Goal: Information Seeking & Learning: Learn about a topic

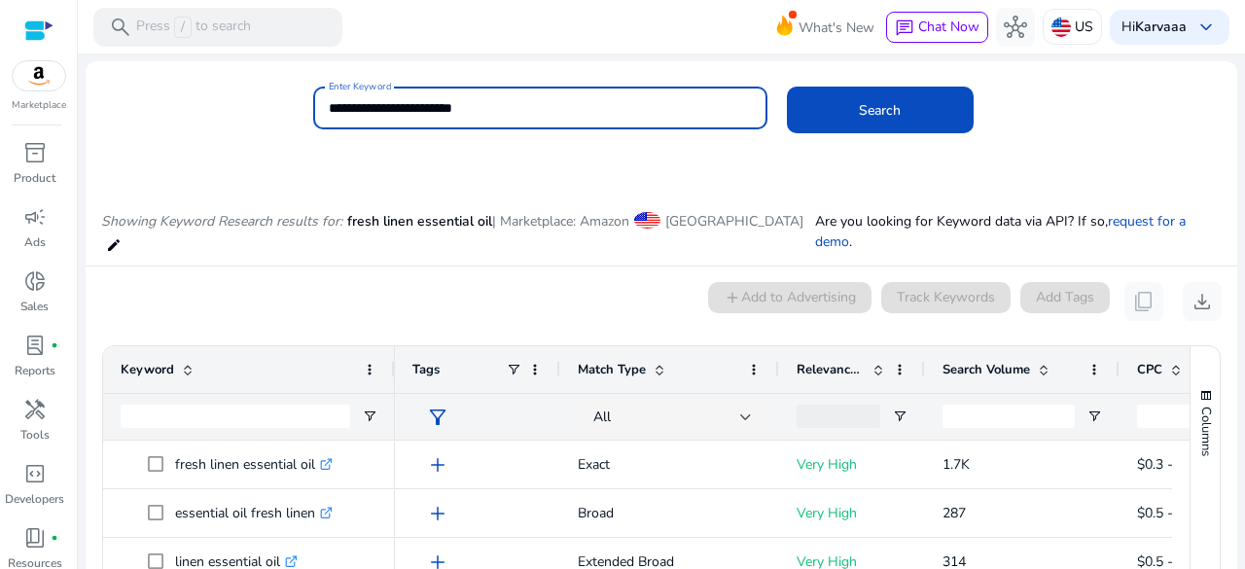
click at [449, 104] on input "**********" at bounding box center [540, 107] width 423 height 21
paste input "********"
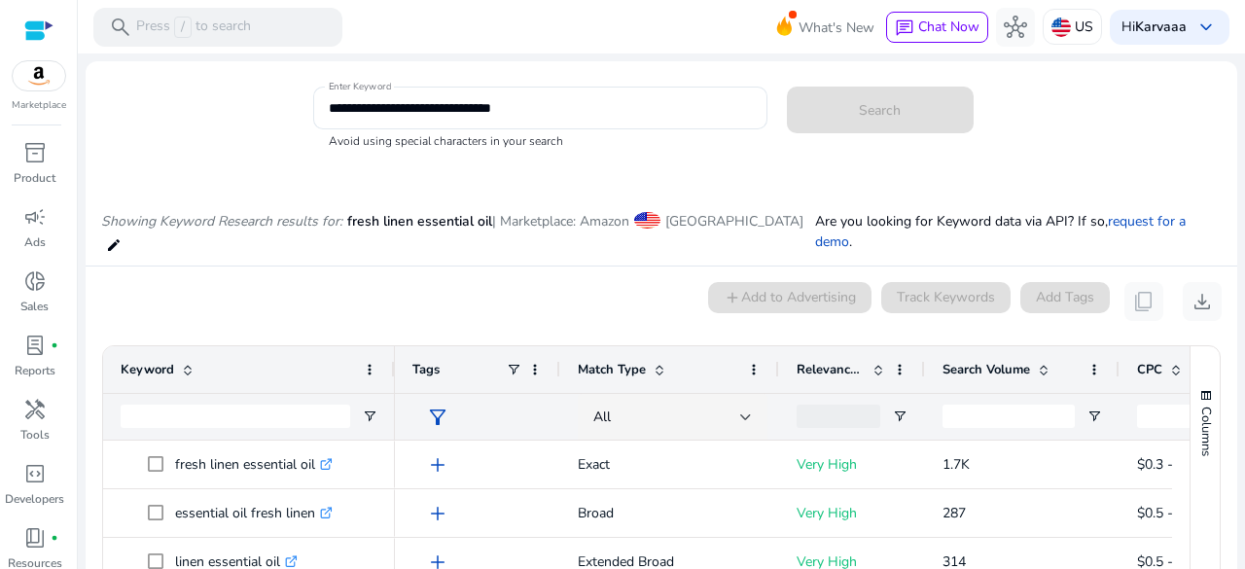
click at [830, 113] on app-sp-search-button "Search" at bounding box center [880, 106] width 187 height 18
click at [568, 112] on input "**********" at bounding box center [540, 107] width 423 height 21
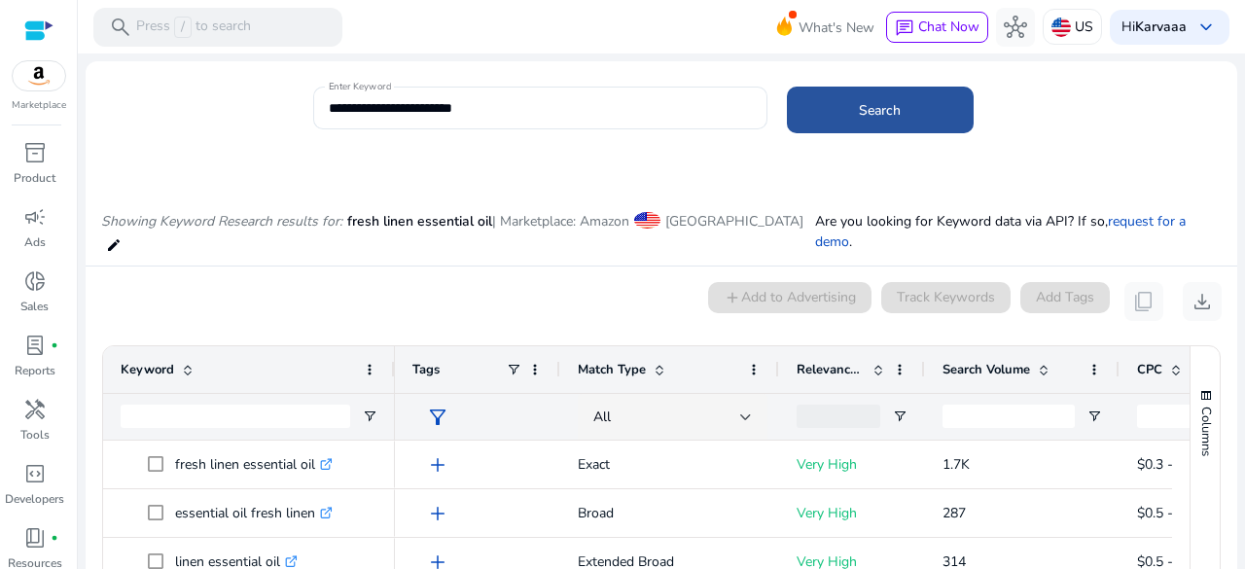
click at [828, 123] on span at bounding box center [880, 110] width 187 height 47
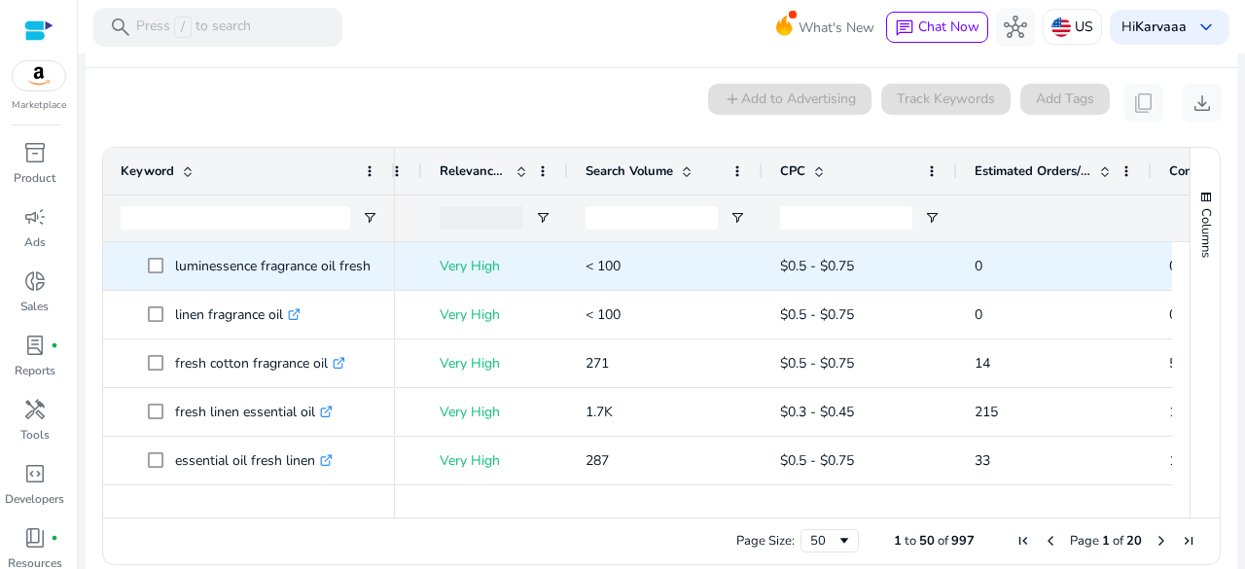
scroll to position [0, 537]
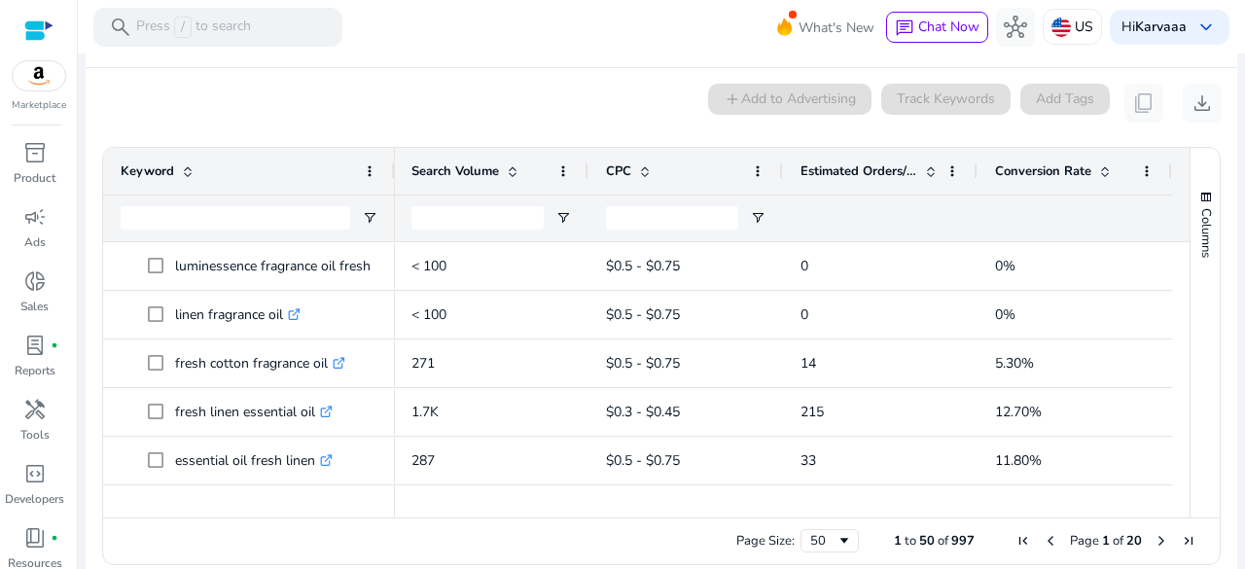
click at [928, 163] on span at bounding box center [931, 171] width 16 height 16
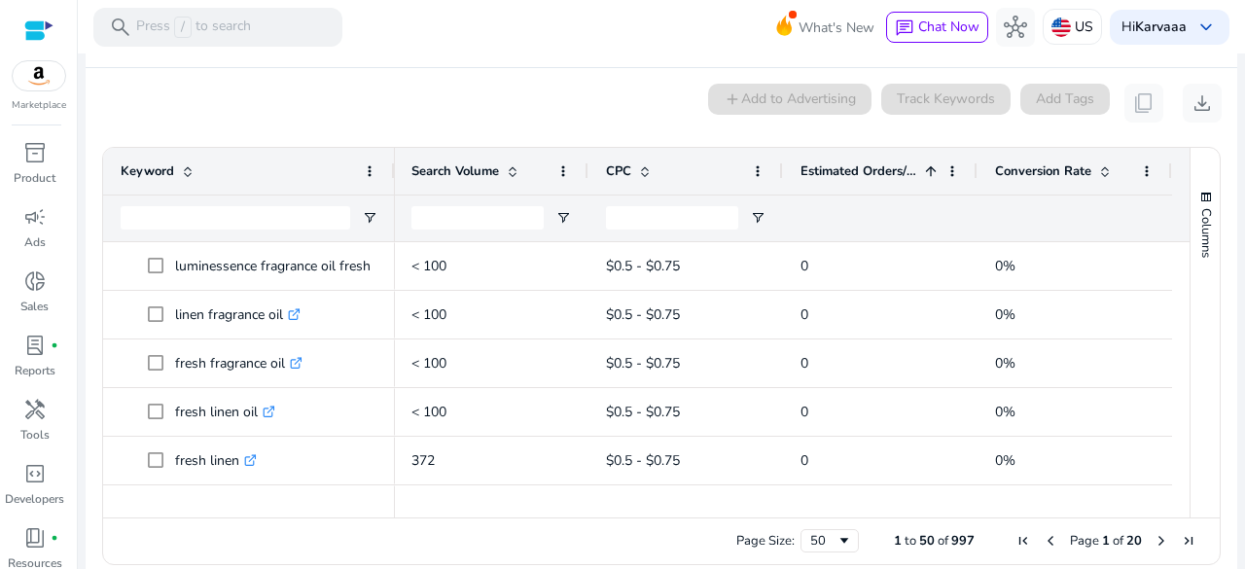
click at [928, 163] on span at bounding box center [931, 171] width 16 height 16
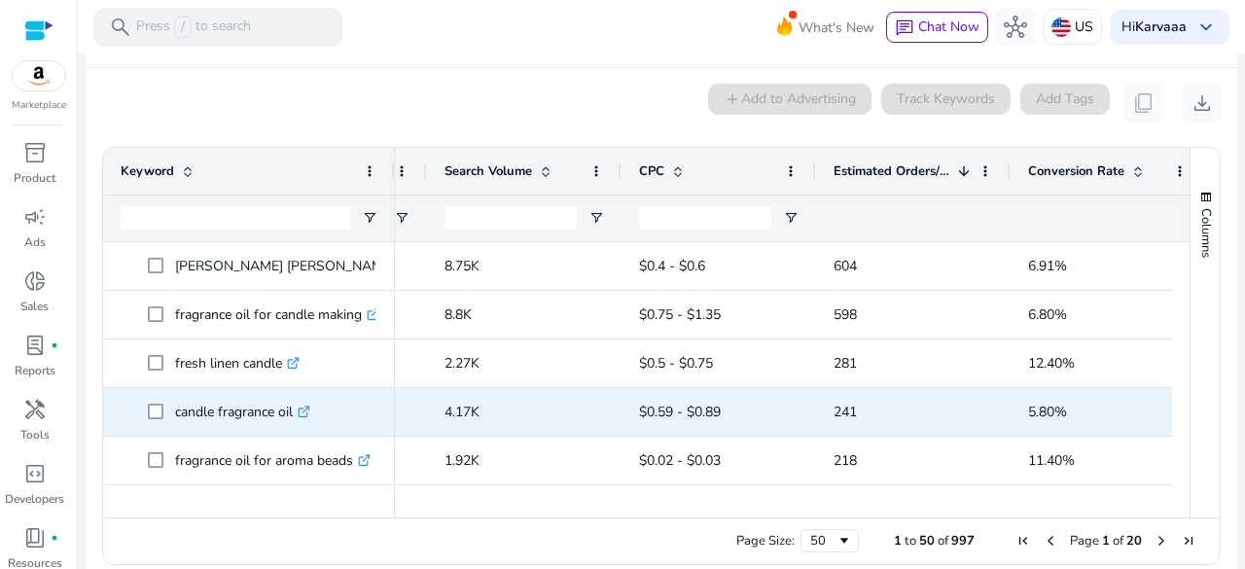
scroll to position [0, 477]
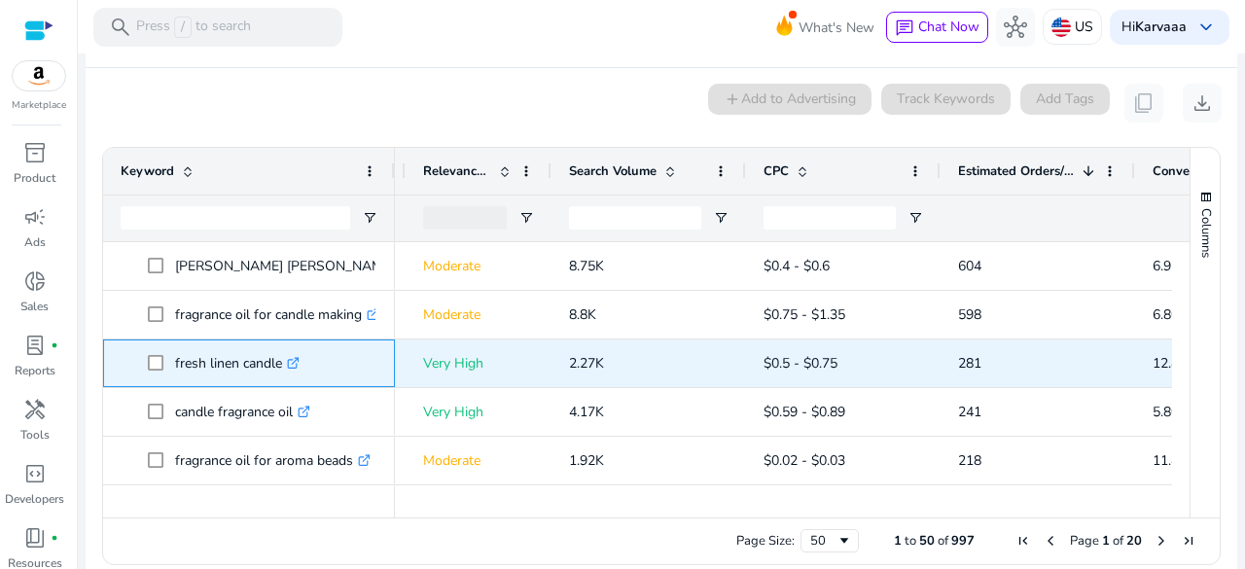
click at [222, 344] on p "fresh linen candle .st0{fill:#2c8af8}" at bounding box center [237, 363] width 125 height 40
copy p "fresh linen candle"
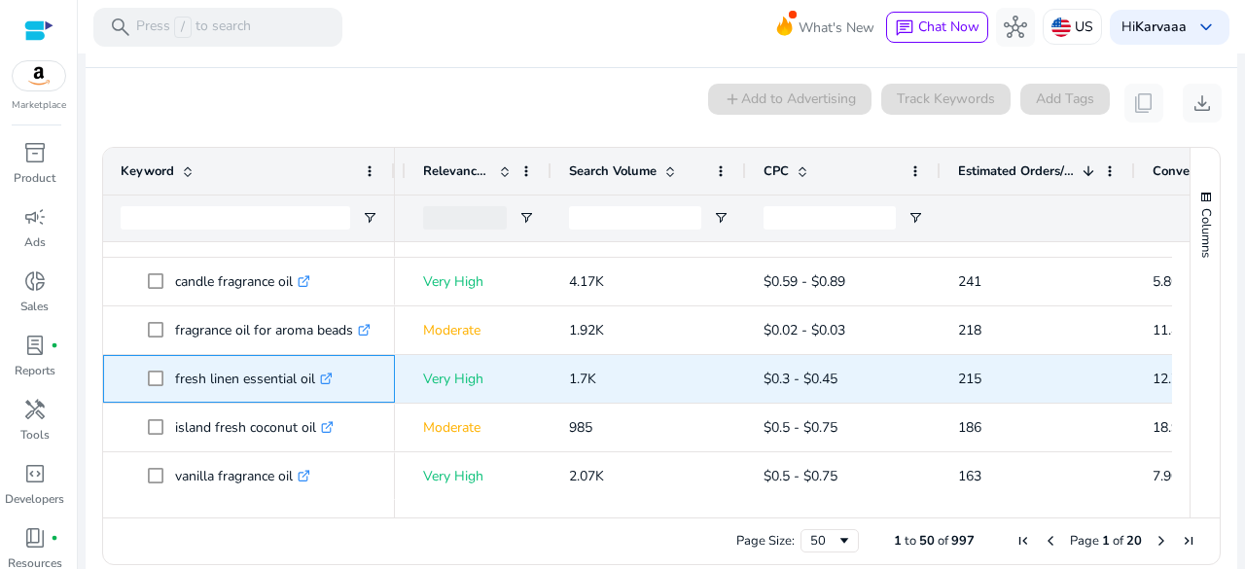
click at [210, 363] on p "fresh linen essential oil .st0{fill:#2c8af8}" at bounding box center [254, 379] width 158 height 40
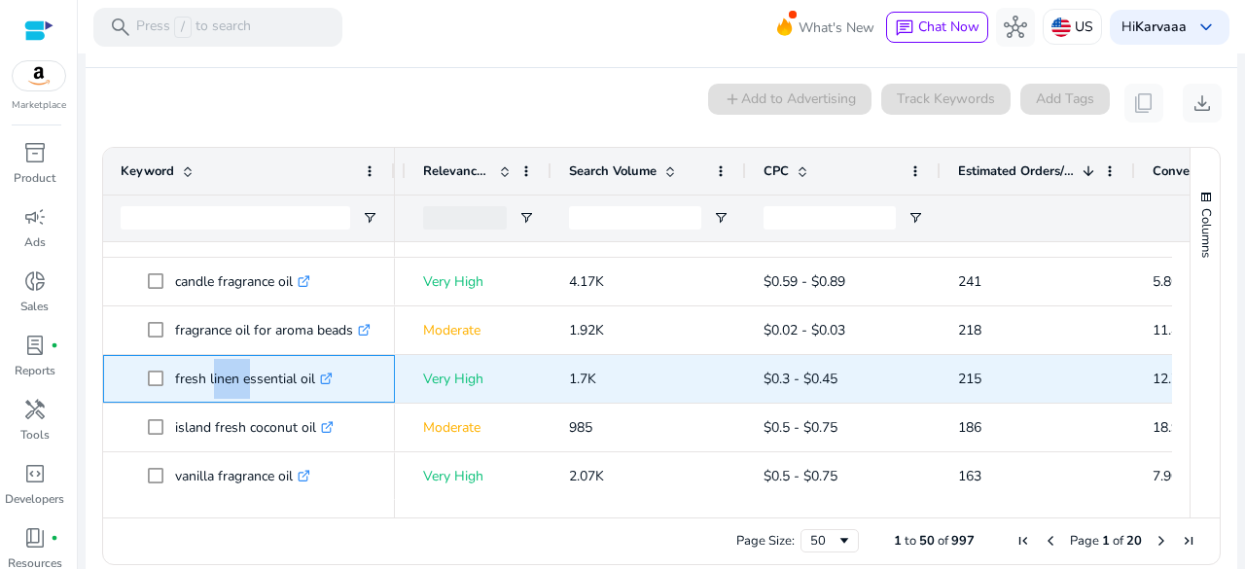
click at [210, 363] on p "fresh linen essential oil .st0{fill:#2c8af8}" at bounding box center [254, 379] width 158 height 40
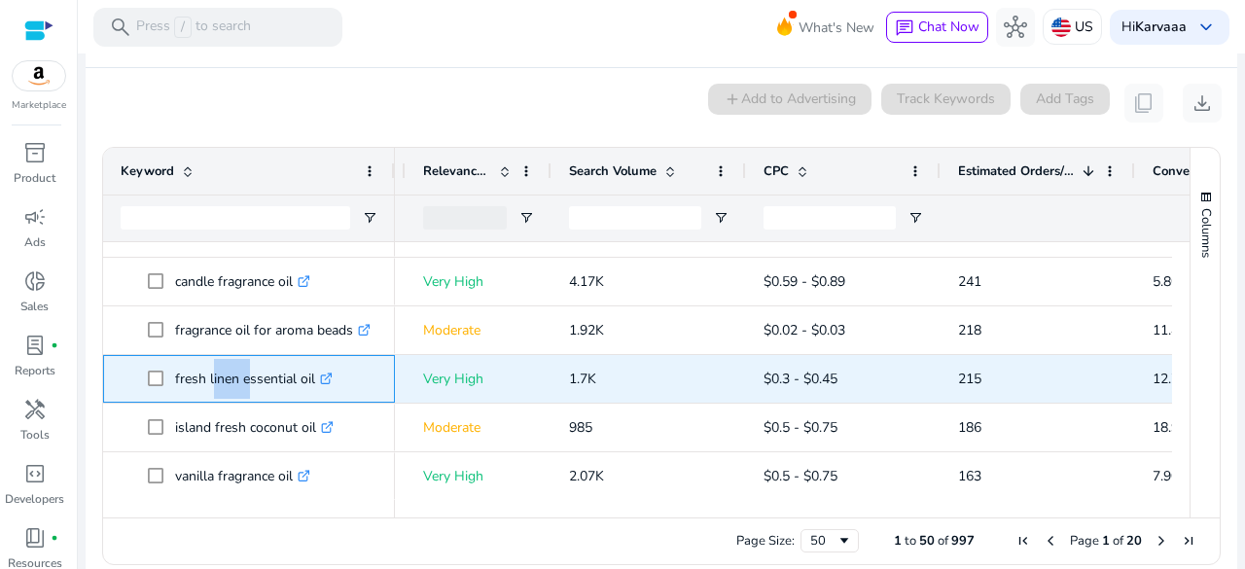
click at [210, 363] on p "fresh linen essential oil .st0{fill:#2c8af8}" at bounding box center [254, 379] width 158 height 40
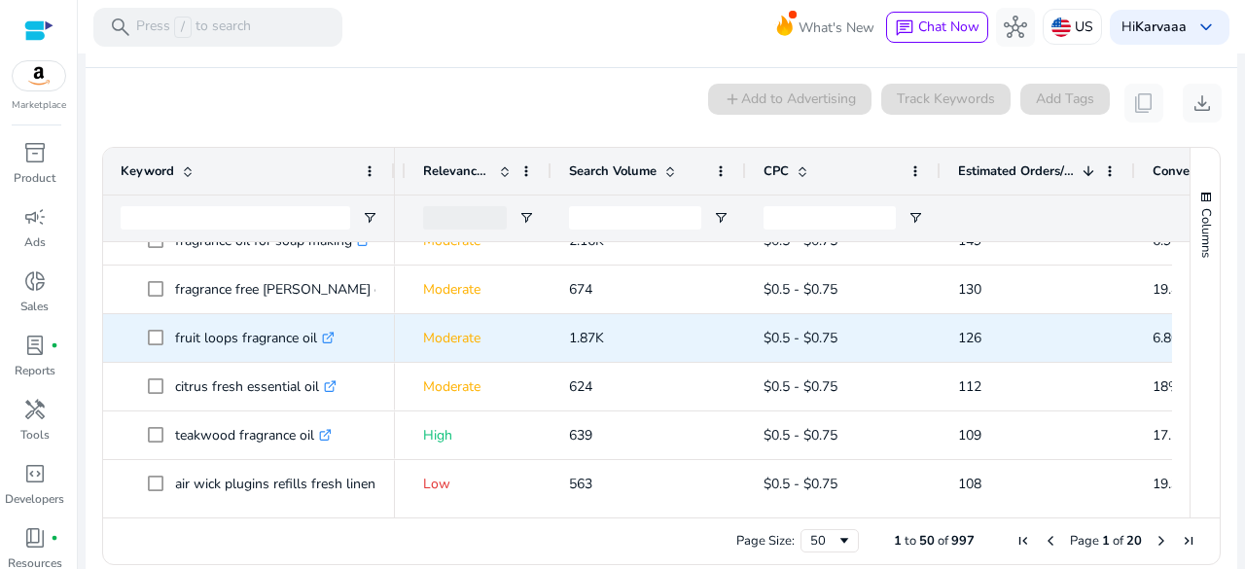
scroll to position [416, 0]
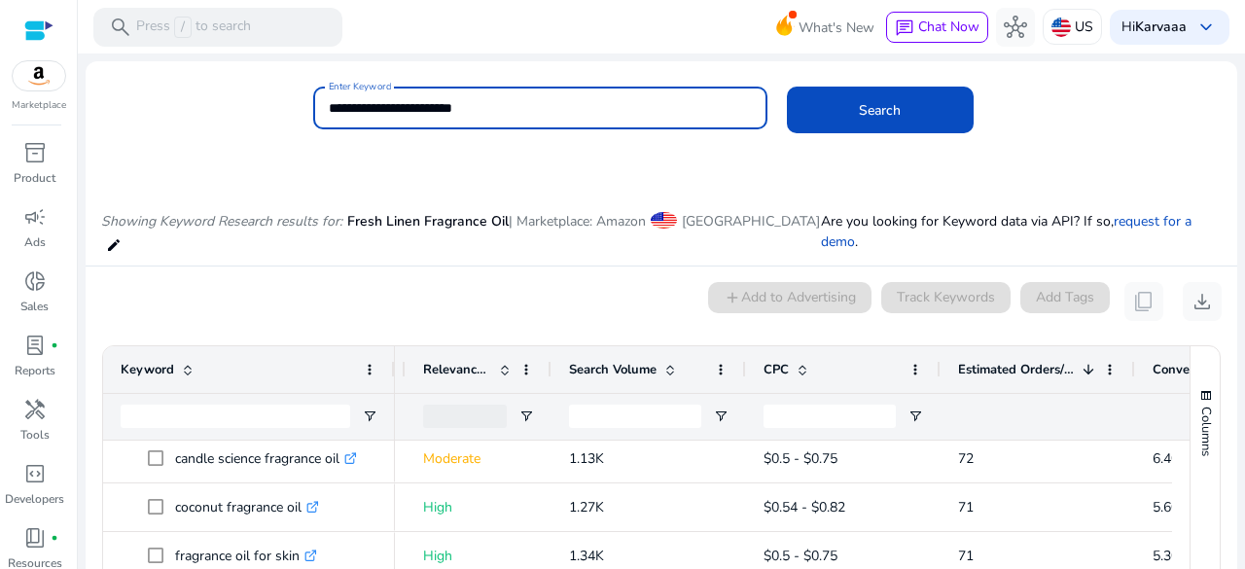
click at [355, 104] on input "**********" at bounding box center [540, 107] width 423 height 21
paste input "**********"
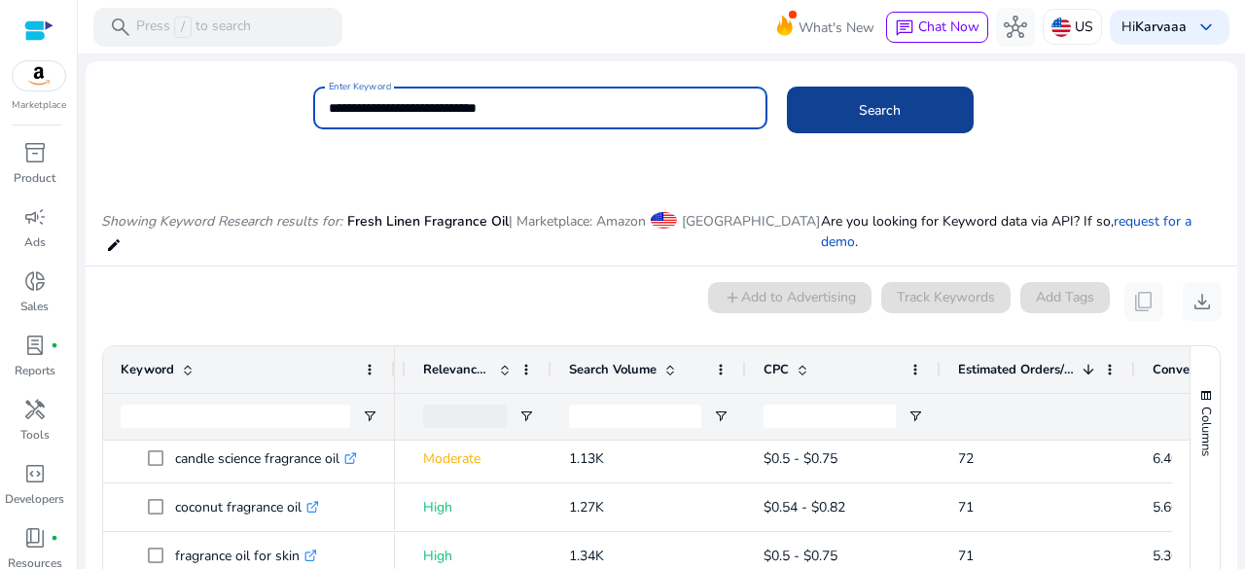
click at [861, 100] on span "Search" at bounding box center [880, 110] width 42 height 20
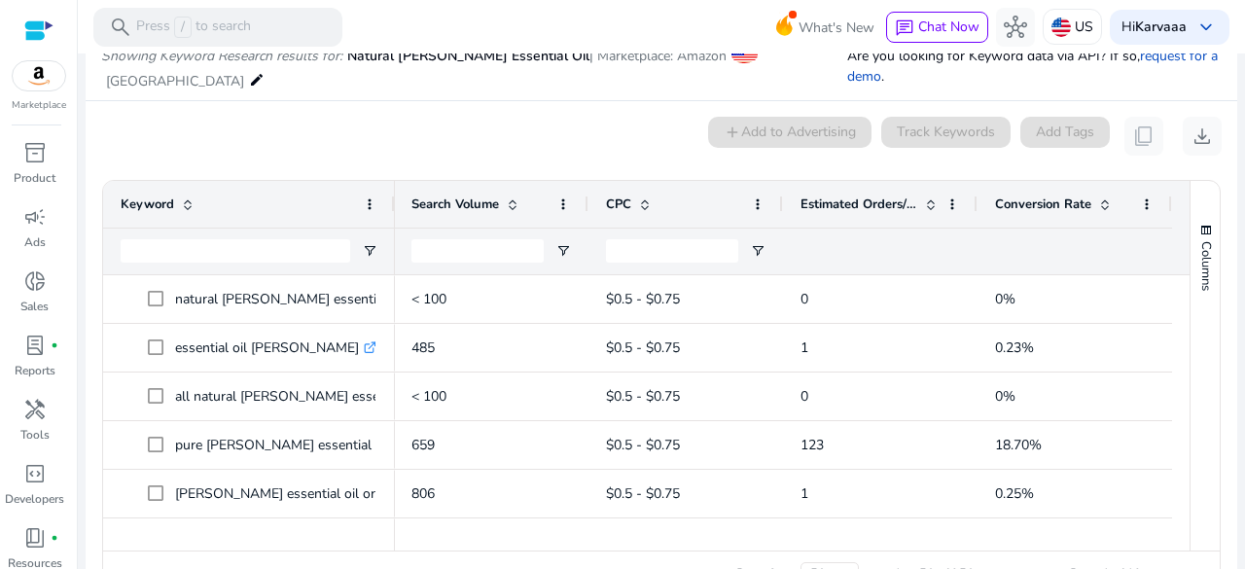
click at [924, 199] on span at bounding box center [931, 205] width 16 height 16
click at [923, 199] on span at bounding box center [931, 205] width 16 height 16
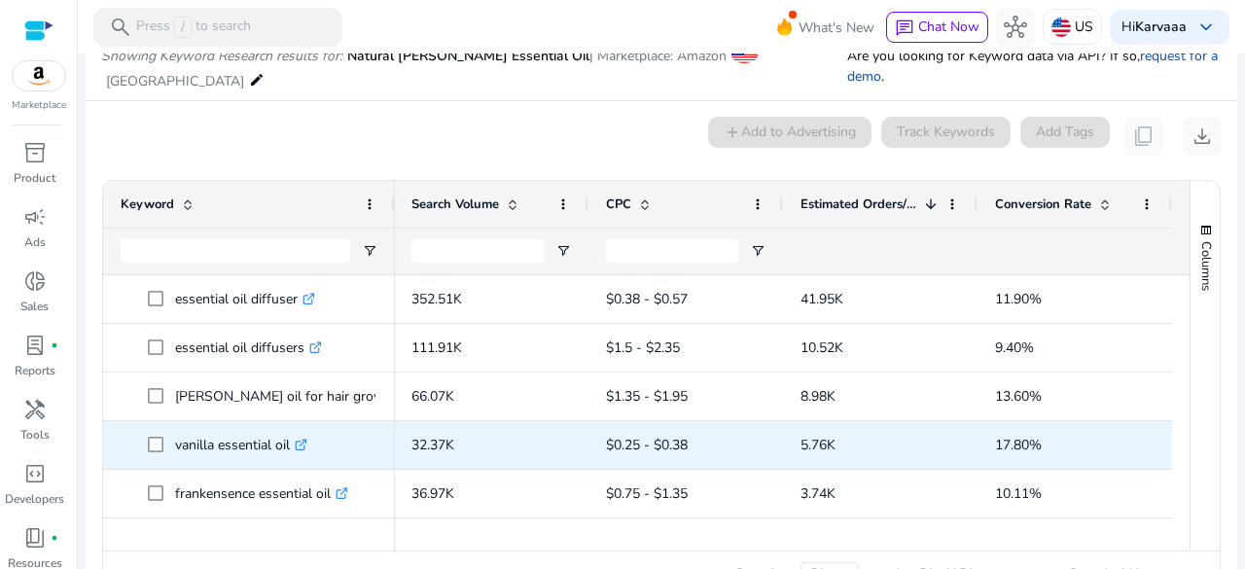
scroll to position [7, 0]
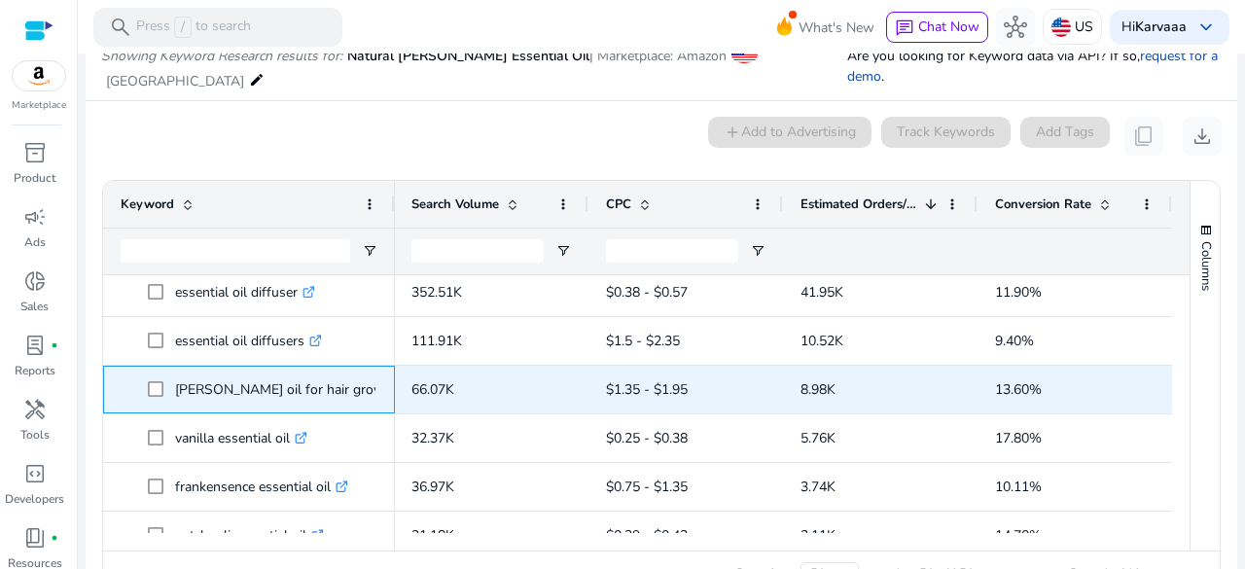
click at [227, 396] on p "rosemary oil for hair growth .st0{fill:#2c8af8}" at bounding box center [295, 390] width 240 height 40
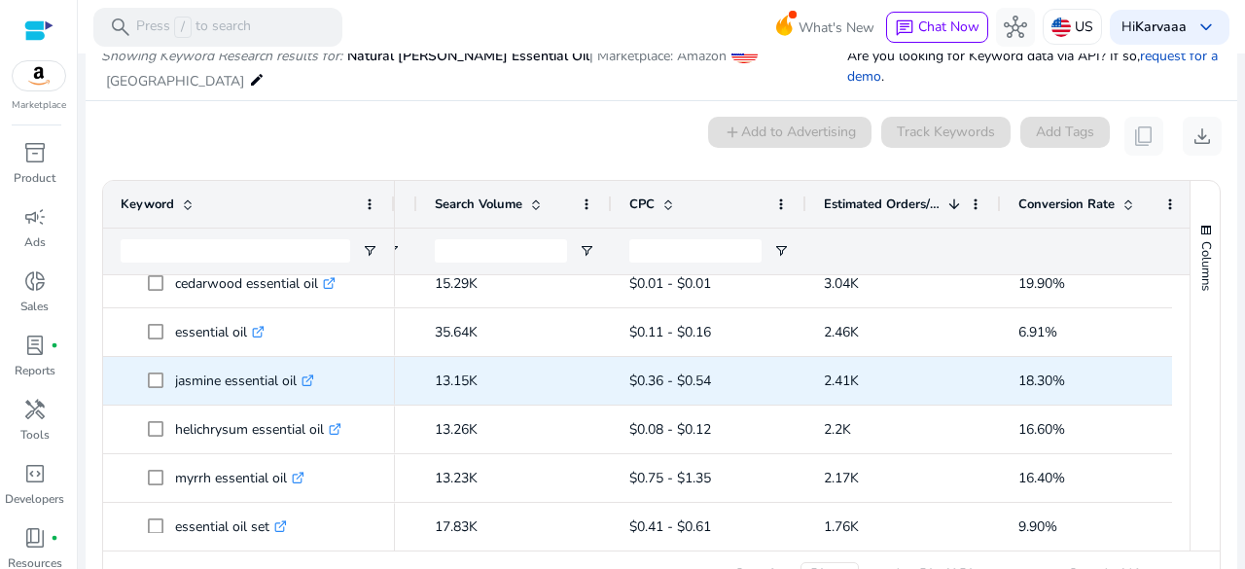
scroll to position [411, 0]
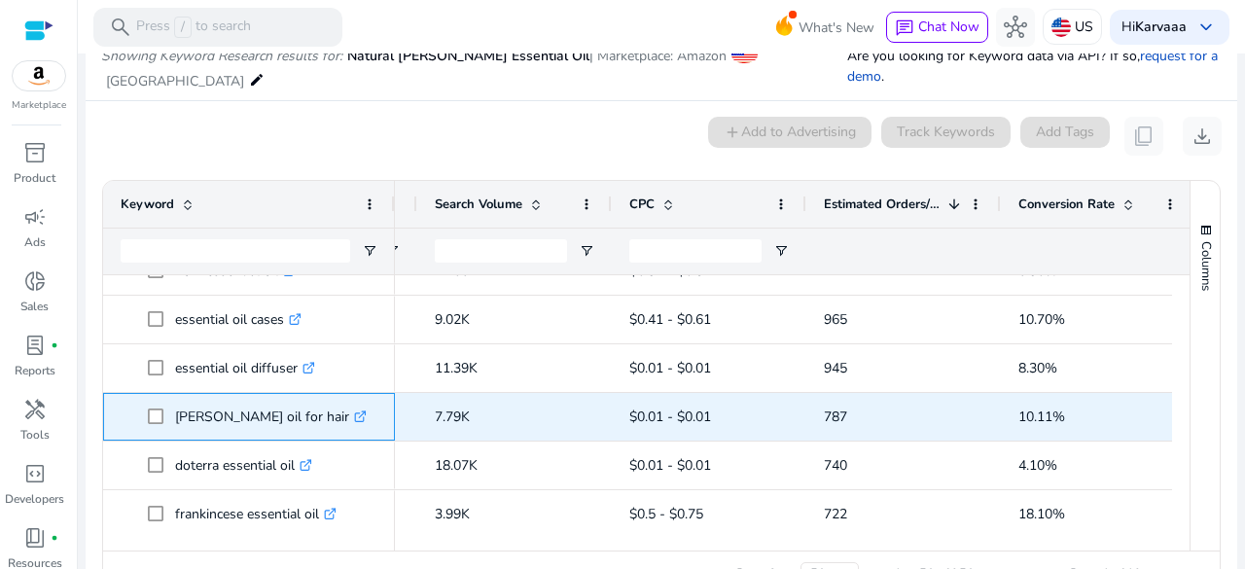
click at [257, 410] on p "rosemary oil for hair .st0{fill:#2c8af8}" at bounding box center [271, 417] width 192 height 40
click at [218, 413] on p "rosemary oil for hair .st0{fill:#2c8af8}" at bounding box center [271, 417] width 192 height 40
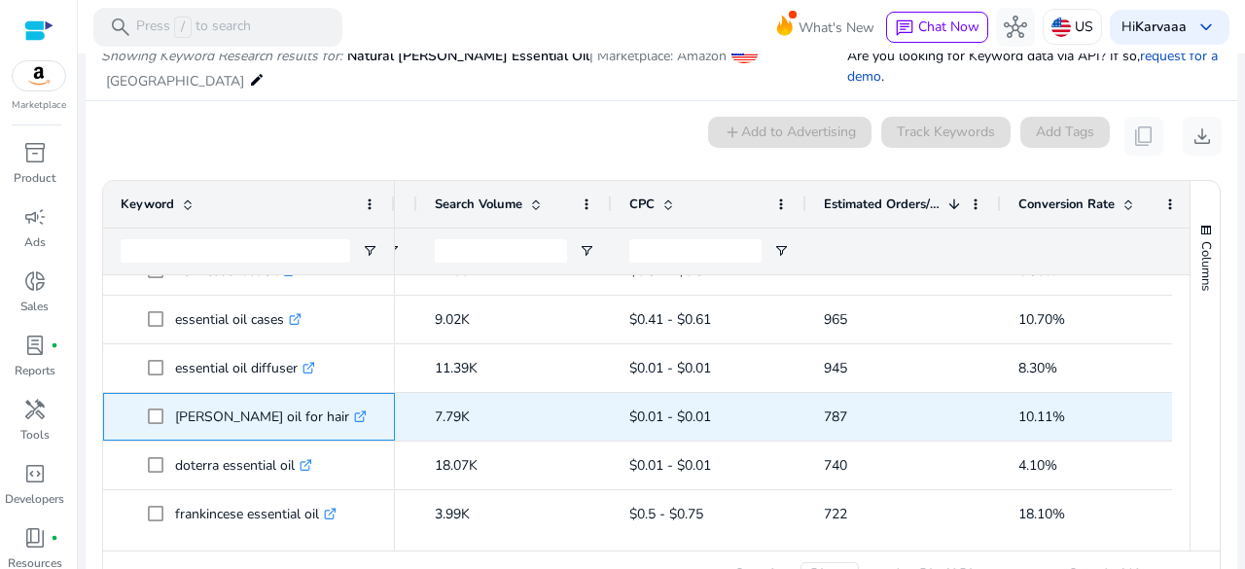
click at [218, 413] on p "rosemary oil for hair .st0{fill:#2c8af8}" at bounding box center [271, 417] width 192 height 40
copy p "rosemary oil for hair"
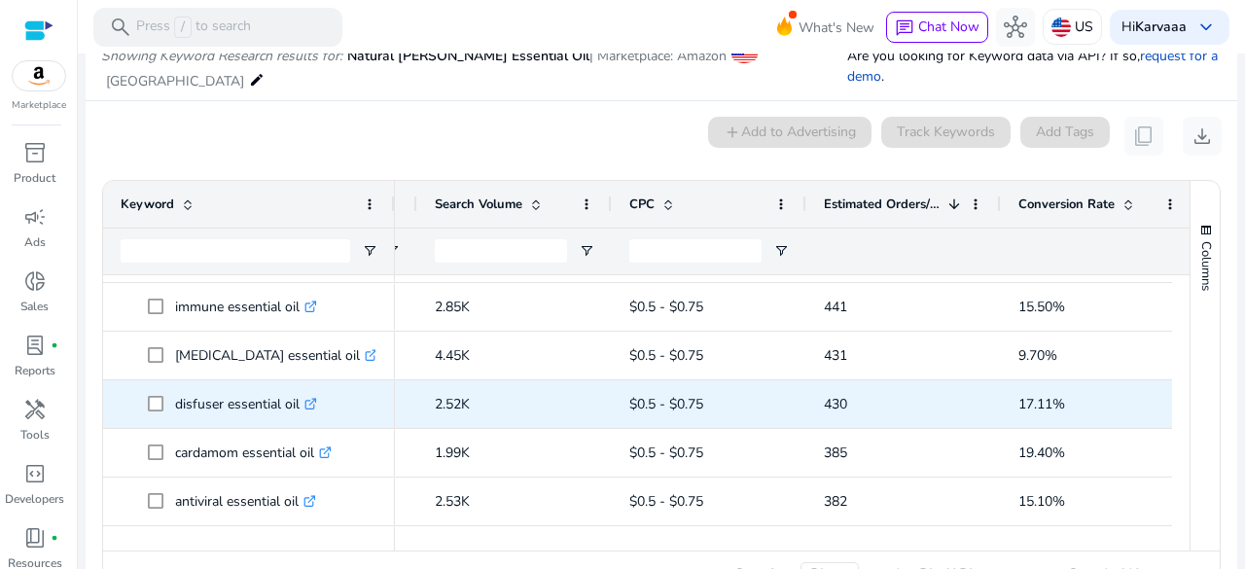
click at [215, 413] on p "disfuser essential oil .st0{fill:#2c8af8}" at bounding box center [246, 404] width 142 height 40
copy span "disfuser essential oil .st0{fill:#2c8af8}"
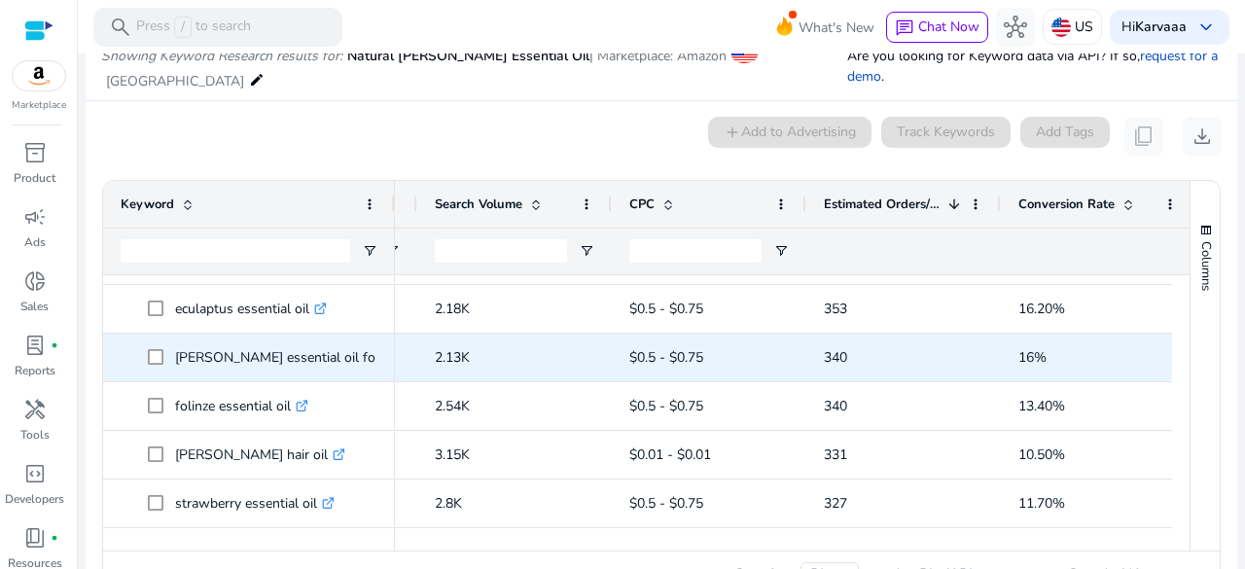
click at [245, 358] on p "rosemary essential oil for hair growth .st0{fill:#2c8af8}" at bounding box center [324, 358] width 298 height 40
copy p "rosemary essential oil for hair growth"
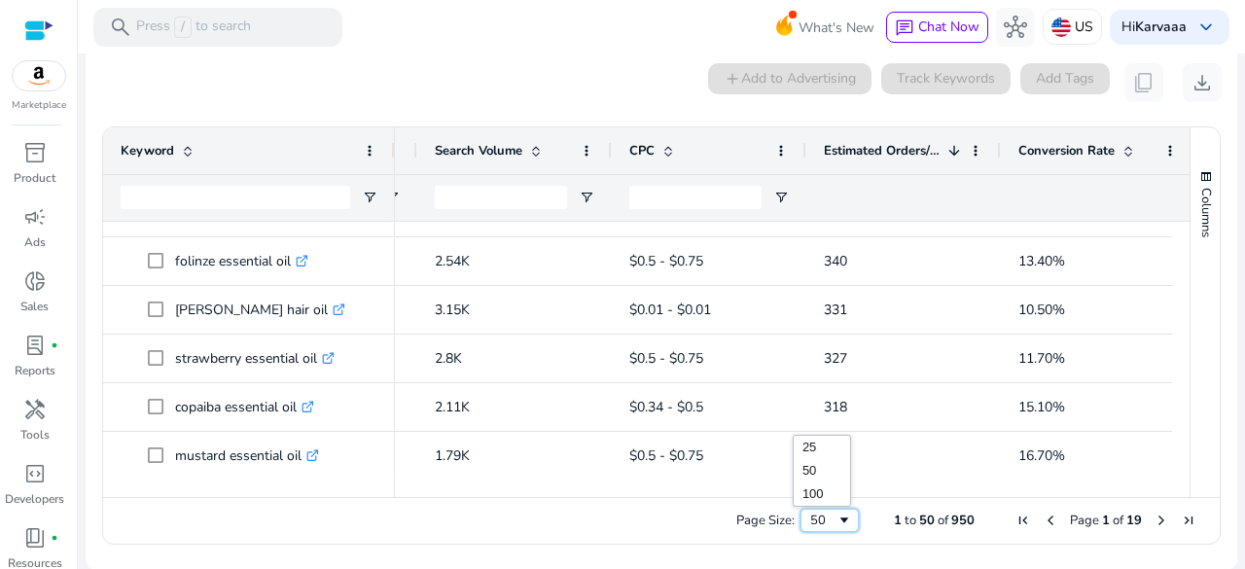
click at [801, 509] on div "50" at bounding box center [830, 520] width 58 height 23
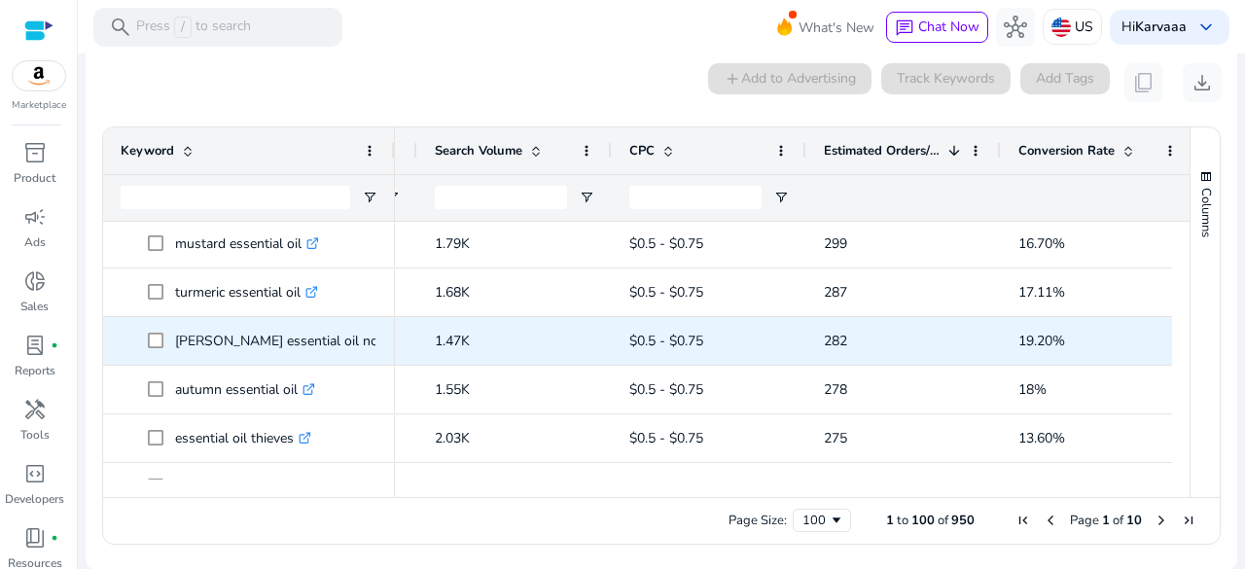
click at [228, 348] on p "rosemary essential oil now .st0{fill:#2c8af8}" at bounding box center [291, 341] width 233 height 40
copy span "rosemary essential oil now .st0{fill:#2c8af8}"
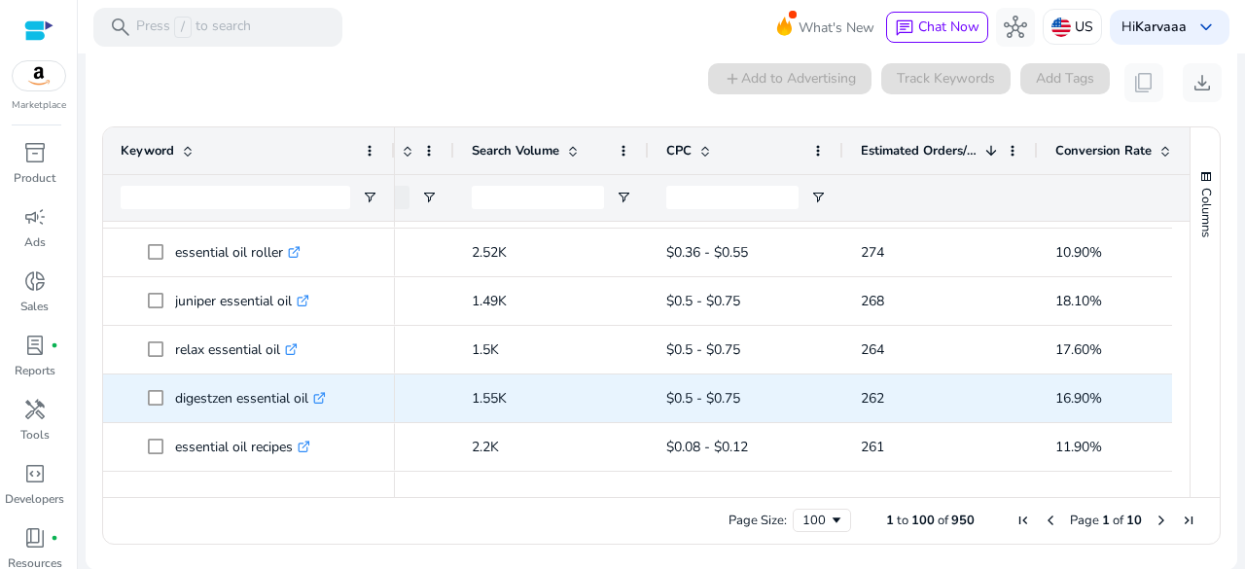
click at [531, 383] on p "1.55K" at bounding box center [552, 398] width 160 height 40
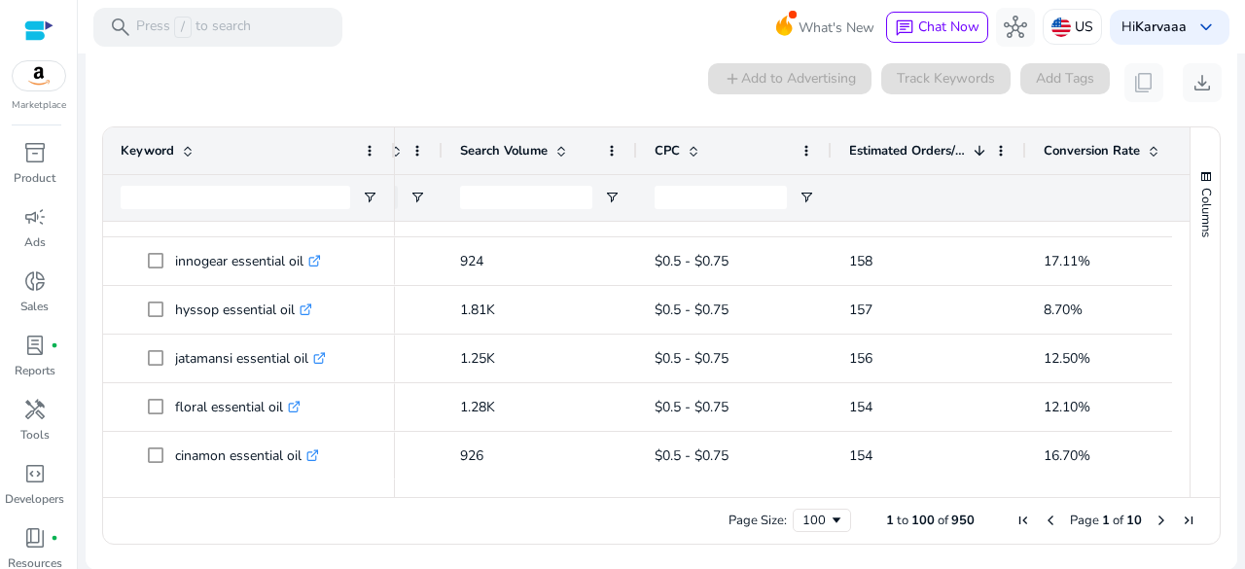
scroll to position [0, 0]
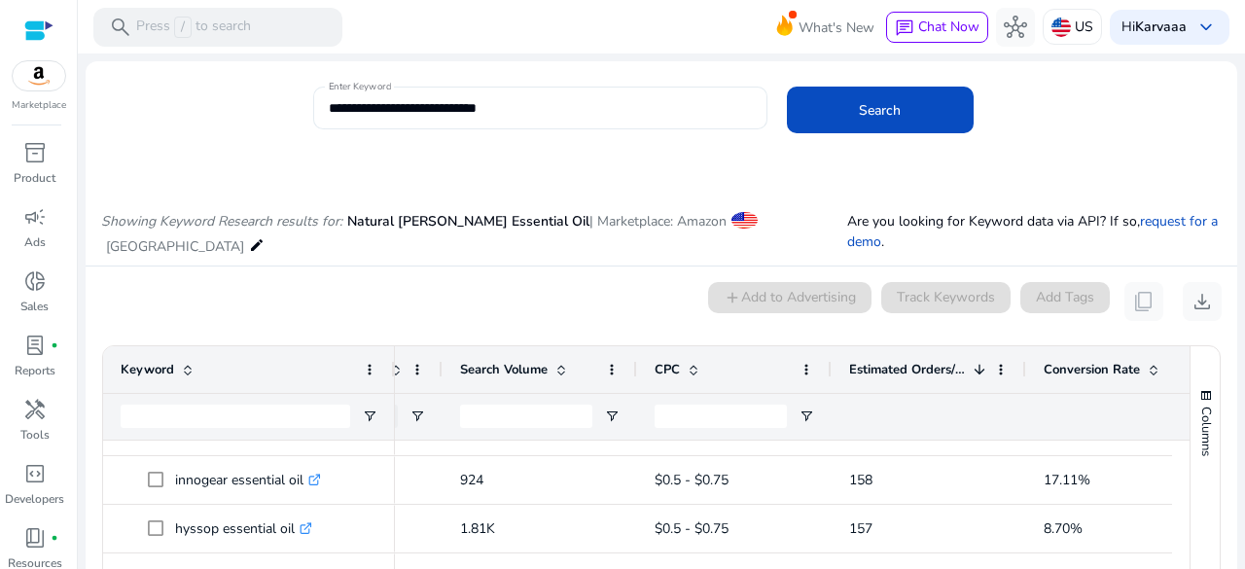
drag, startPoint x: 312, startPoint y: 110, endPoint x: 327, endPoint y: 110, distance: 14.6
click at [327, 110] on div "**********" at bounding box center [540, 108] width 454 height 43
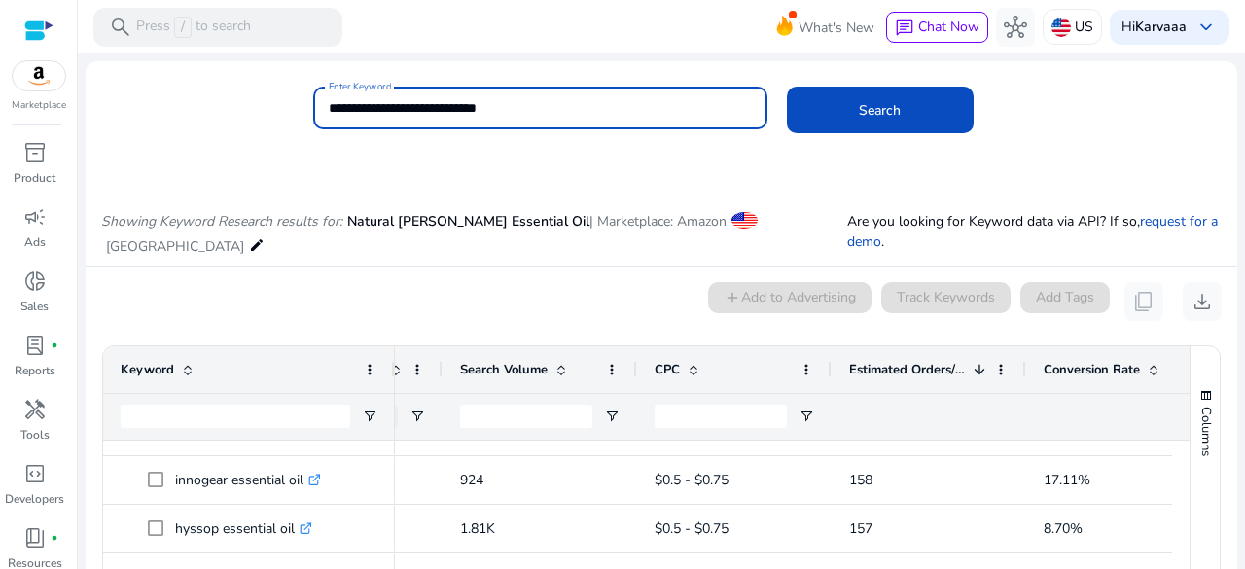
drag, startPoint x: 327, startPoint y: 110, endPoint x: 497, endPoint y: 108, distance: 170.3
click at [497, 108] on input "**********" at bounding box center [540, 107] width 423 height 21
paste input
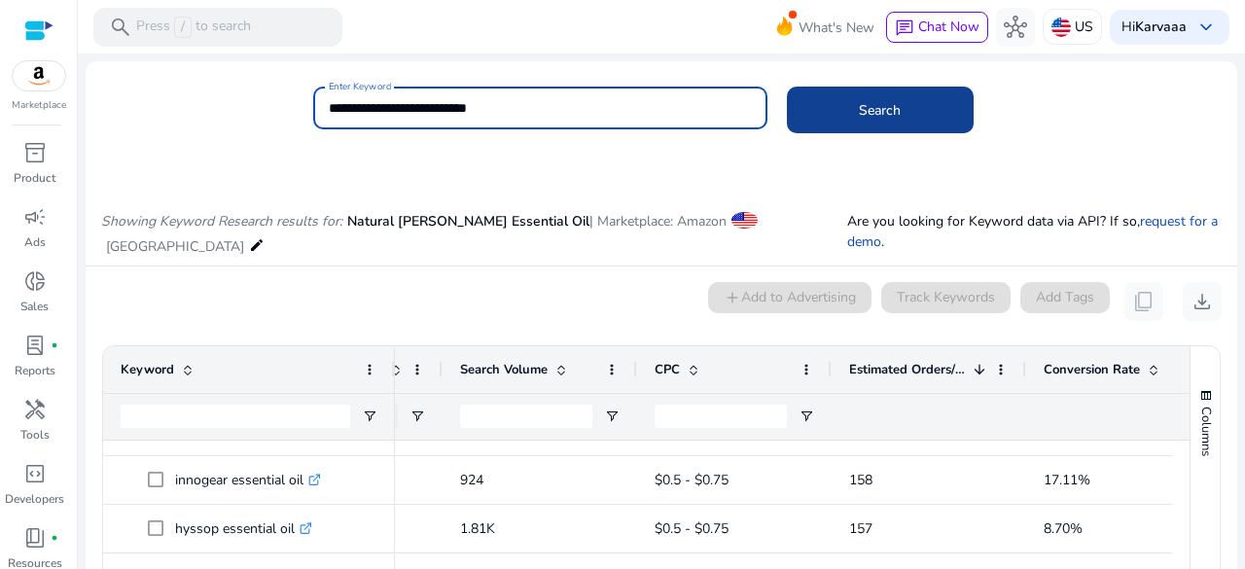
type input "**********"
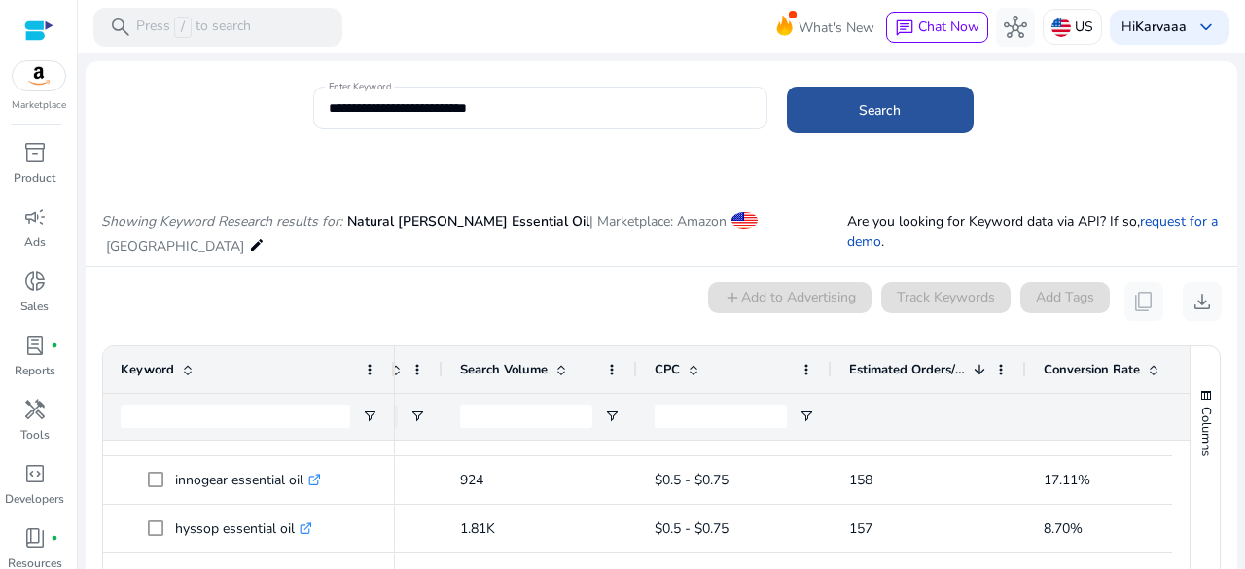
click at [821, 114] on span at bounding box center [880, 110] width 187 height 47
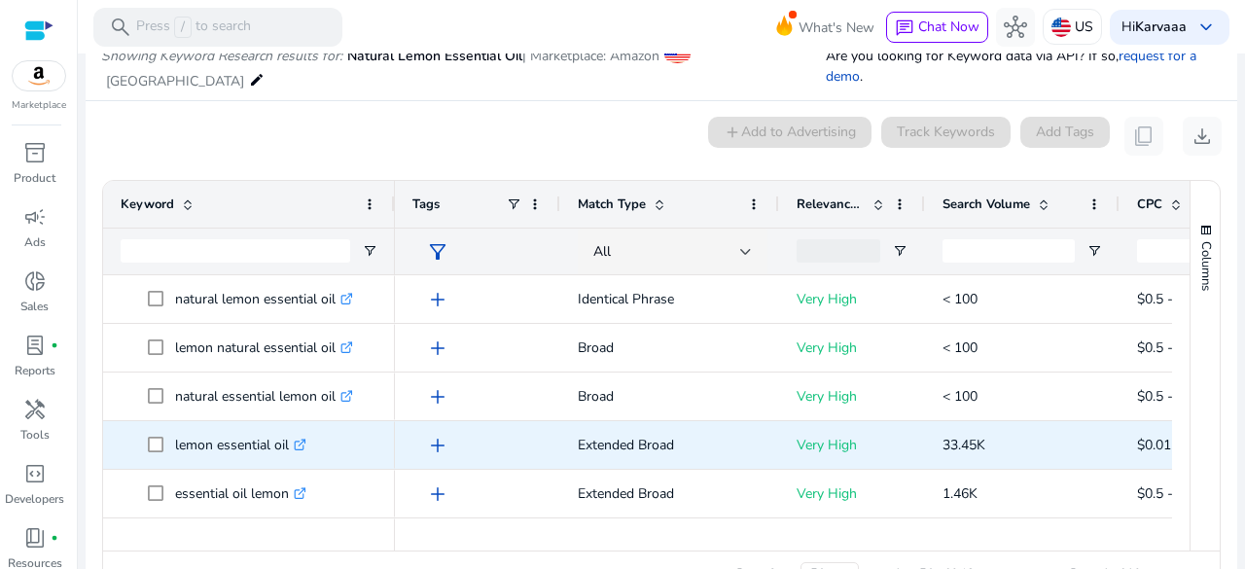
scroll to position [0, 537]
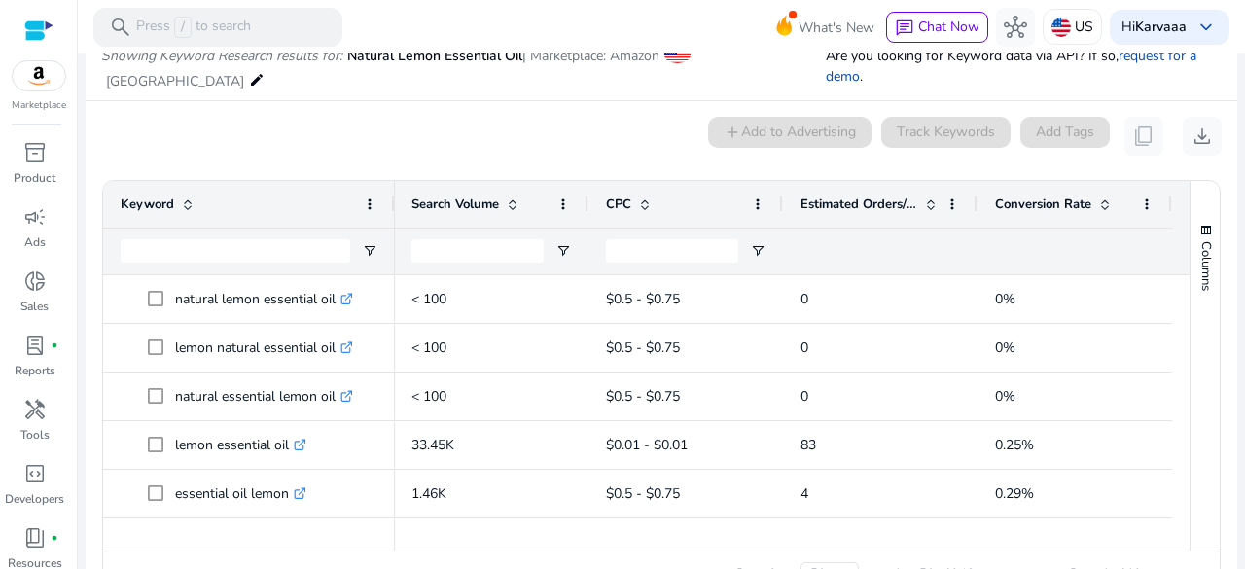
click at [923, 201] on span at bounding box center [931, 205] width 16 height 16
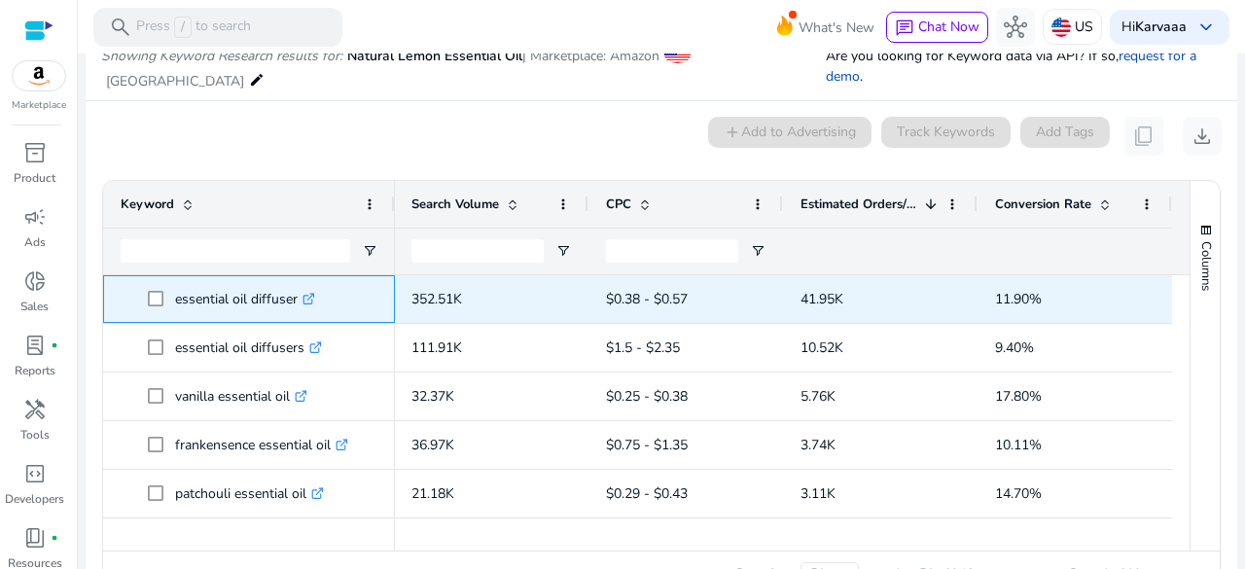
click at [203, 300] on p "essential oil diffuser .st0{fill:#2c8af8}" at bounding box center [245, 299] width 140 height 40
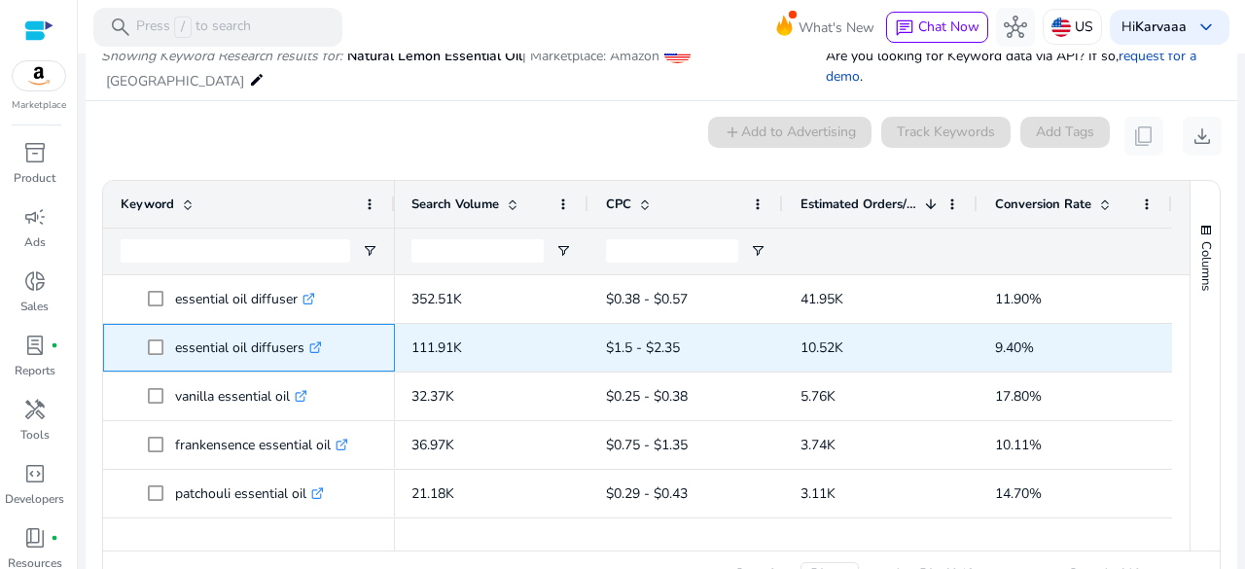
click at [208, 347] on p "essential oil diffusers .st0{fill:#2c8af8}" at bounding box center [248, 348] width 147 height 40
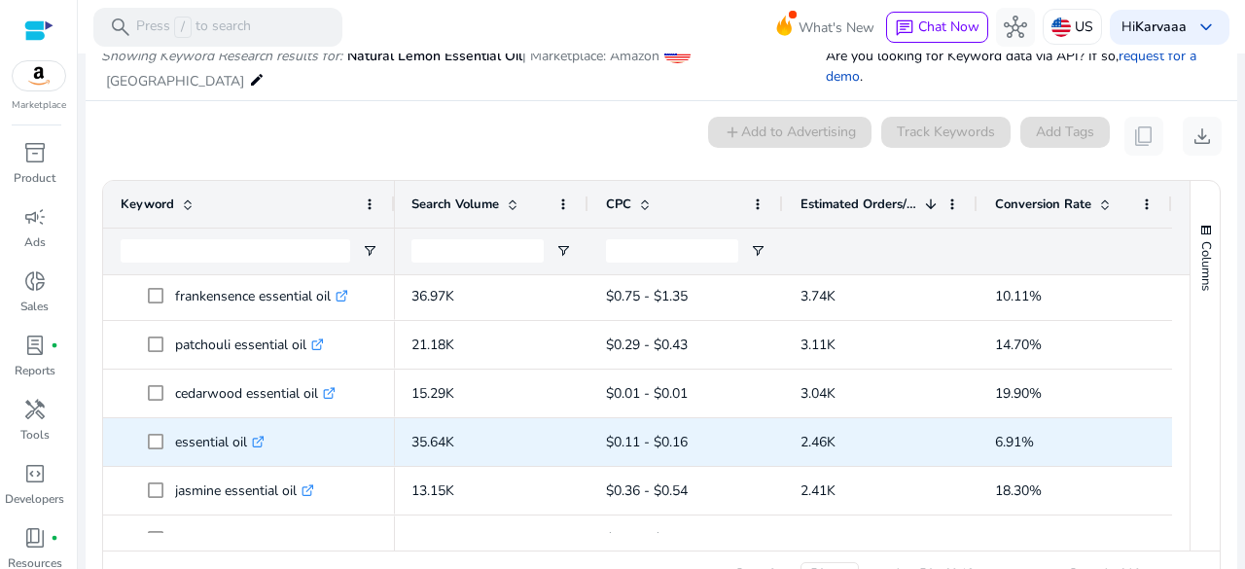
scroll to position [202, 0]
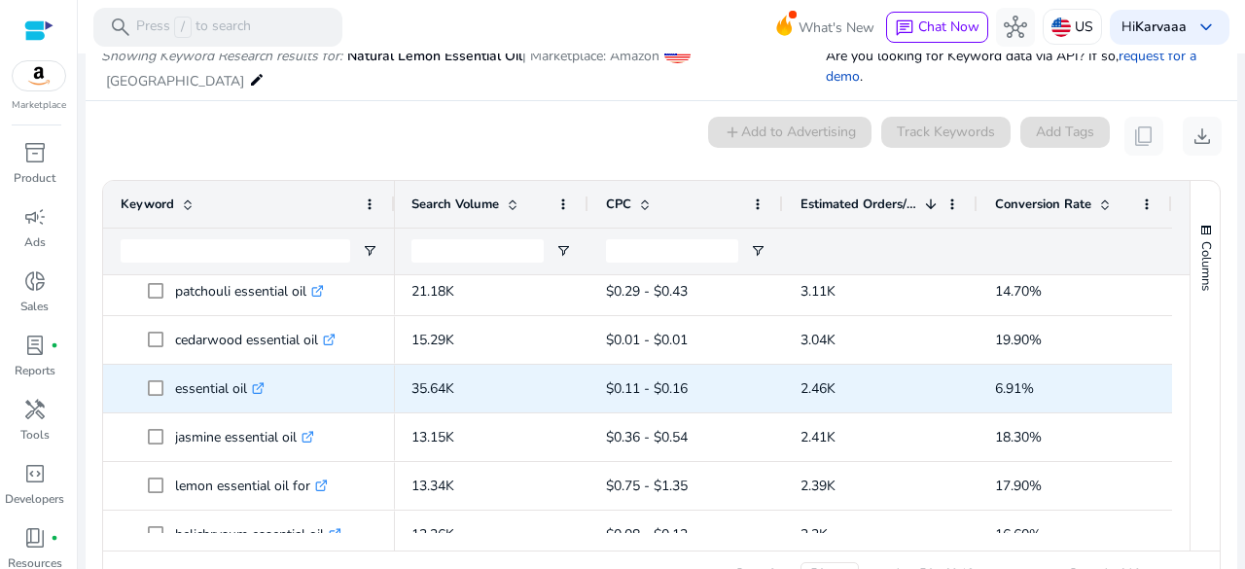
click at [200, 388] on p "essential oil .st0{fill:#2c8af8}" at bounding box center [220, 389] width 90 height 40
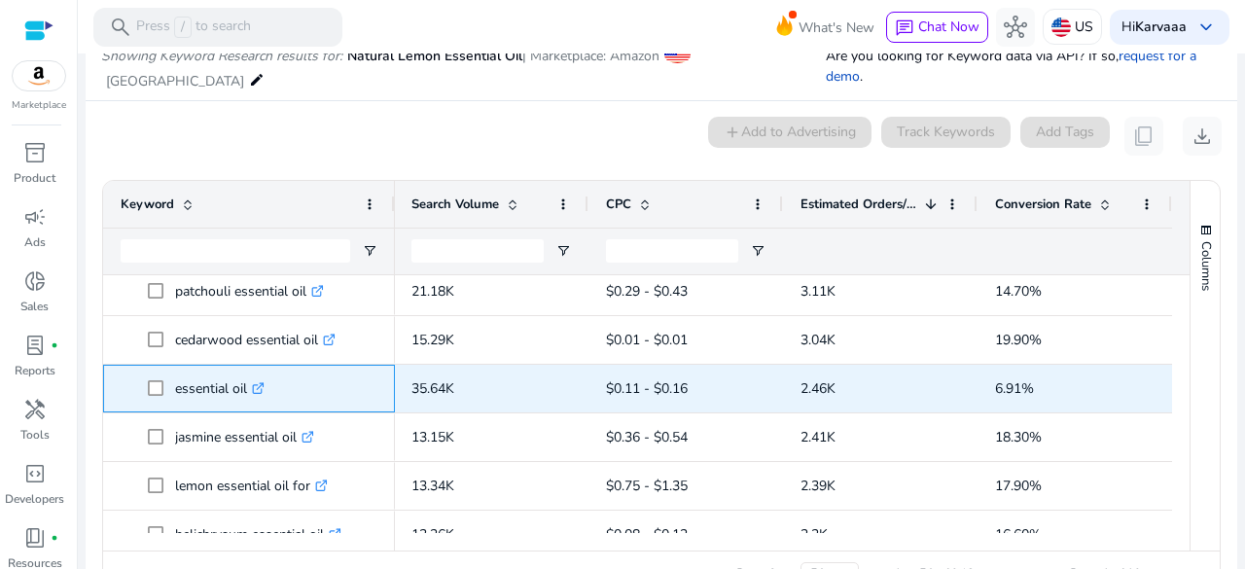
click at [200, 388] on p "essential oil .st0{fill:#2c8af8}" at bounding box center [220, 389] width 90 height 40
copy p "essential oil"
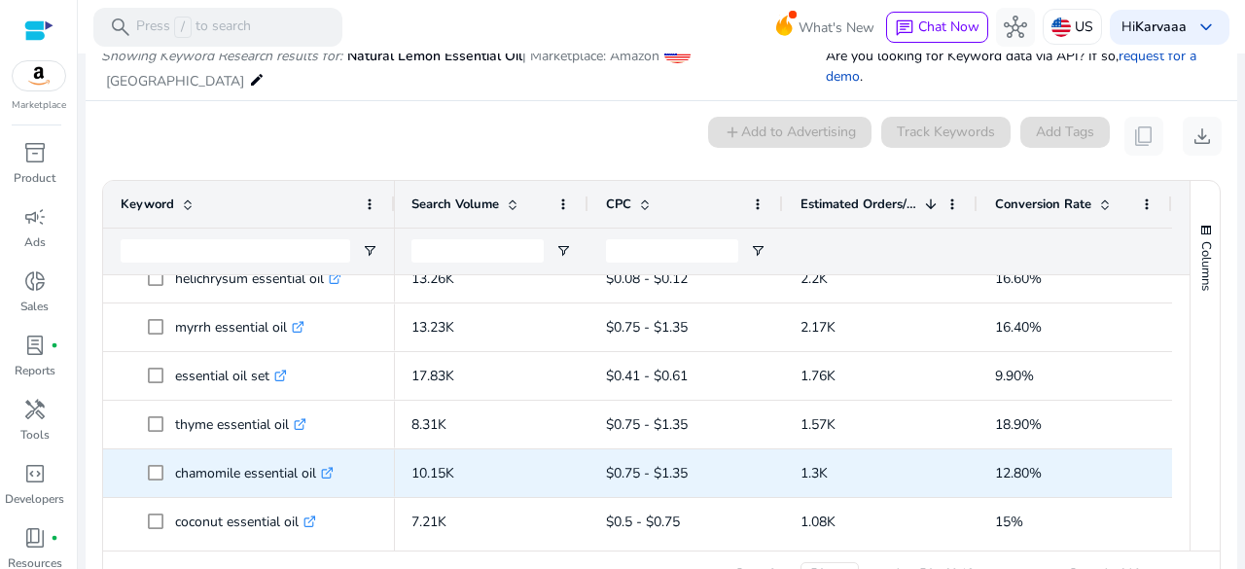
scroll to position [477, 0]
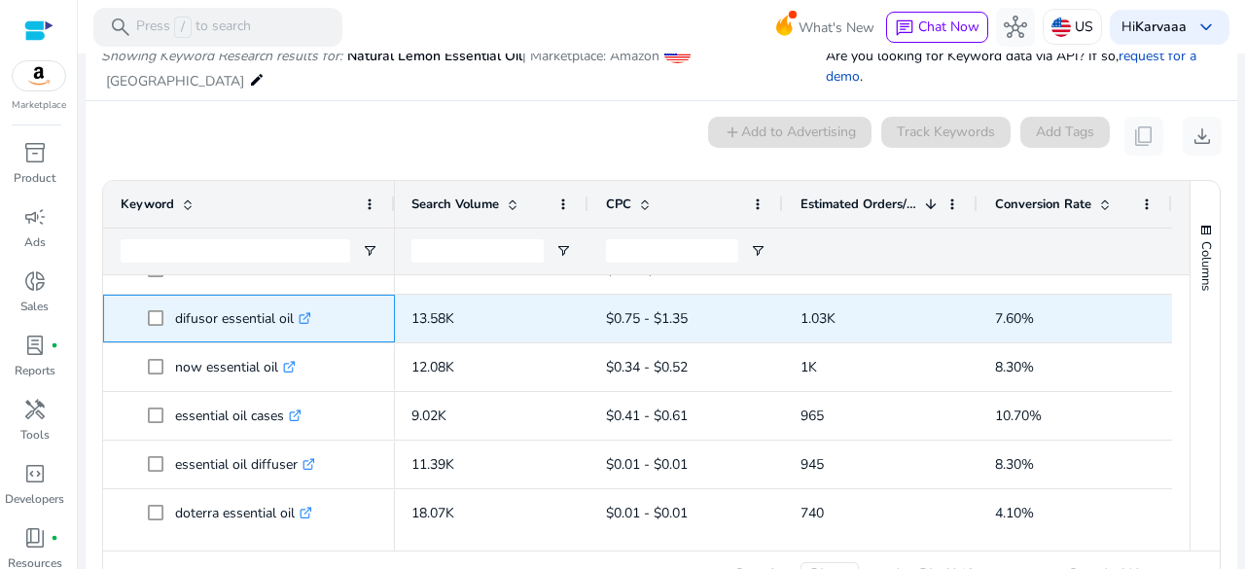
click at [217, 329] on p "difusor essential oil .st0{fill:#2c8af8}" at bounding box center [243, 319] width 136 height 40
copy span "difusor essential oil .st0{fill:#2c8af8}"
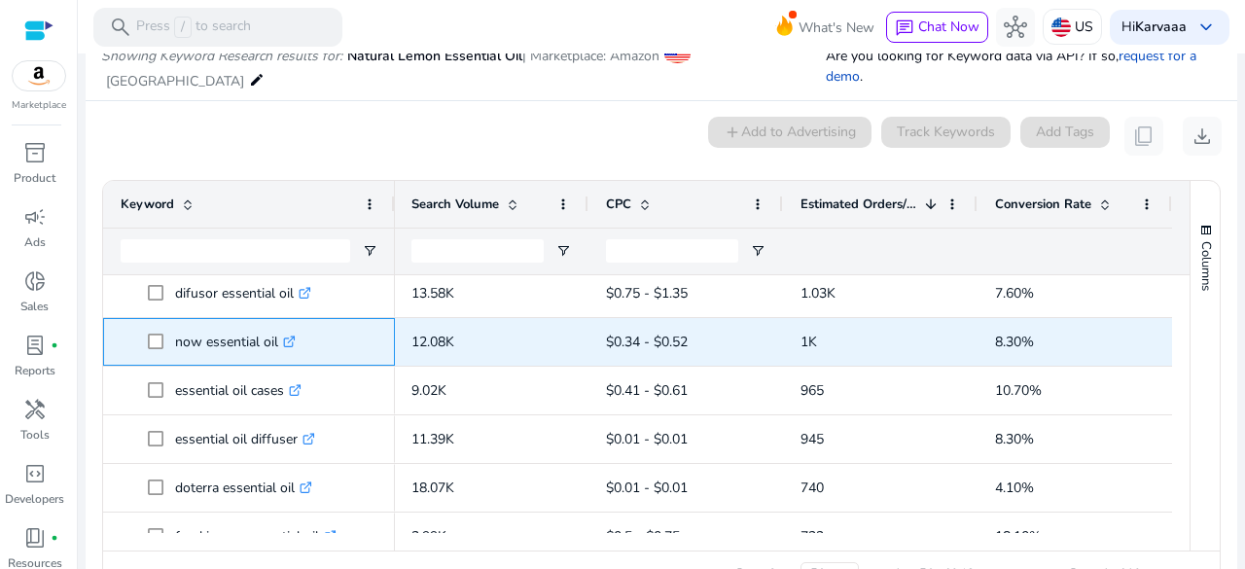
click at [220, 340] on p "now essential oil .st0{fill:#2c8af8}" at bounding box center [235, 342] width 121 height 40
copy p "now essential oil"
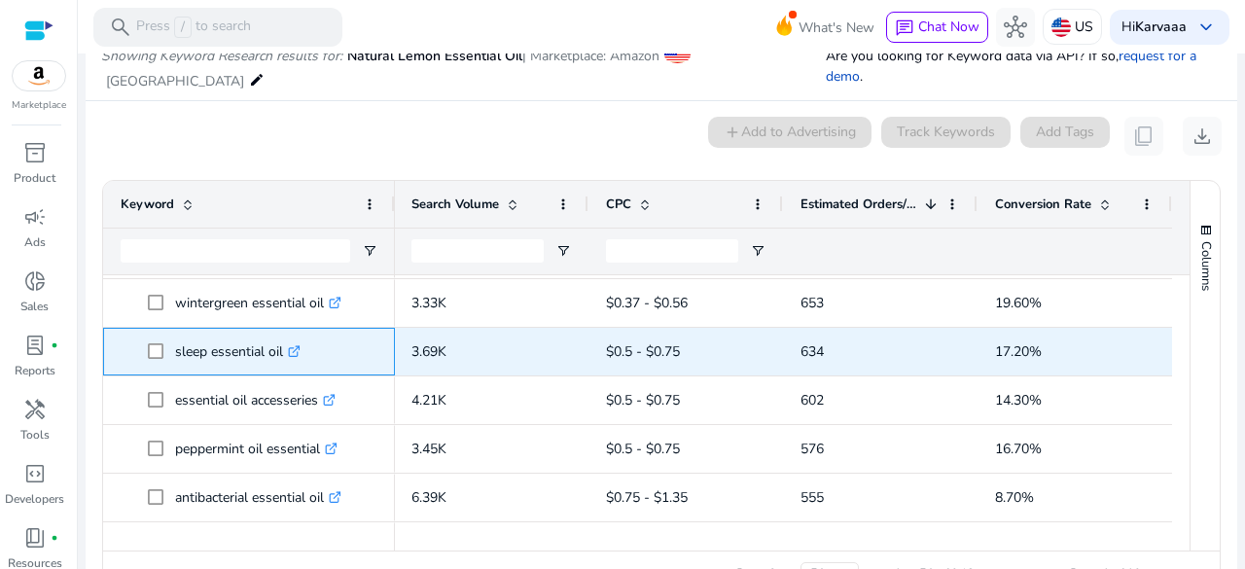
click at [210, 354] on p "sleep essential oil .st0{fill:#2c8af8}" at bounding box center [238, 352] width 126 height 40
copy p "sleep essential oil"
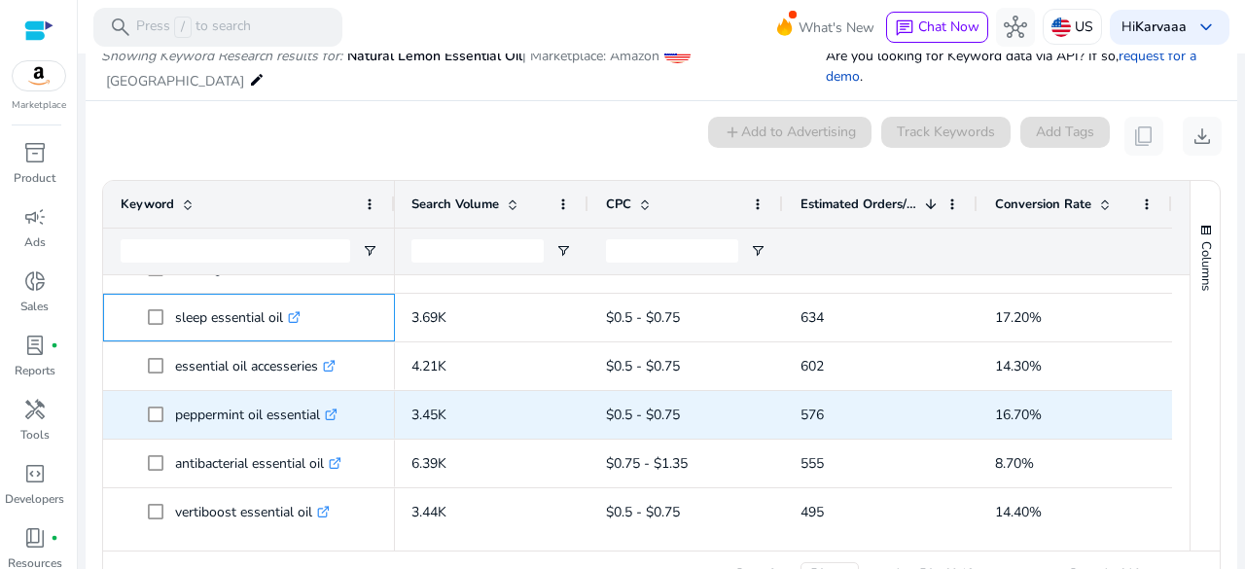
scroll to position [1056, 0]
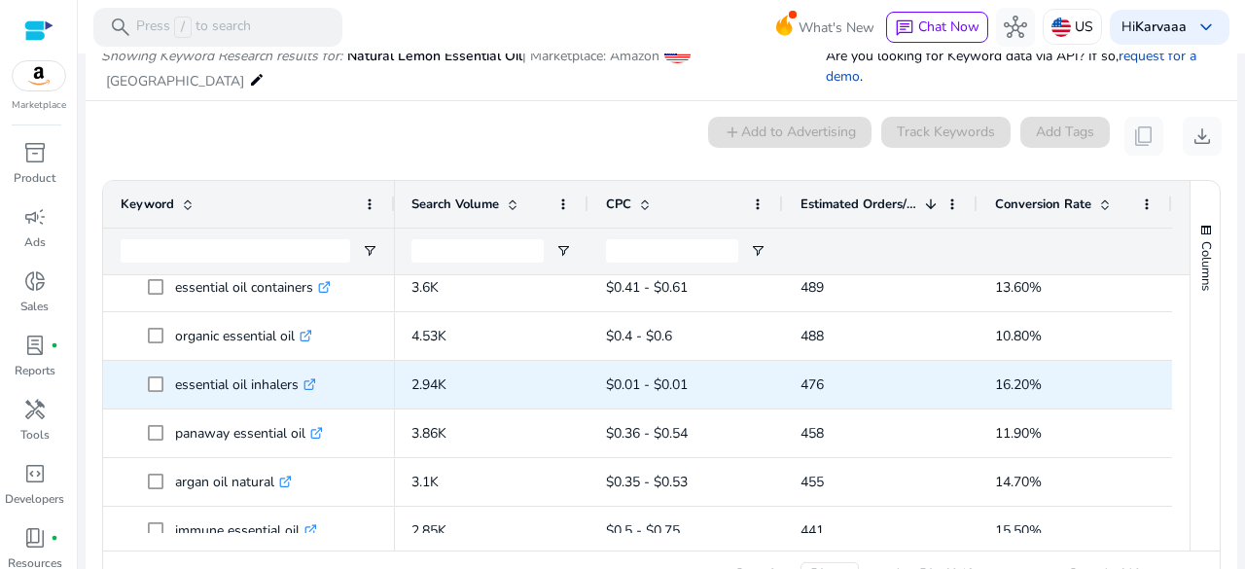
scroll to position [1397, 0]
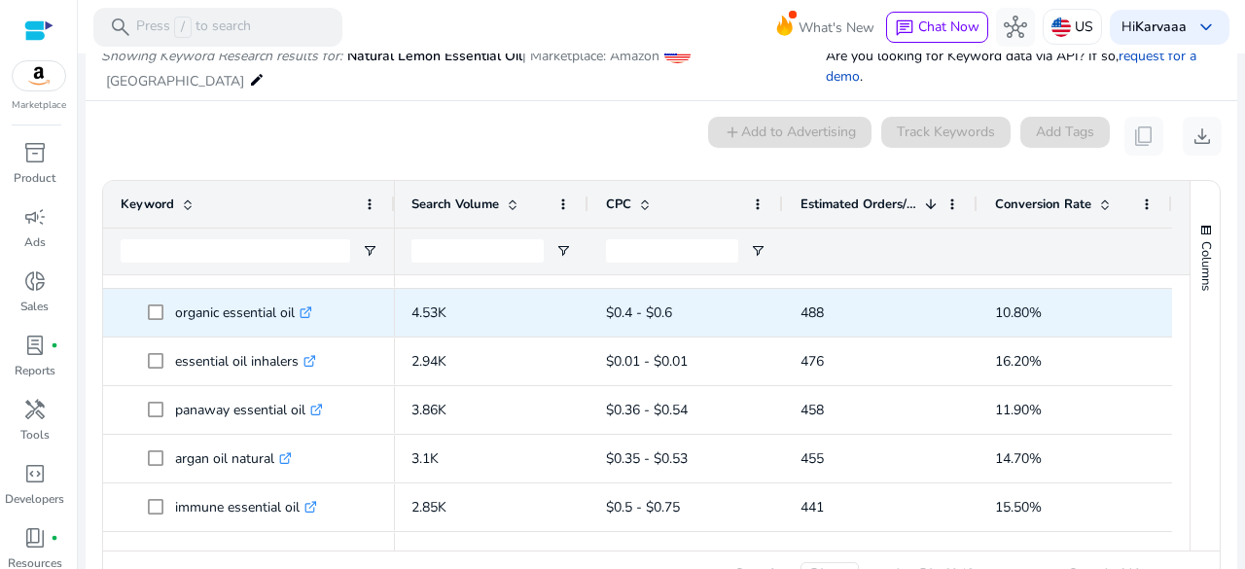
click at [198, 313] on p "organic essential oil .st0{fill:#2c8af8}" at bounding box center [243, 313] width 137 height 40
copy p "organic essential oil"
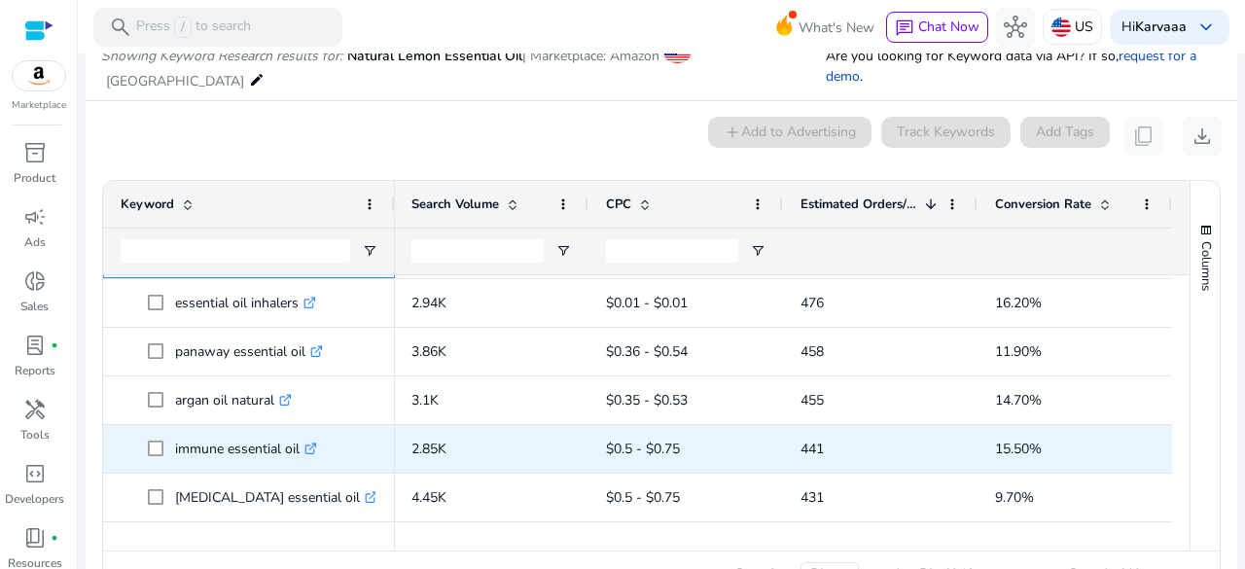
scroll to position [1457, 0]
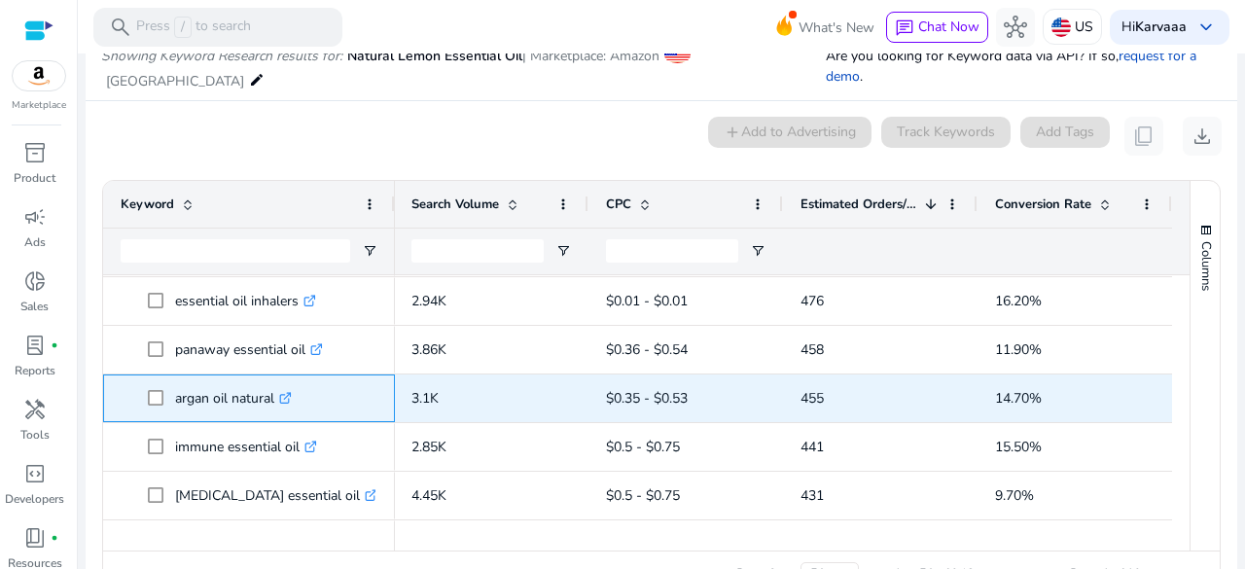
click at [197, 396] on p "argan oil natural .st0{fill:#2c8af8}" at bounding box center [233, 398] width 117 height 40
copy p "argan oil natural"
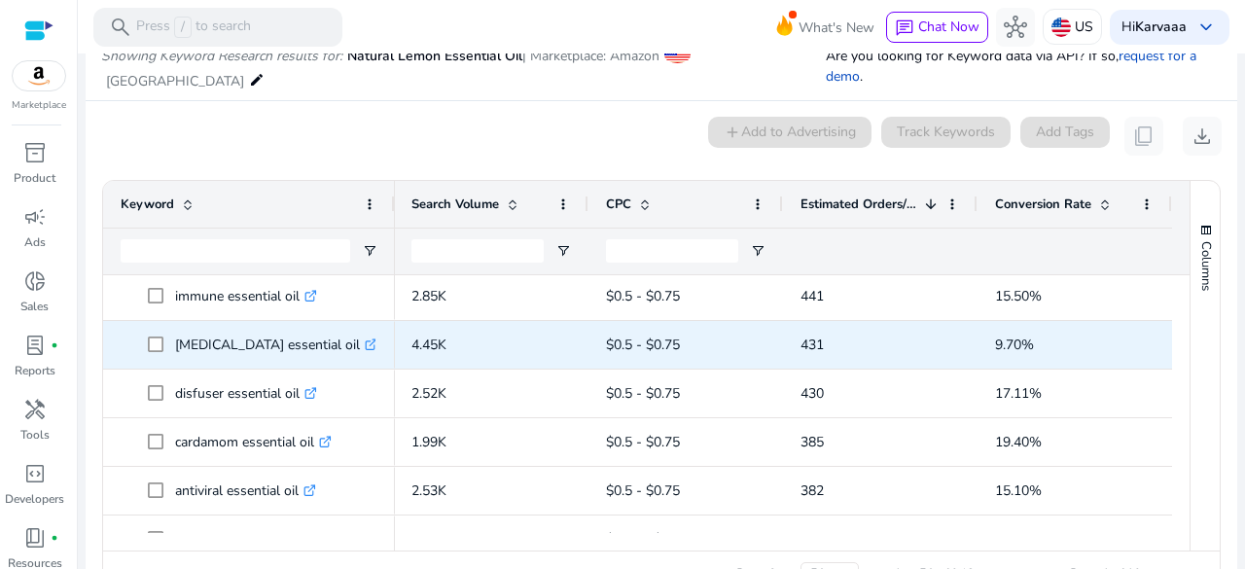
scroll to position [1628, 0]
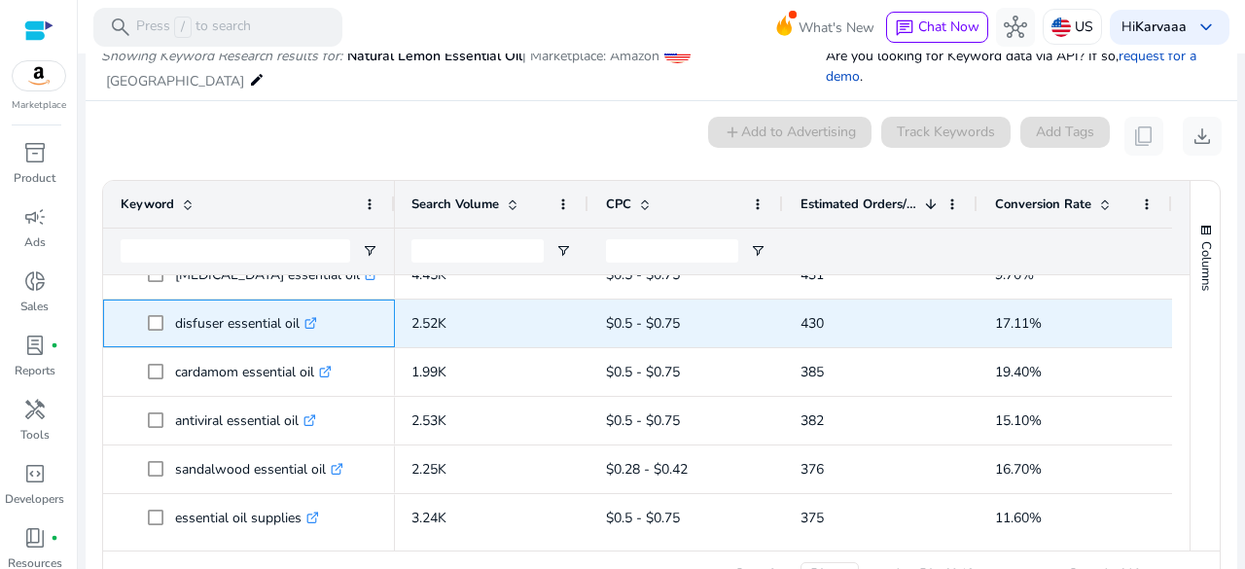
click at [204, 316] on p "disfuser essential oil .st0{fill:#2c8af8}" at bounding box center [246, 324] width 142 height 40
copy p "disfuser essential oil"
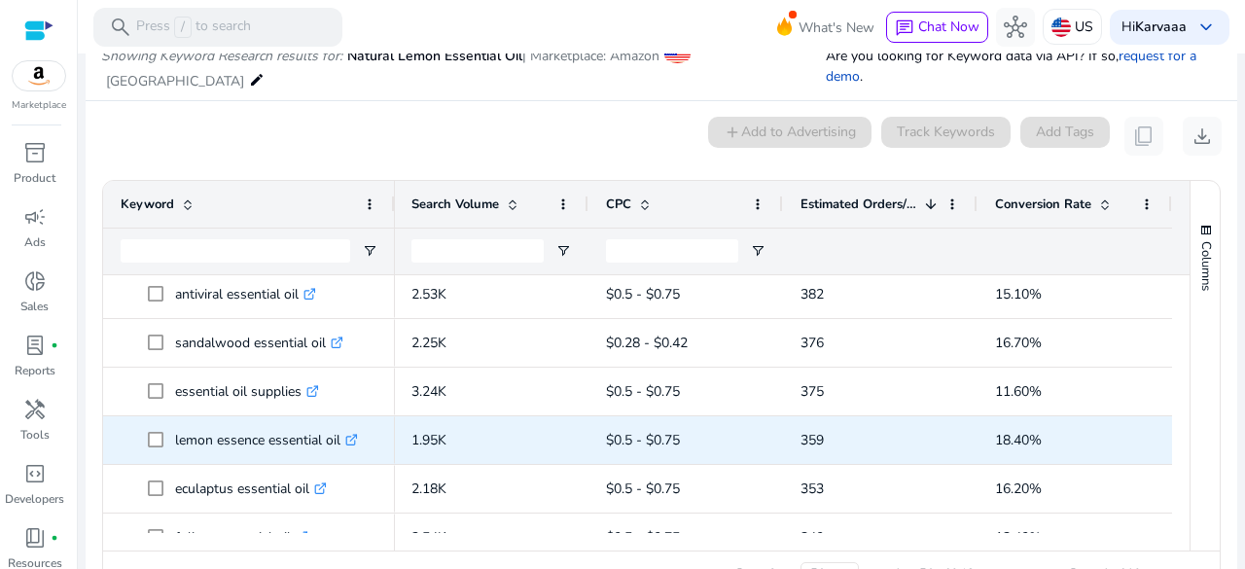
scroll to position [1816, 0]
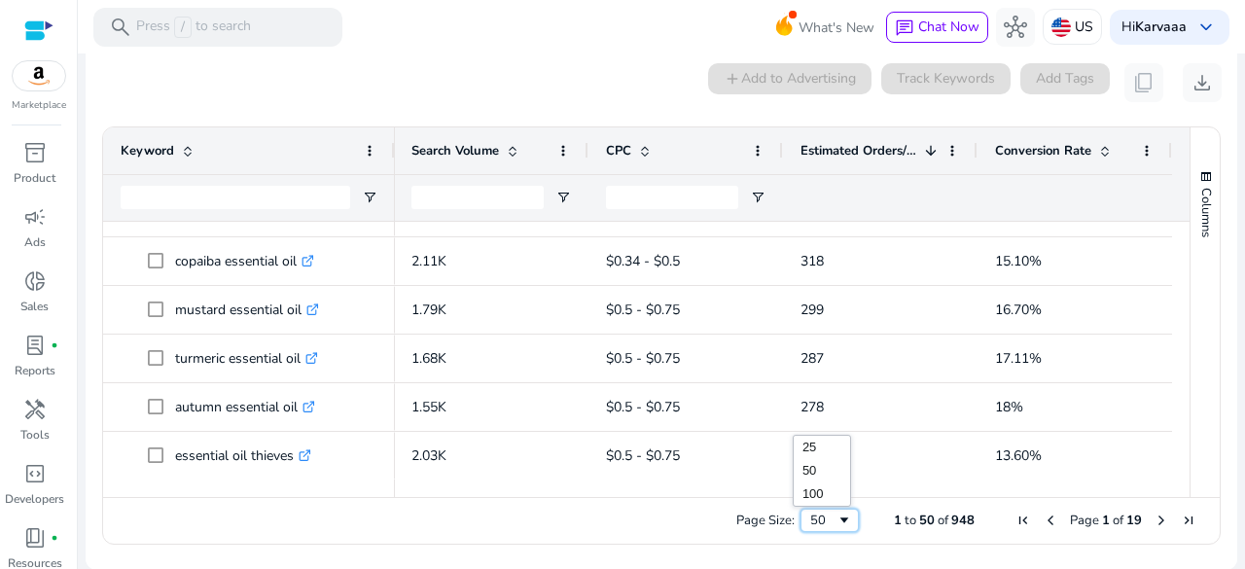
click at [820, 514] on div "50" at bounding box center [823, 521] width 26 height 18
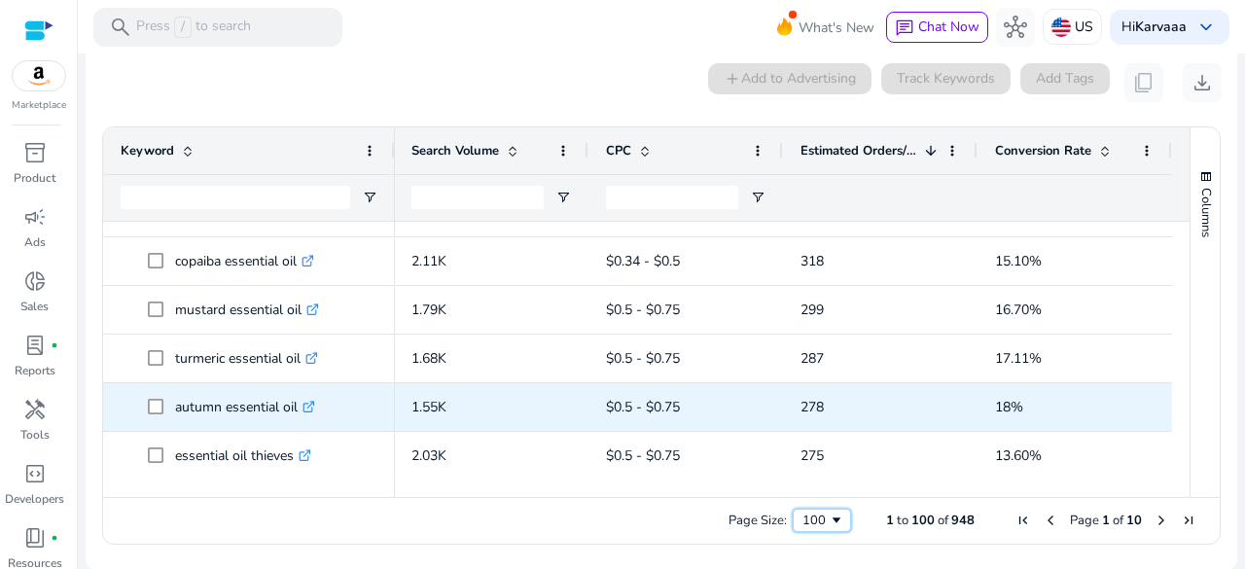
scroll to position [0, 518]
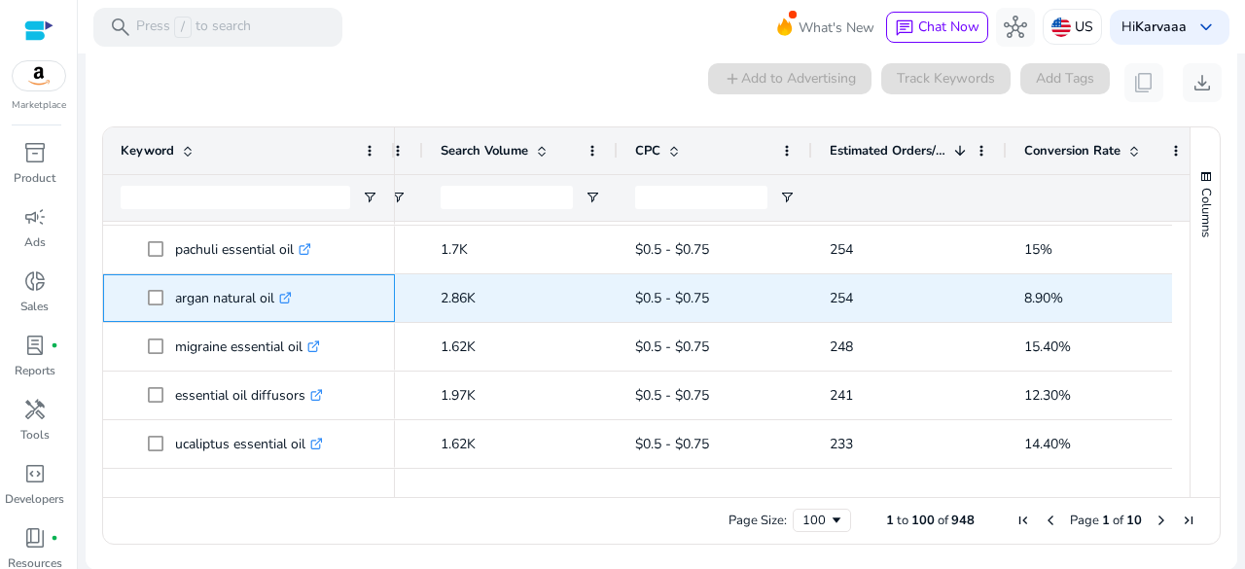
click at [207, 292] on p "argan natural oil .st0{fill:#2c8af8}" at bounding box center [233, 298] width 117 height 40
copy p "argan natural oil"
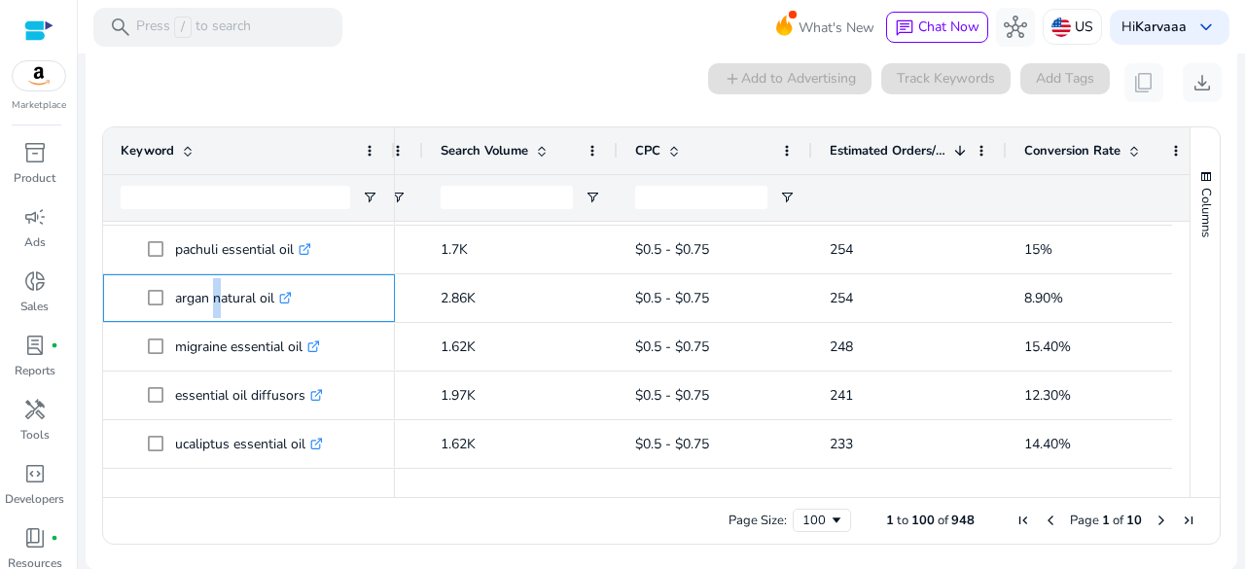
scroll to position [0, 0]
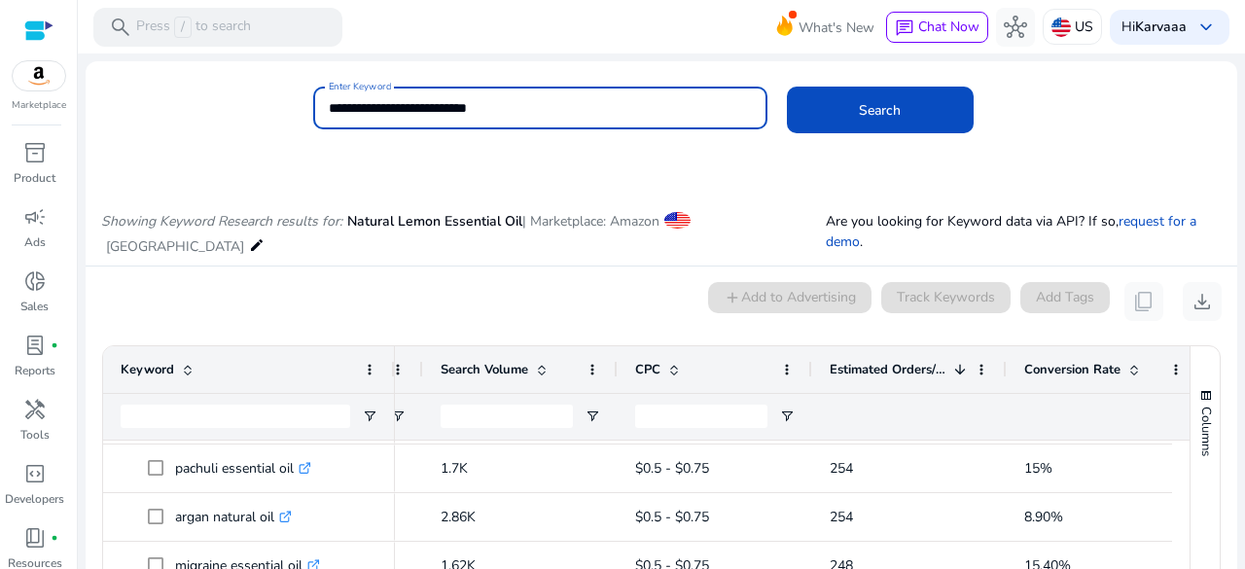
click at [334, 107] on input "**********" at bounding box center [540, 107] width 423 height 21
paste input "**********"
click at [334, 107] on input "**********" at bounding box center [540, 107] width 423 height 21
click at [475, 101] on input "**********" at bounding box center [540, 107] width 423 height 21
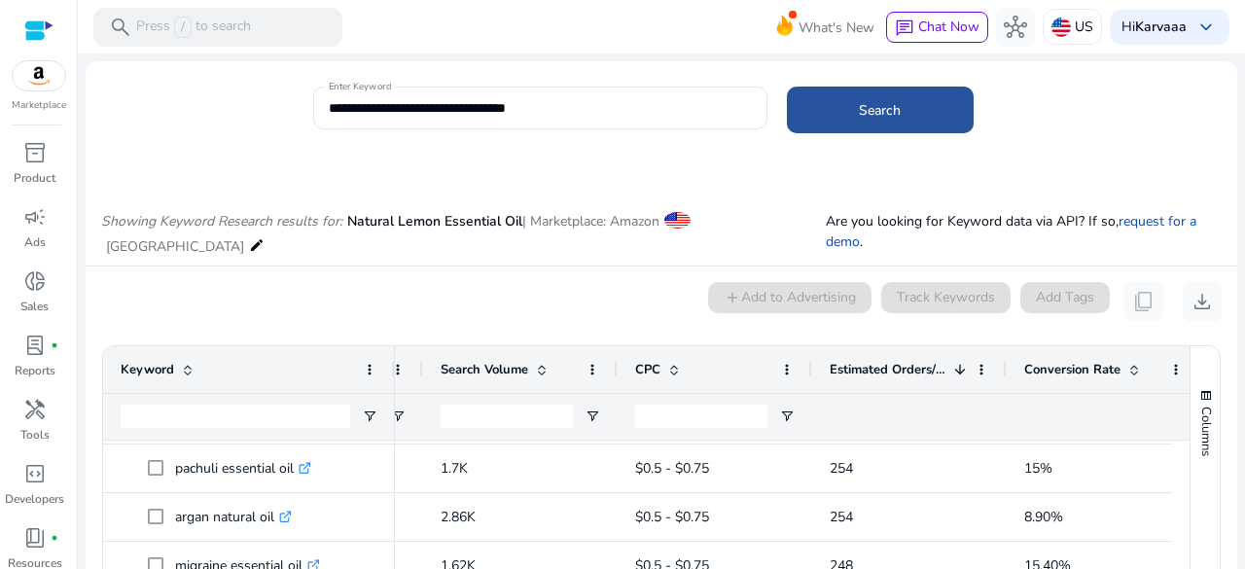
click at [825, 112] on span at bounding box center [880, 110] width 187 height 47
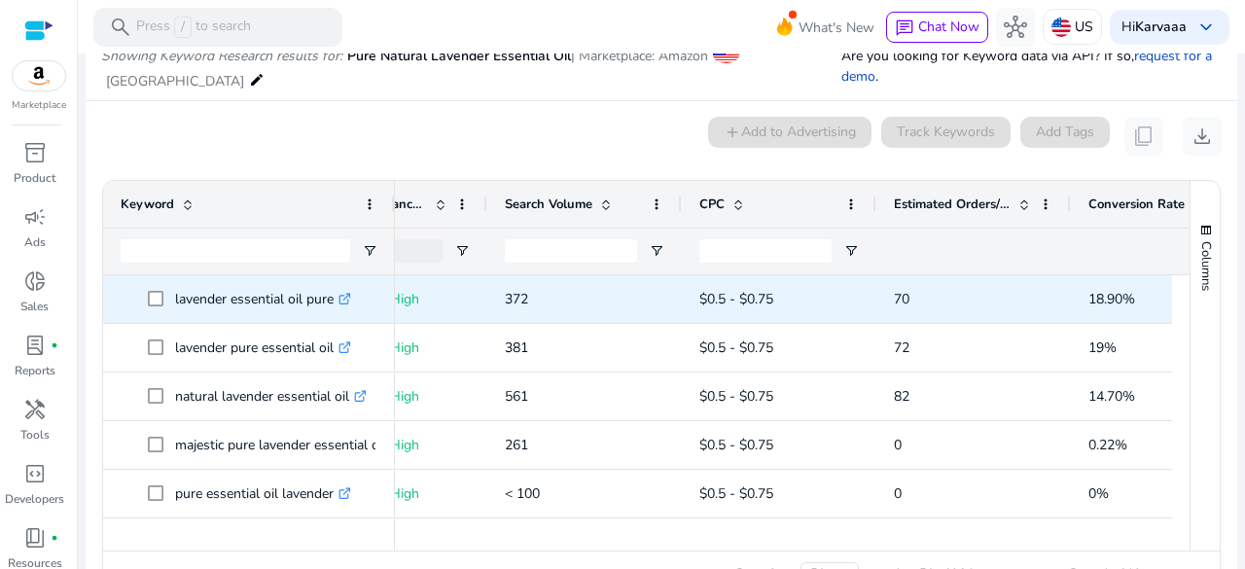
scroll to position [0, 477]
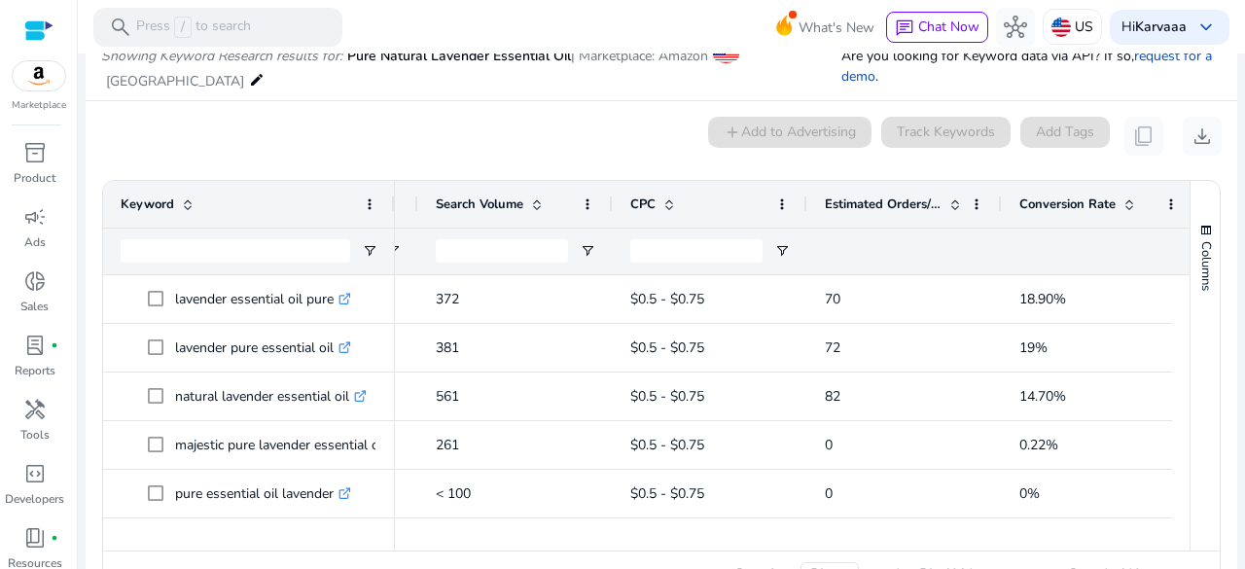
click at [952, 197] on span at bounding box center [956, 205] width 16 height 16
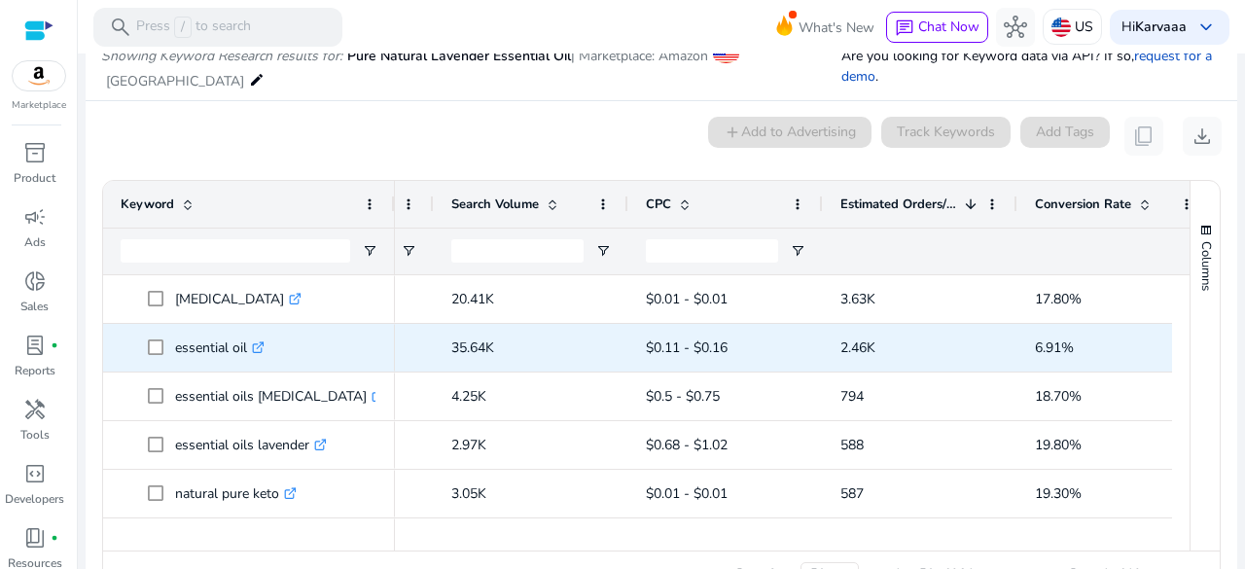
scroll to position [0, 479]
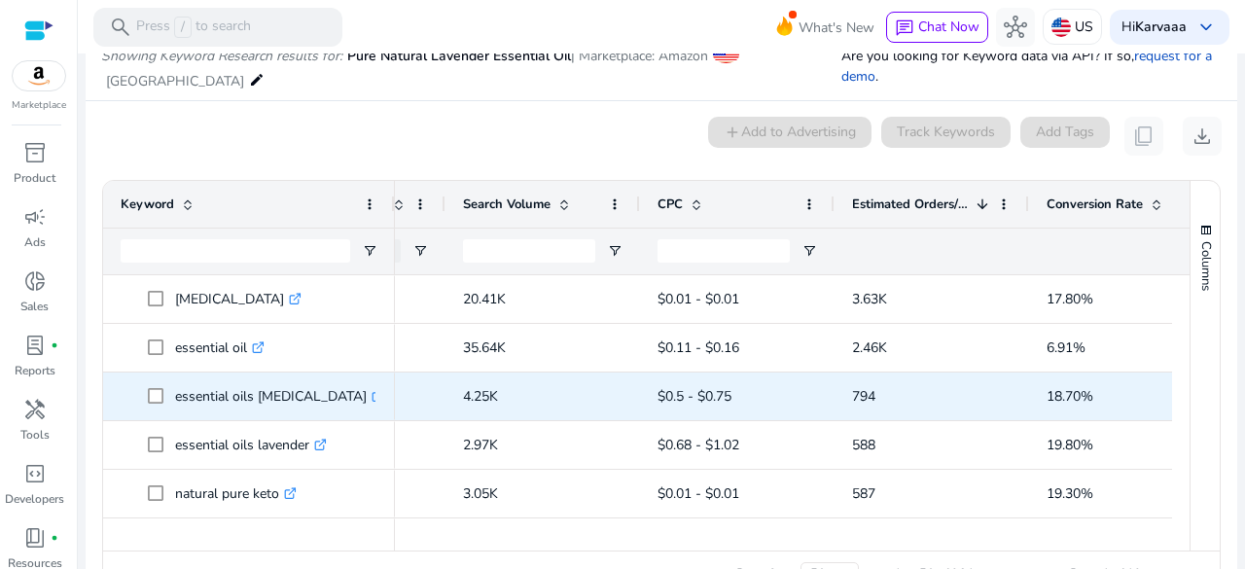
click at [256, 393] on p "essential oils [MEDICAL_DATA] .st0{fill:#2c8af8}" at bounding box center [279, 397] width 209 height 40
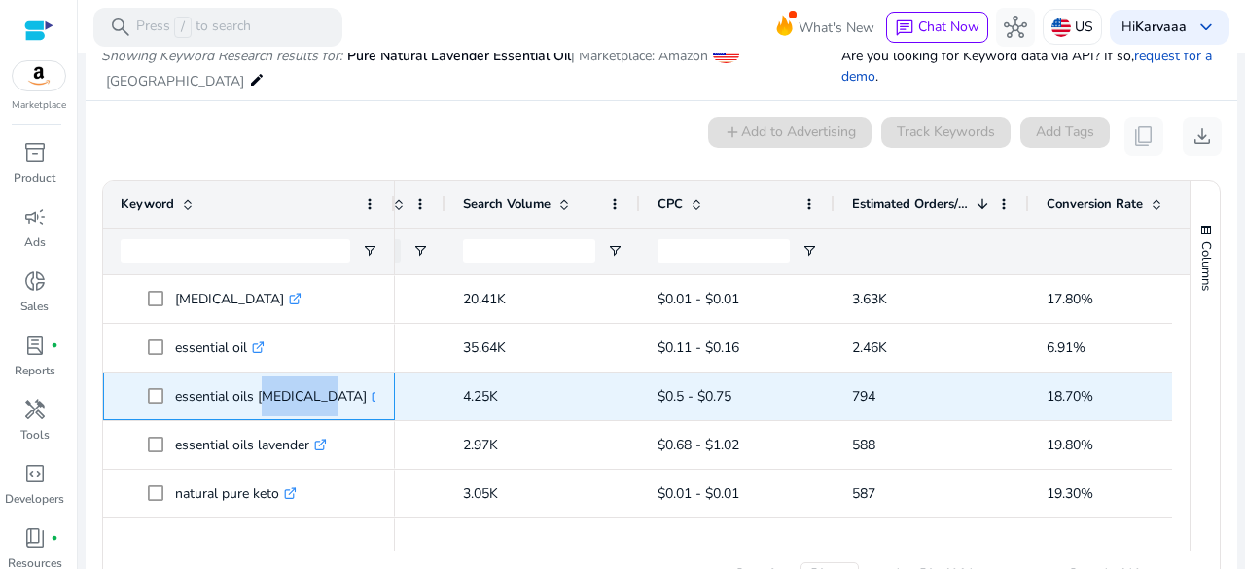
click at [256, 393] on p "essential oils [MEDICAL_DATA] .st0{fill:#2c8af8}" at bounding box center [279, 397] width 209 height 40
copy p "essential oils [MEDICAL_DATA]"
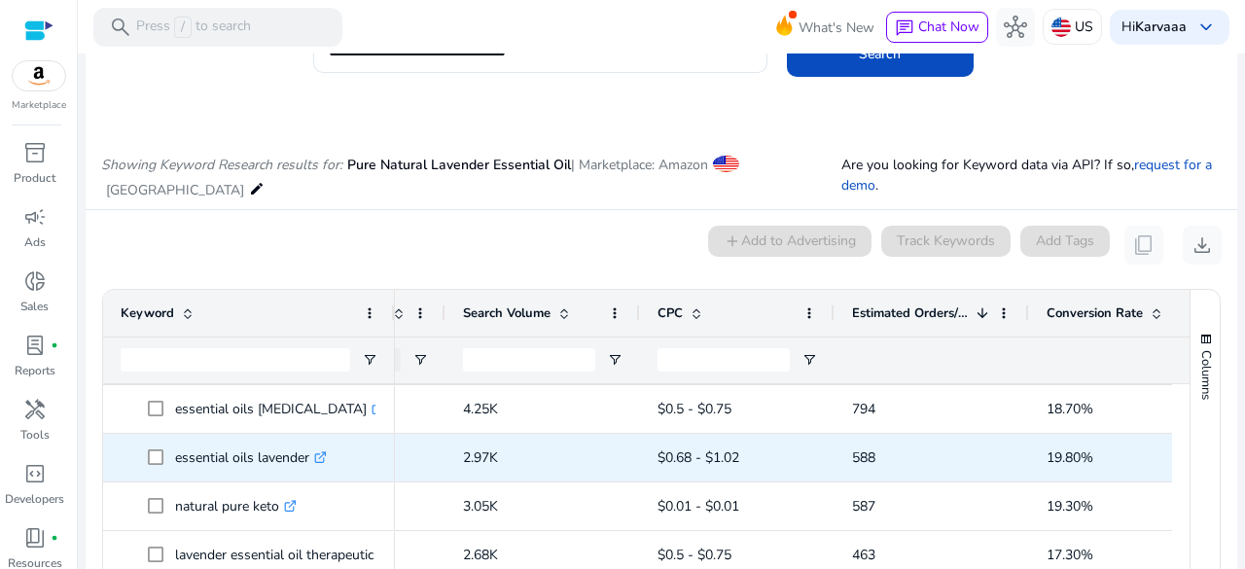
click at [206, 454] on p "essential oils lavender .st0{fill:#2c8af8}" at bounding box center [251, 458] width 152 height 40
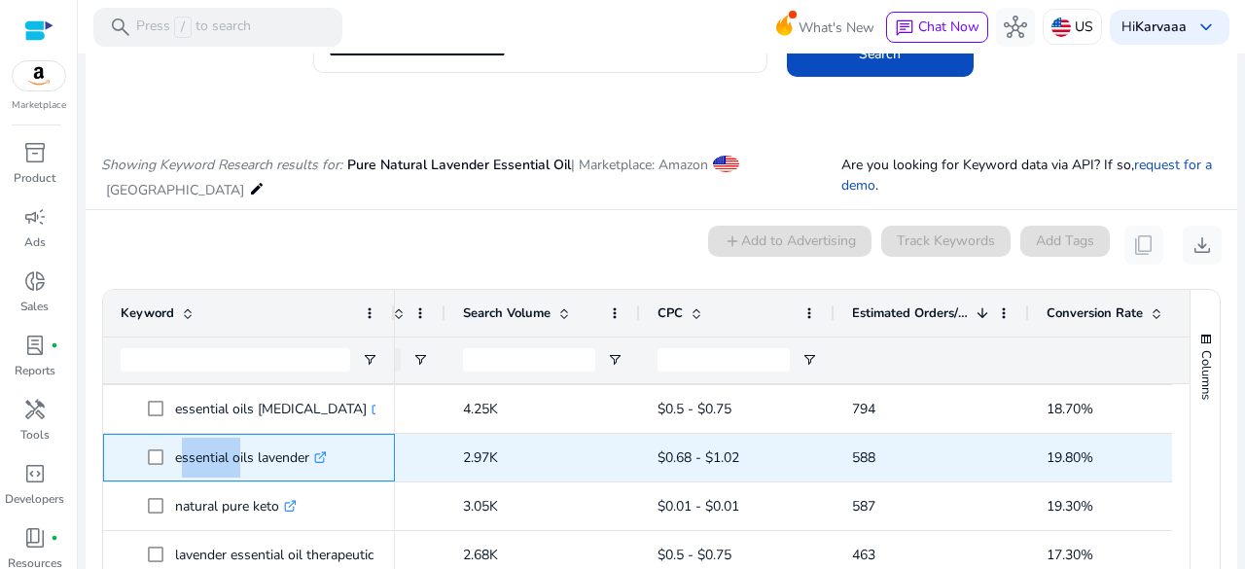
click at [206, 454] on p "essential oils lavender .st0{fill:#2c8af8}" at bounding box center [251, 458] width 152 height 40
copy p "essential oils lavender"
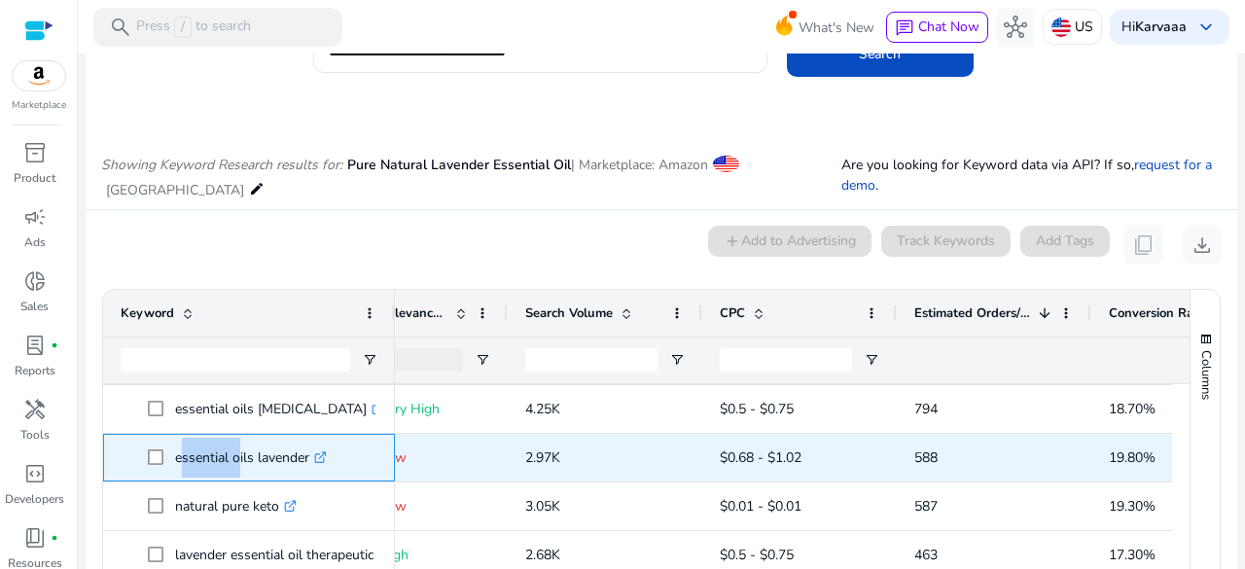
scroll to position [0, 410]
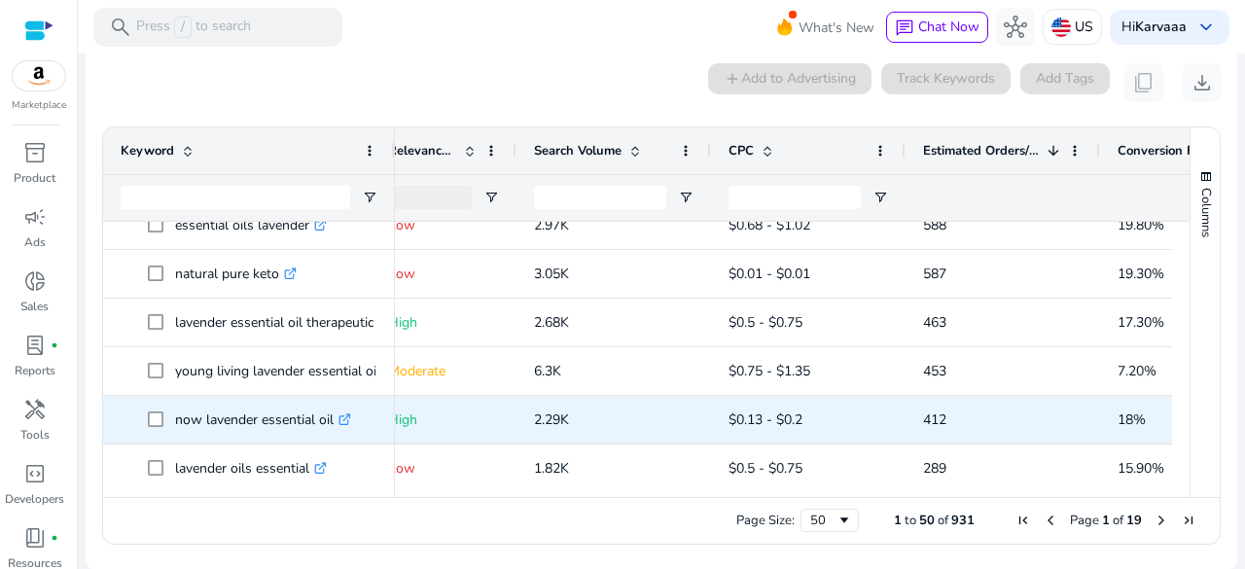
click at [211, 413] on p "now lavender essential oil .st0{fill:#2c8af8}" at bounding box center [263, 420] width 176 height 40
copy p "now lavender essential oil"
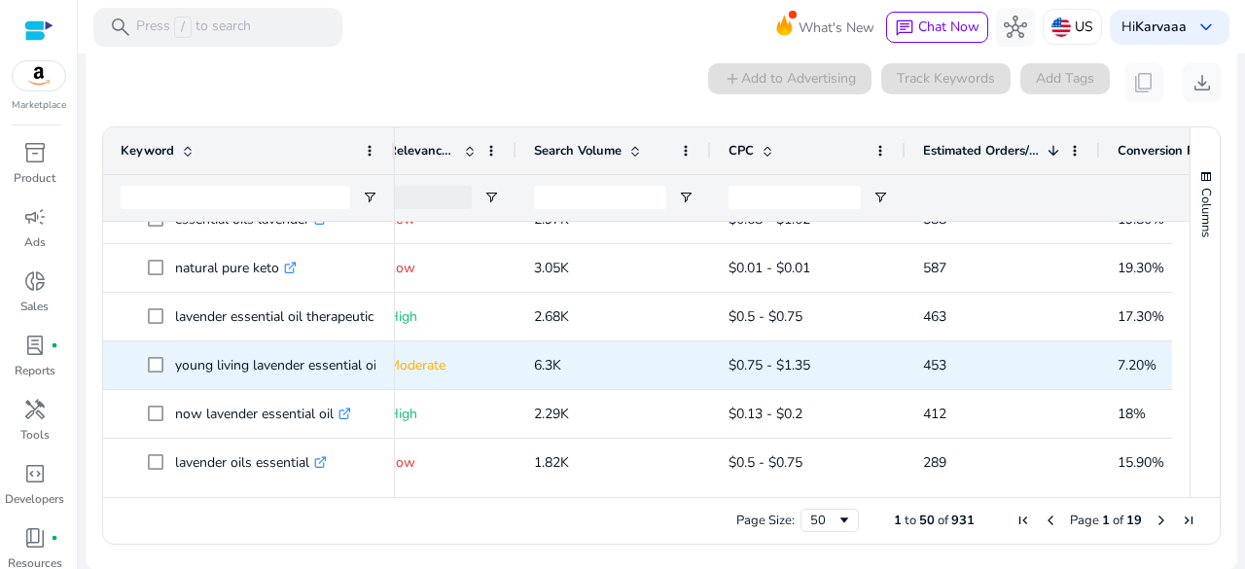
click at [231, 362] on p "young living lavender essential oil .st0{fill:#2c8af8}" at bounding box center [286, 365] width 223 height 40
copy p "young living lavender essential oil"
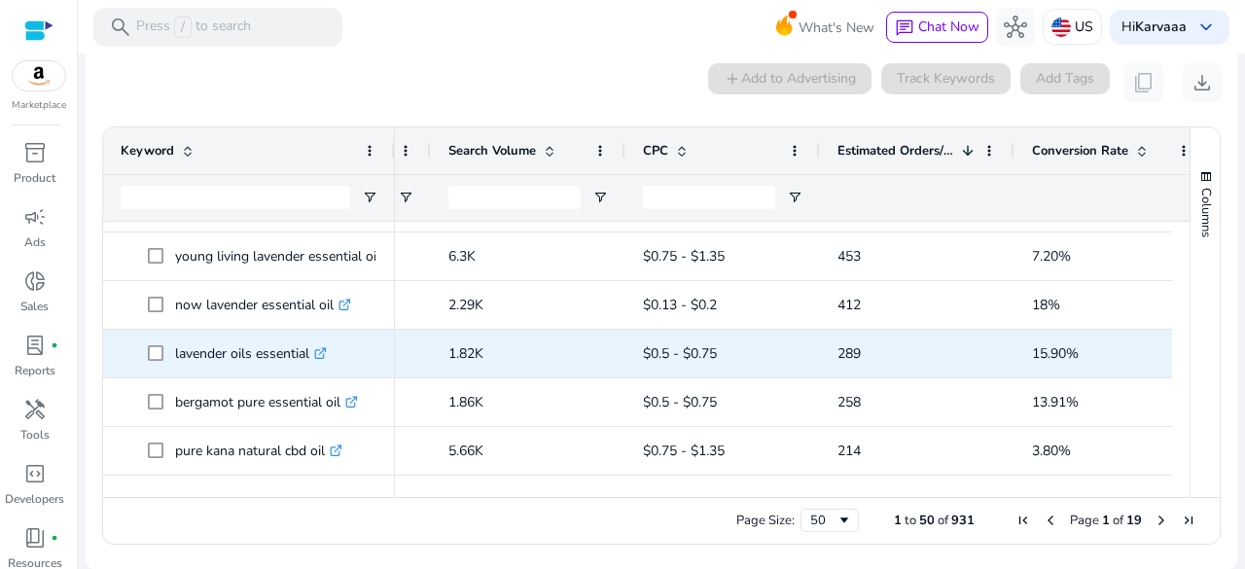
click at [272, 355] on p "lavender oils essential .st0{fill:#2c8af8}" at bounding box center [251, 354] width 152 height 40
copy p "lavender oils essential"
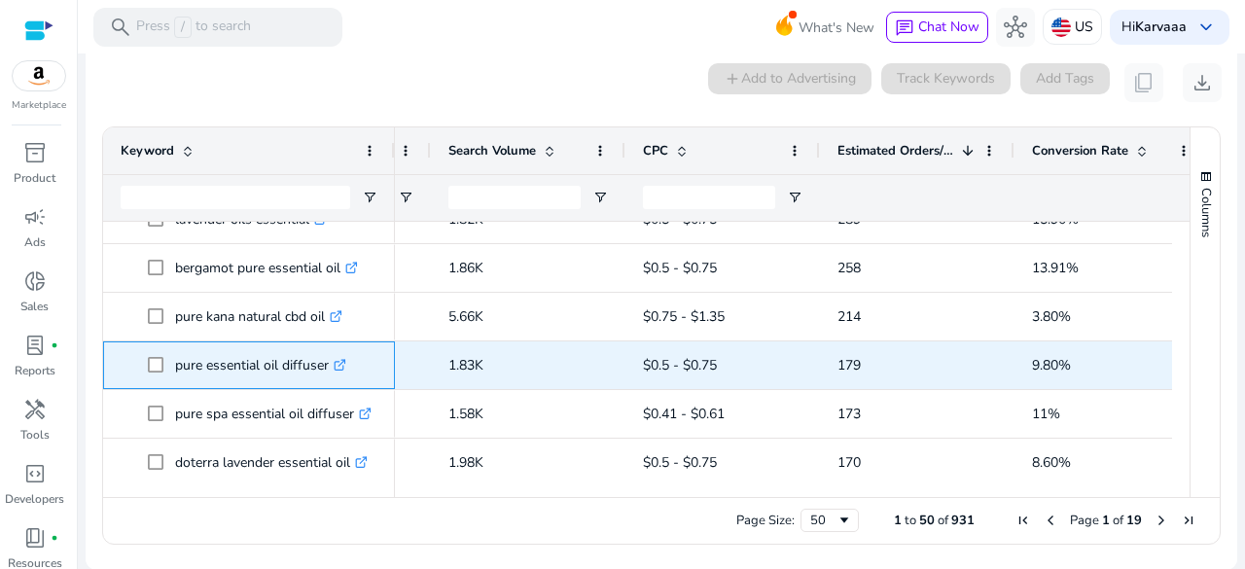
click at [249, 367] on p "pure essential oil diffuser .st0{fill:#2c8af8}" at bounding box center [260, 365] width 171 height 40
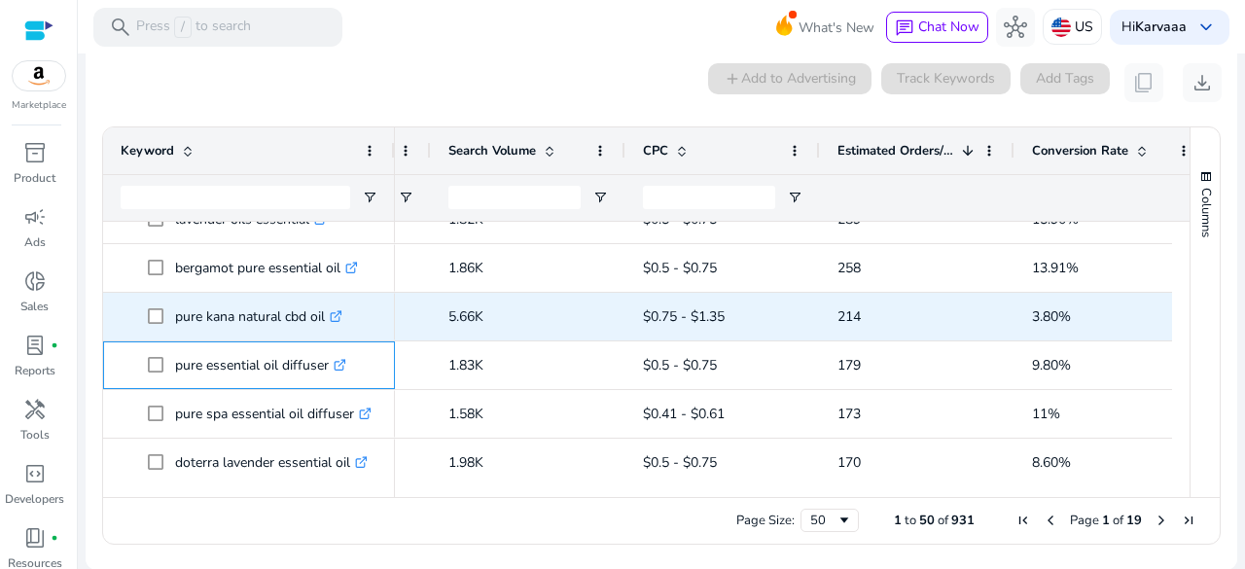
copy p "pure essential oil diffuser"
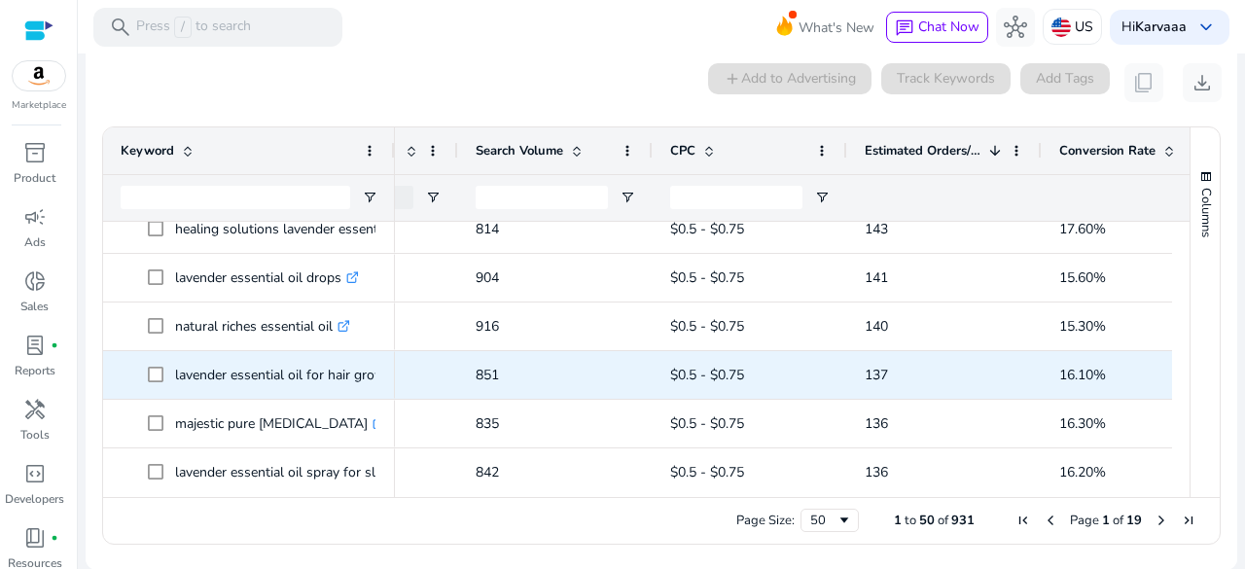
click at [220, 369] on p "lavender essential oil for hair growth .st0{fill:#2c8af8}" at bounding box center [295, 375] width 241 height 40
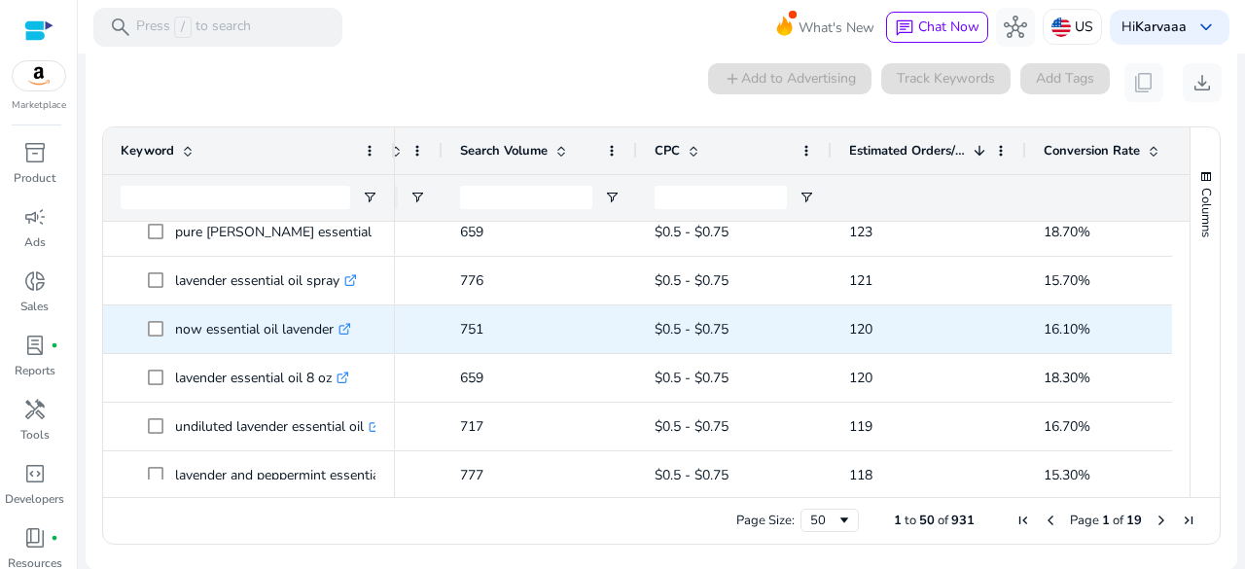
click at [221, 322] on p "now essential oil lavender .st0{fill:#2c8af8}" at bounding box center [263, 329] width 176 height 40
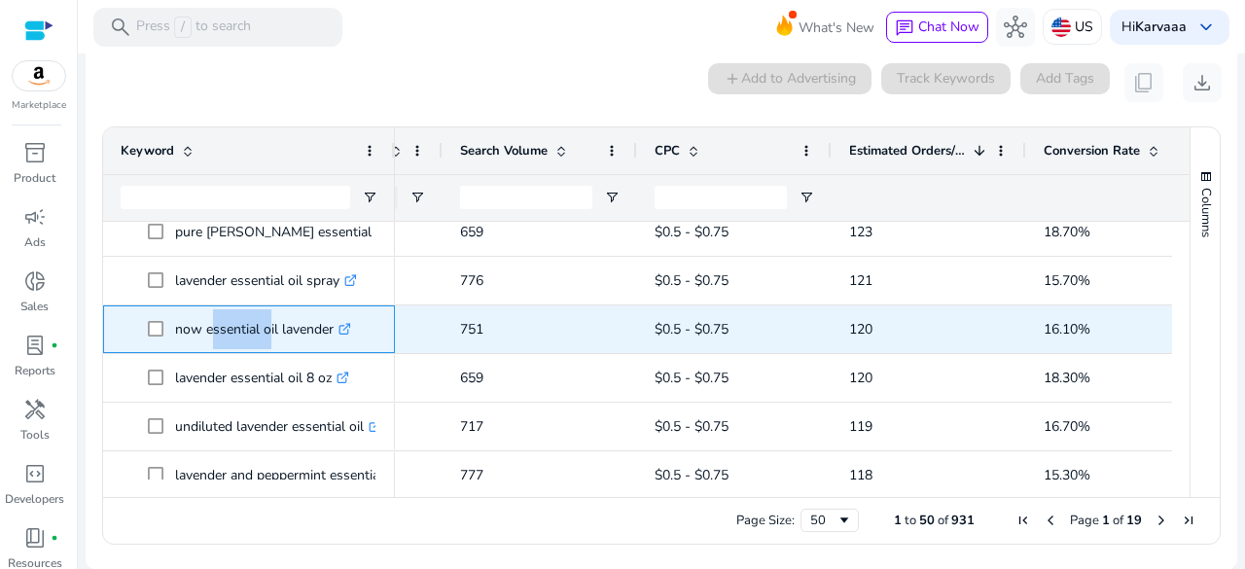
click at [221, 322] on p "now essential oil lavender .st0{fill:#2c8af8}" at bounding box center [263, 329] width 176 height 40
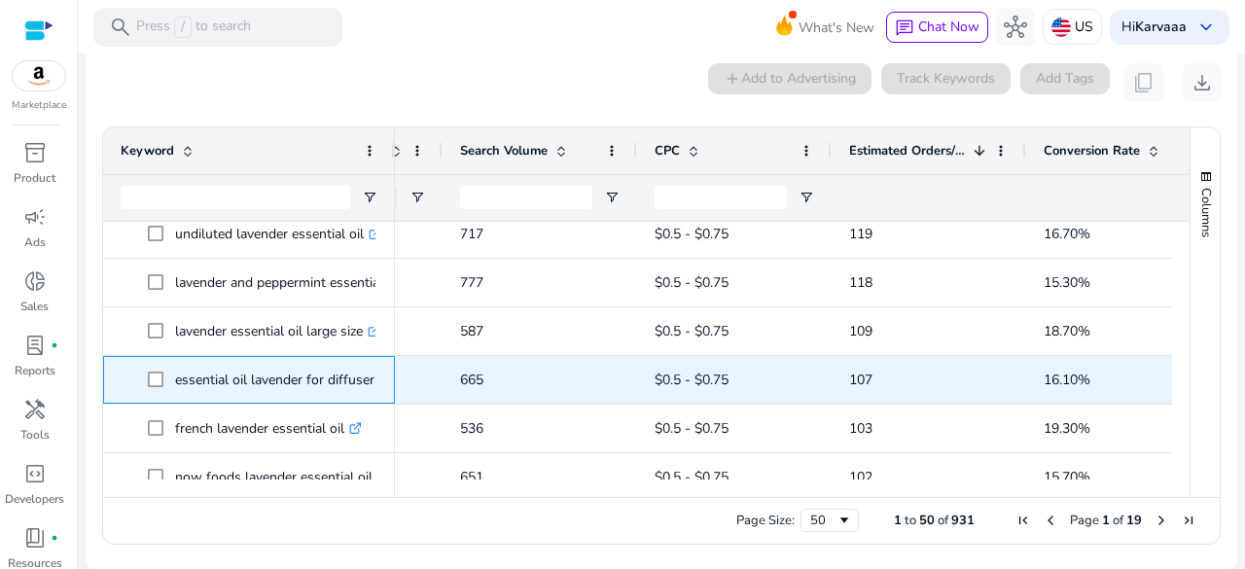
click at [219, 375] on p "essential oil lavender for diffuser .st0{fill:#2c8af8}" at bounding box center [283, 380] width 217 height 40
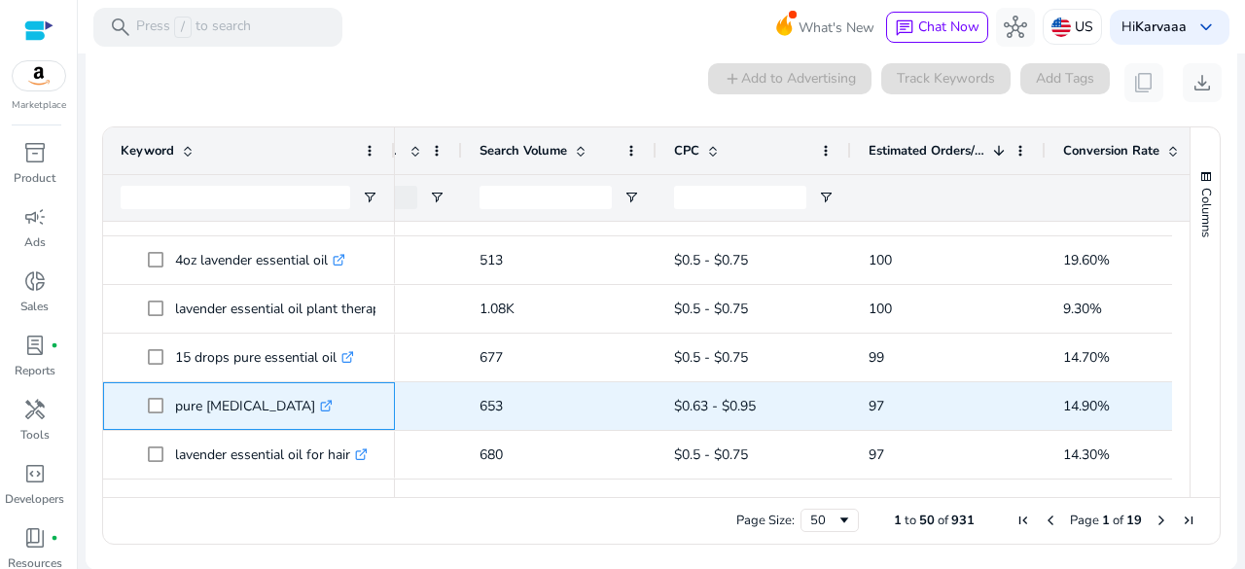
click at [237, 408] on p "pure [MEDICAL_DATA] .st0{fill:#2c8af8}" at bounding box center [254, 406] width 158 height 40
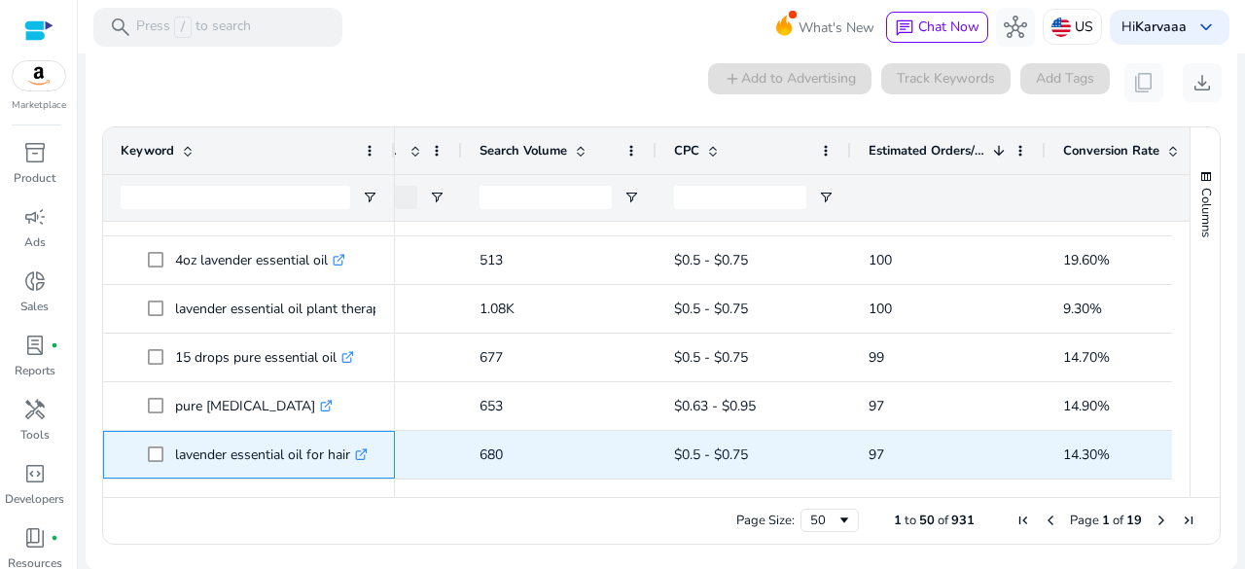
click at [270, 449] on p "lavender essential oil for hair .st0{fill:#2c8af8}" at bounding box center [271, 455] width 193 height 40
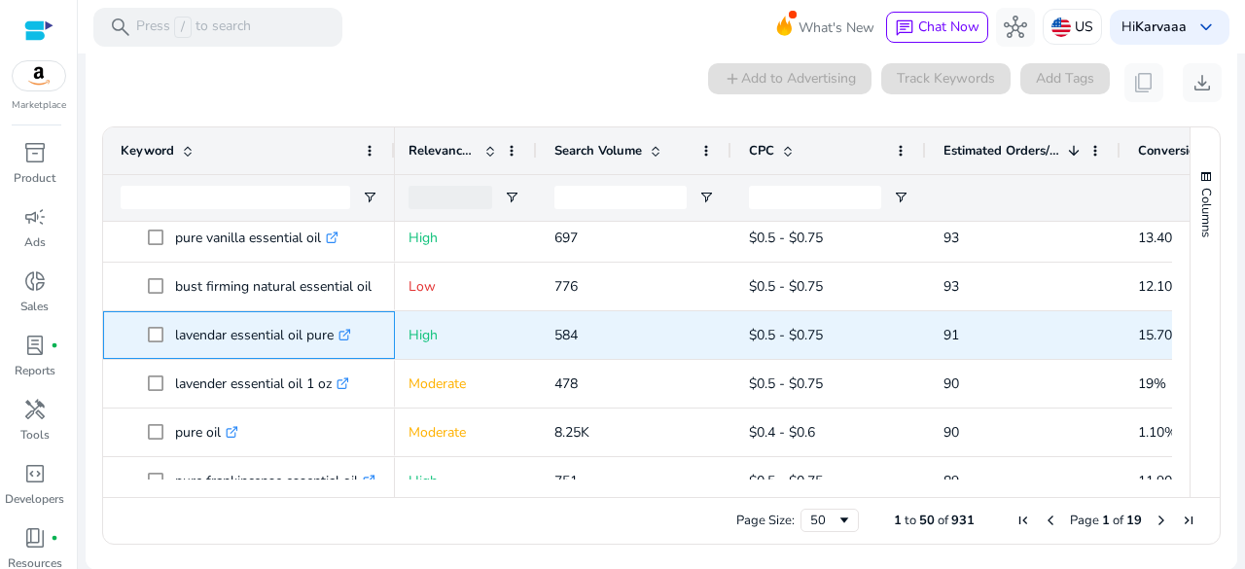
click at [254, 327] on p "lavendar essential oil pure .st0{fill:#2c8af8}" at bounding box center [263, 335] width 176 height 40
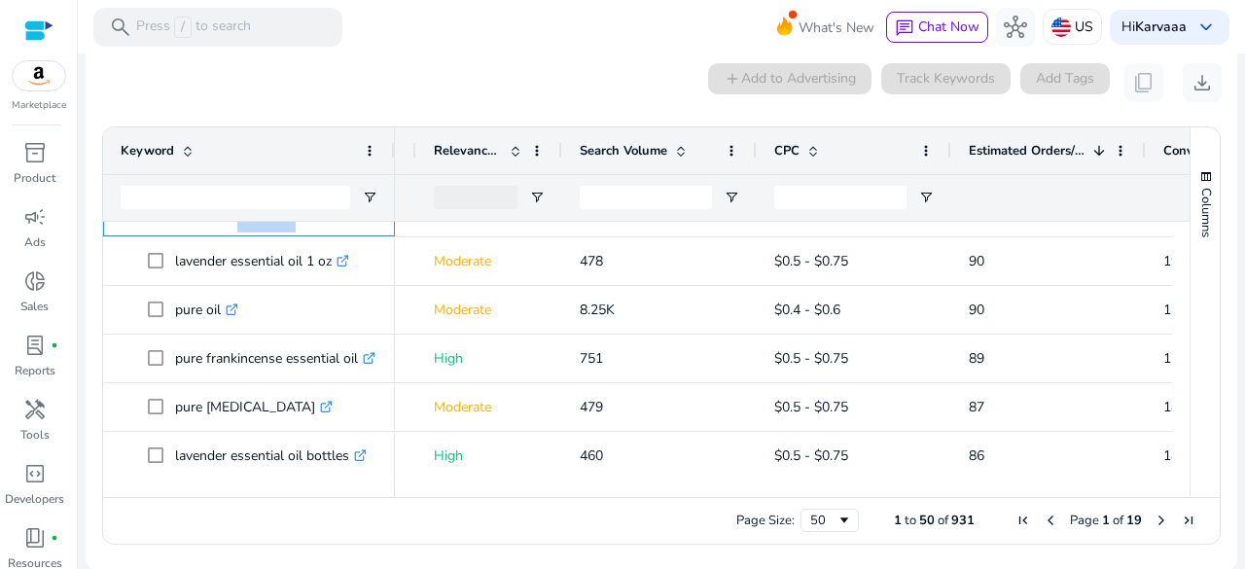
scroll to position [0, 0]
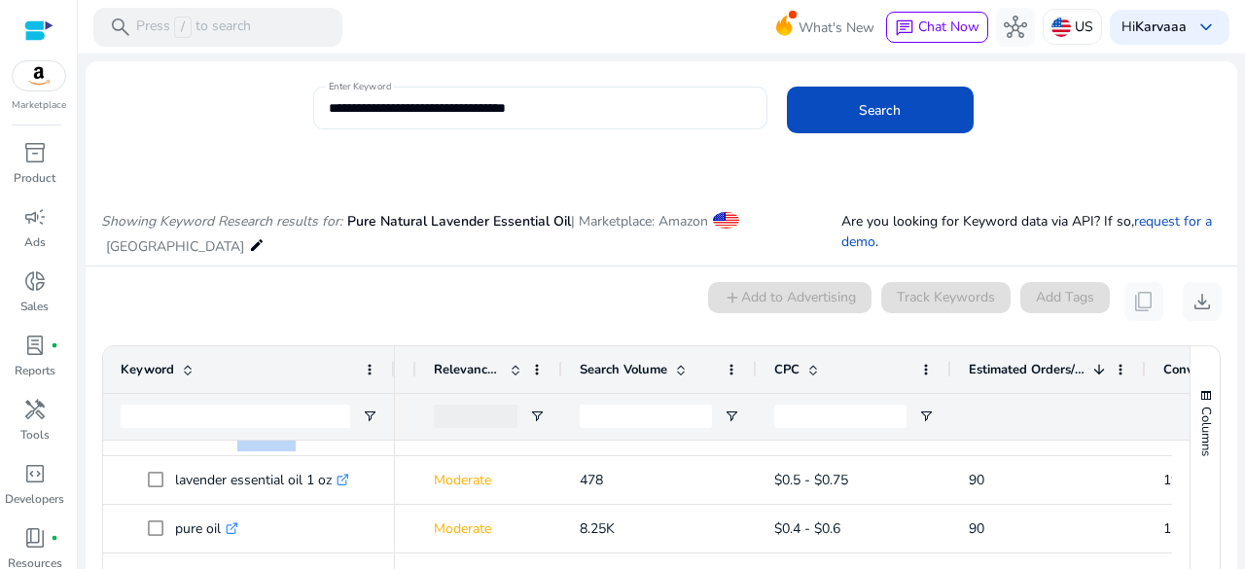
click at [450, 112] on input "**********" at bounding box center [540, 107] width 423 height 21
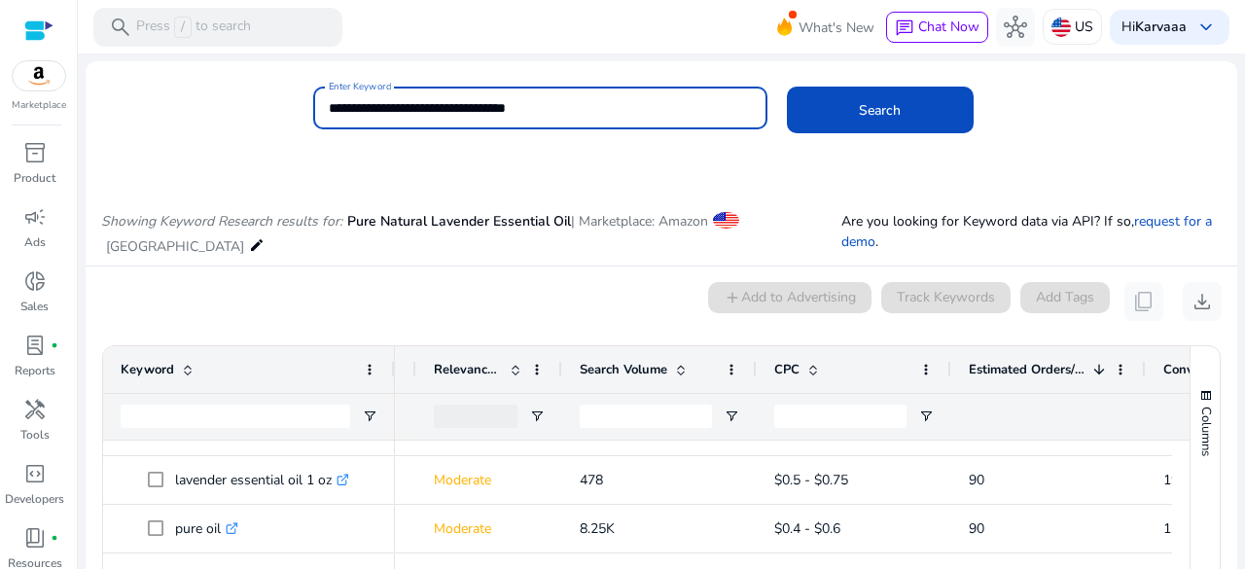
click at [450, 112] on input "**********" at bounding box center [540, 107] width 423 height 21
paste input
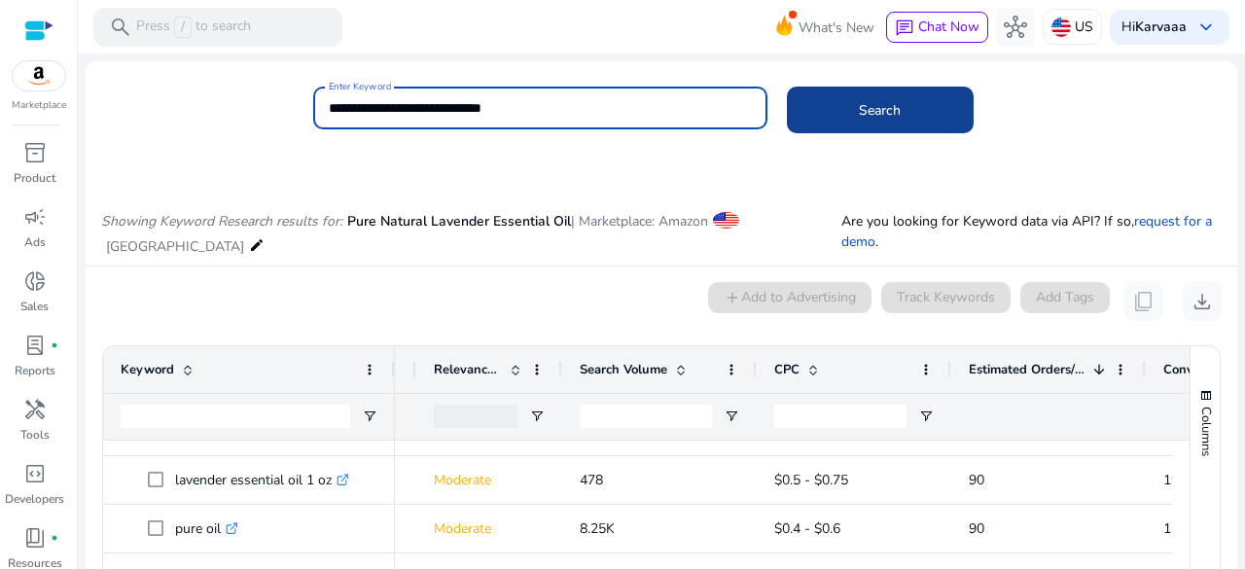
type input "**********"
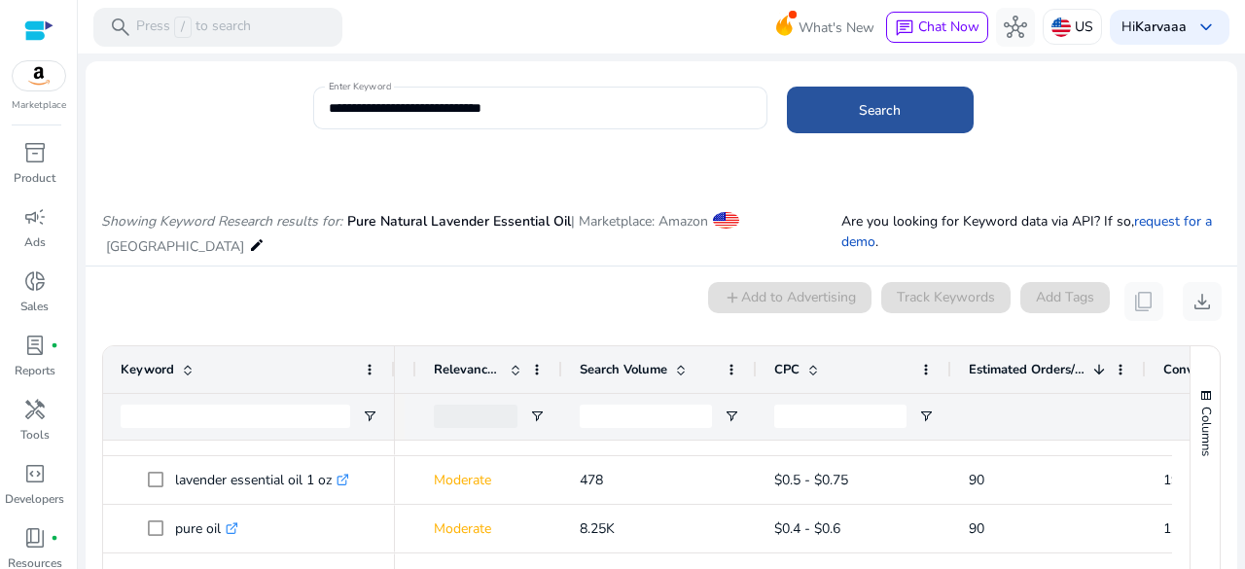
click at [811, 118] on span at bounding box center [880, 110] width 187 height 47
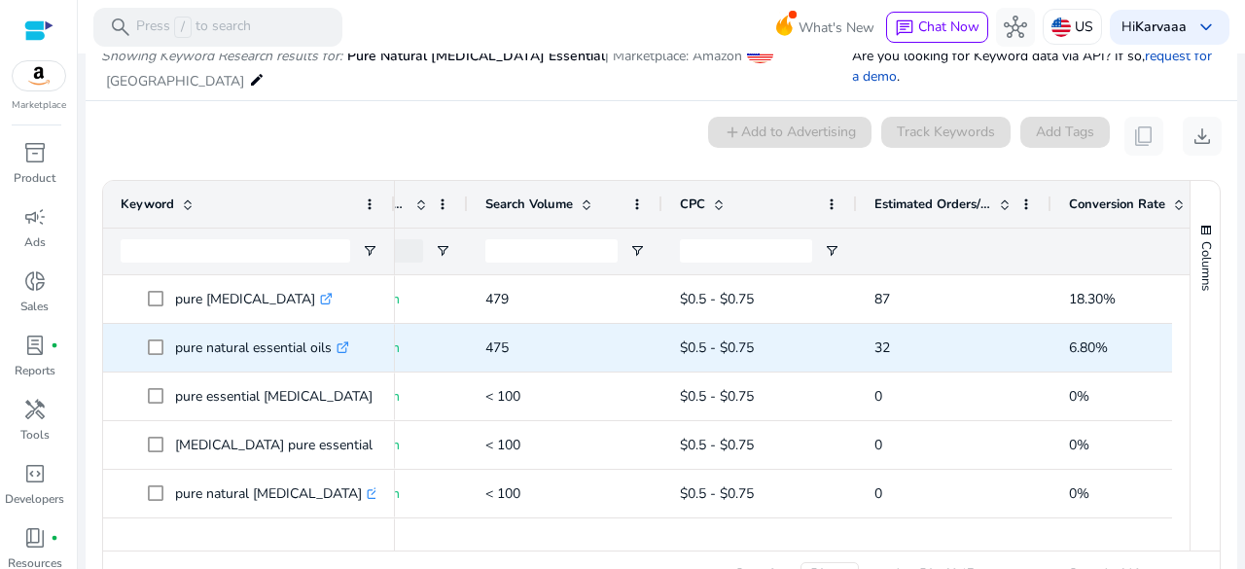
scroll to position [0, 460]
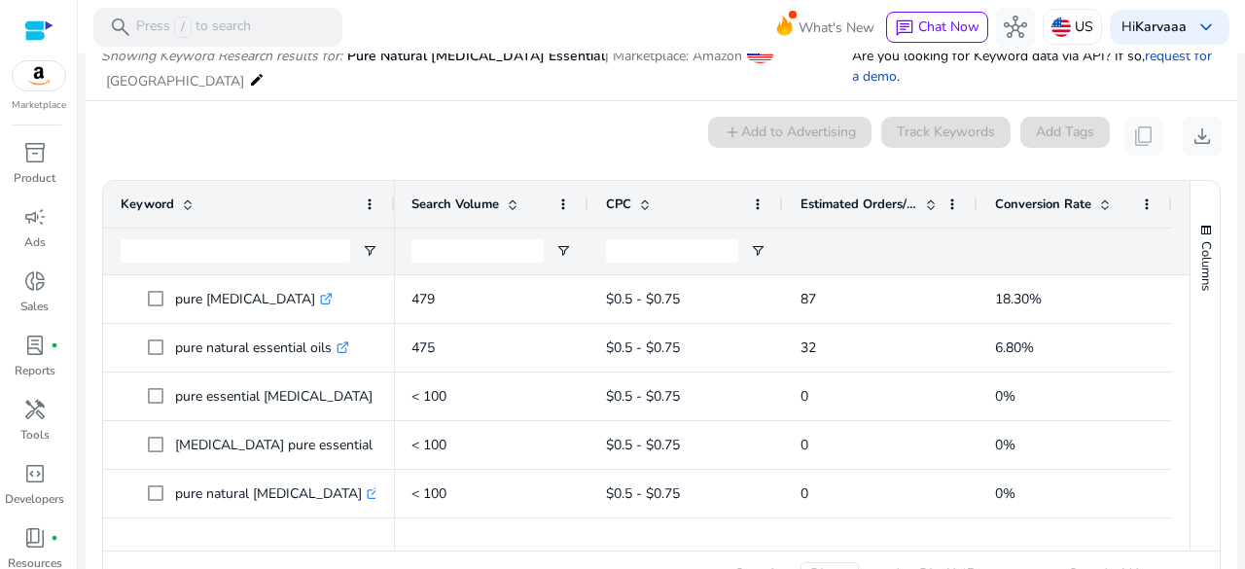
click at [926, 198] on span at bounding box center [931, 205] width 16 height 16
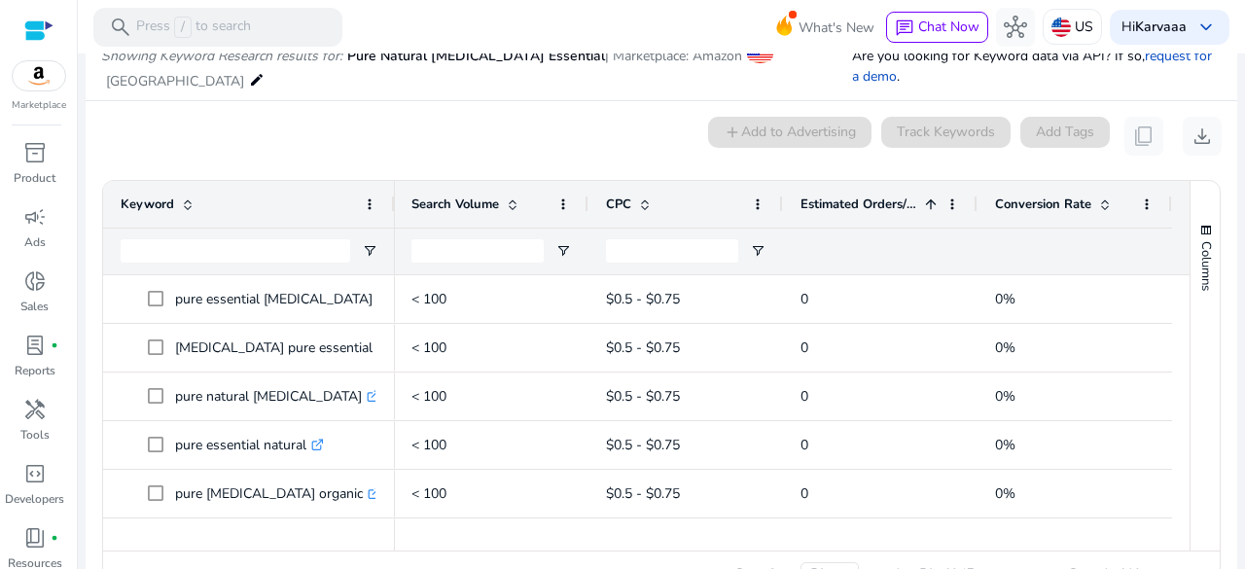
click at [926, 198] on span at bounding box center [931, 205] width 16 height 16
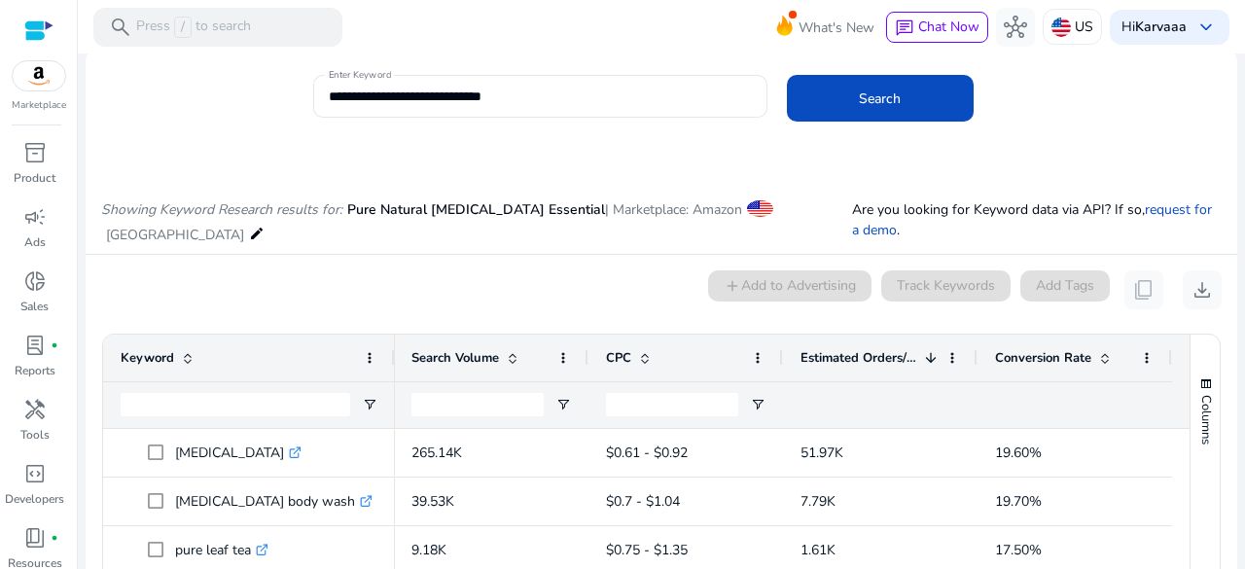
scroll to position [16, 0]
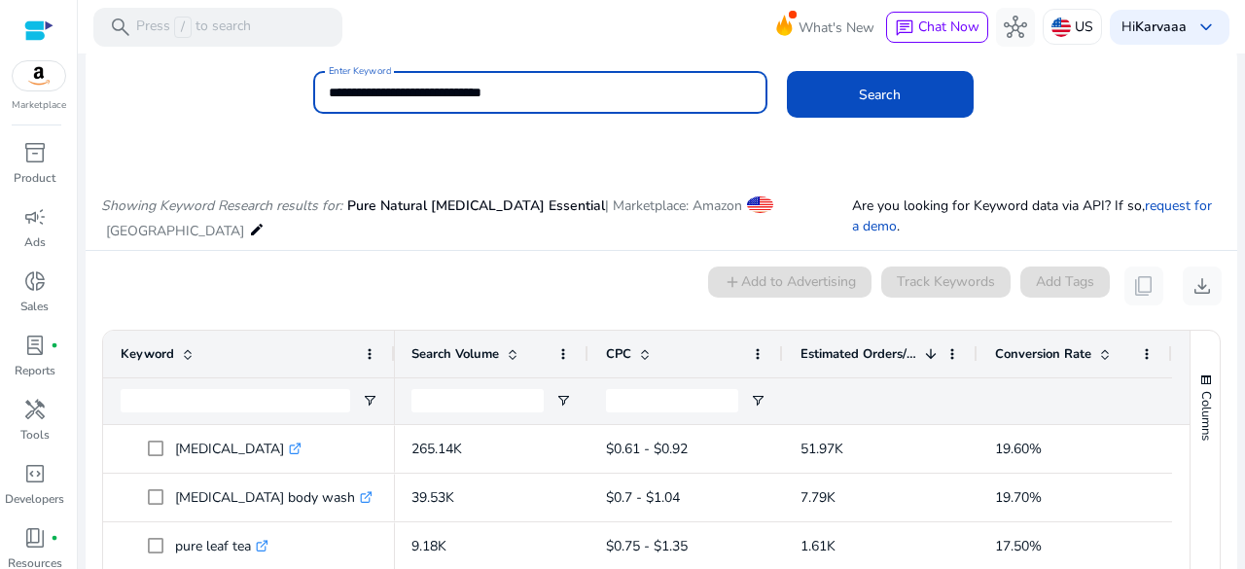
click at [553, 97] on input "**********" at bounding box center [540, 92] width 423 height 21
type input "**********"
click at [787, 71] on button "Search" at bounding box center [880, 94] width 187 height 47
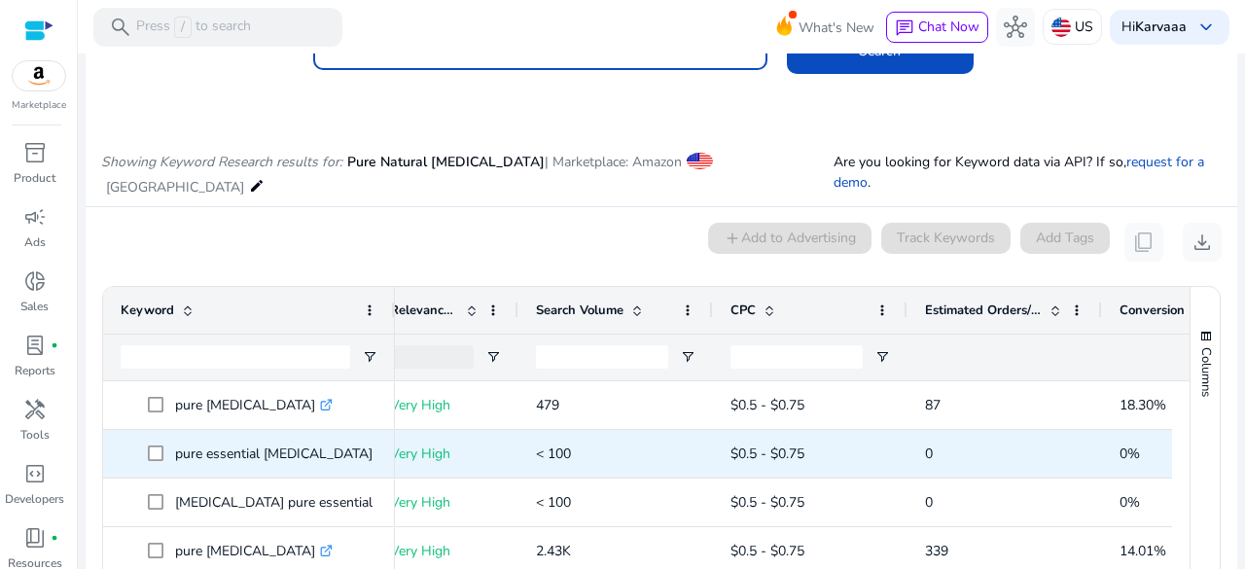
scroll to position [0, 537]
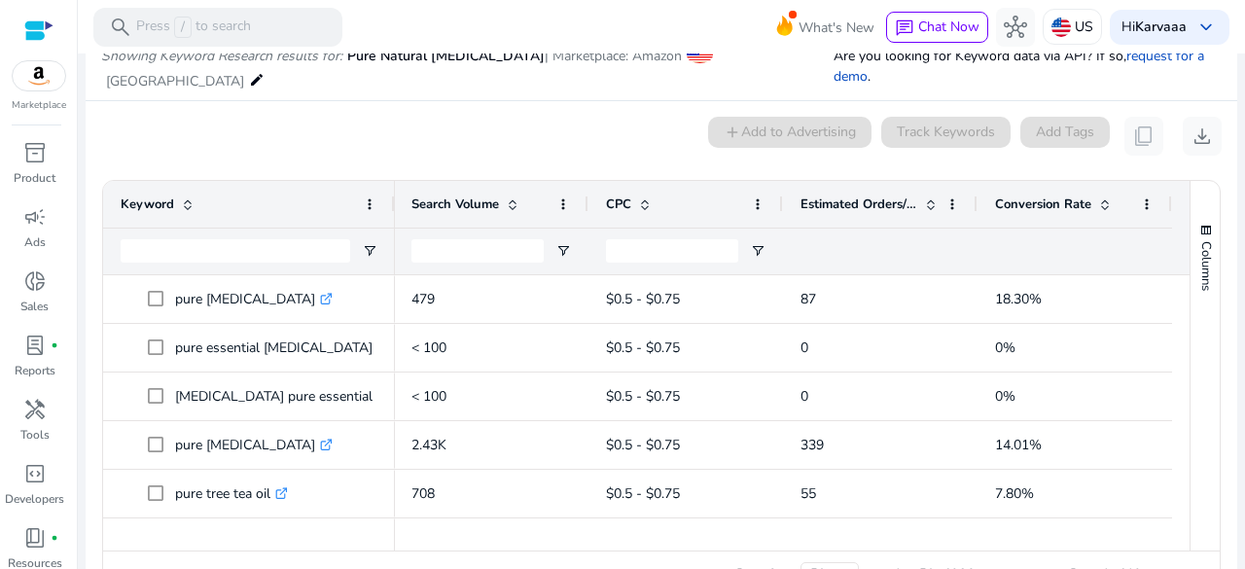
click at [923, 197] on span at bounding box center [931, 205] width 16 height 16
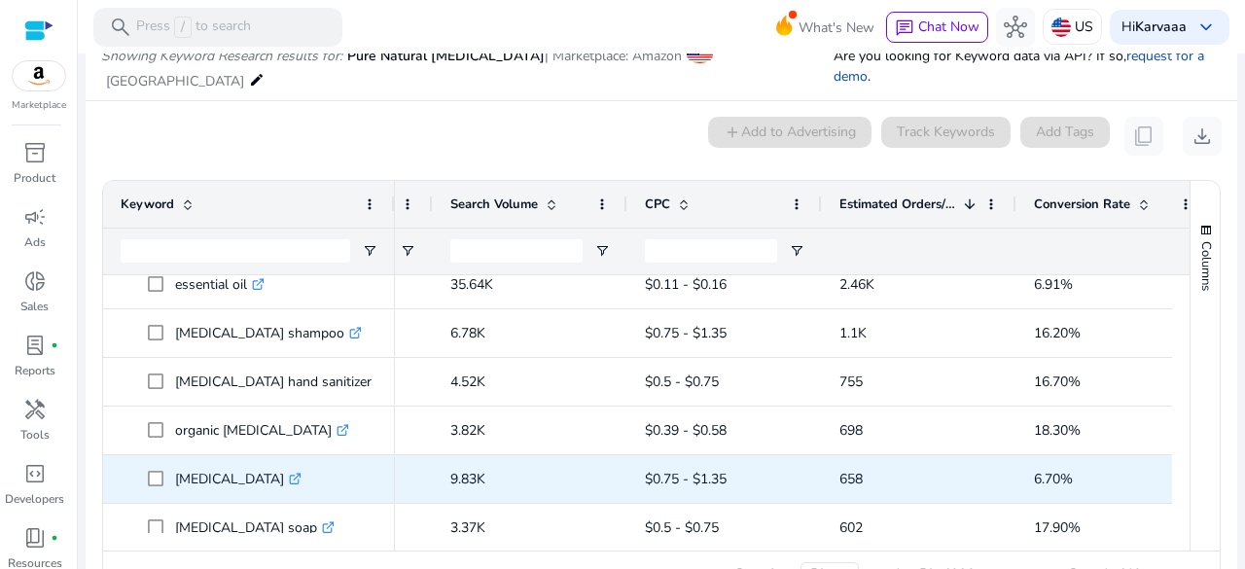
scroll to position [63, 0]
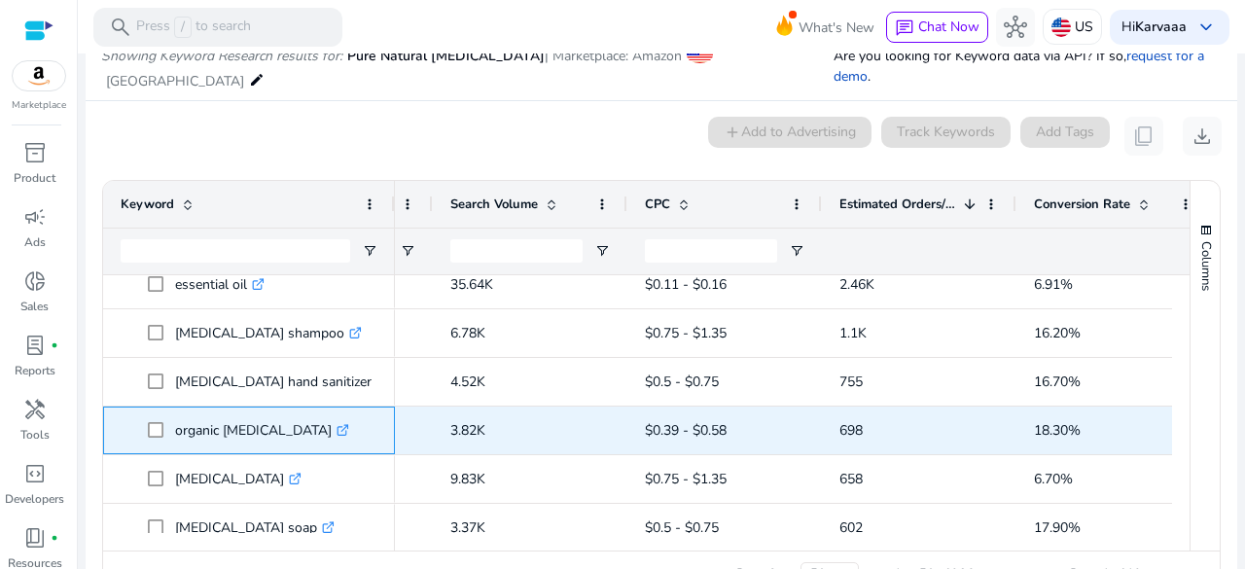
click at [216, 426] on p "organic tea tree oil .st0{fill:#2c8af8}" at bounding box center [262, 431] width 174 height 40
copy p "organic [MEDICAL_DATA]"
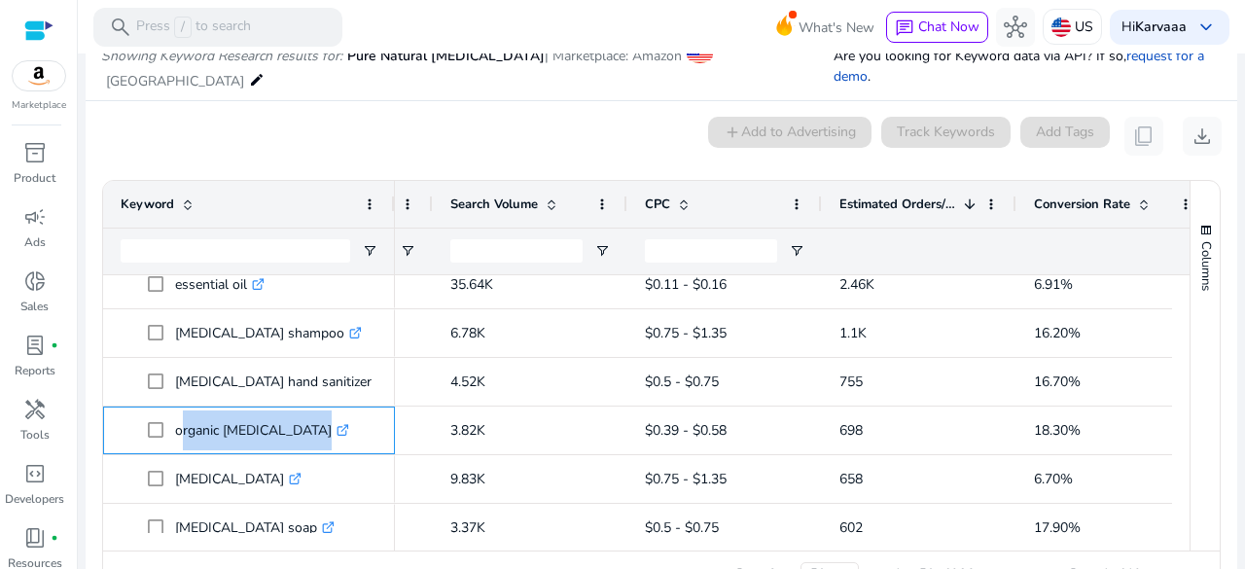
copy p "organic [MEDICAL_DATA]"
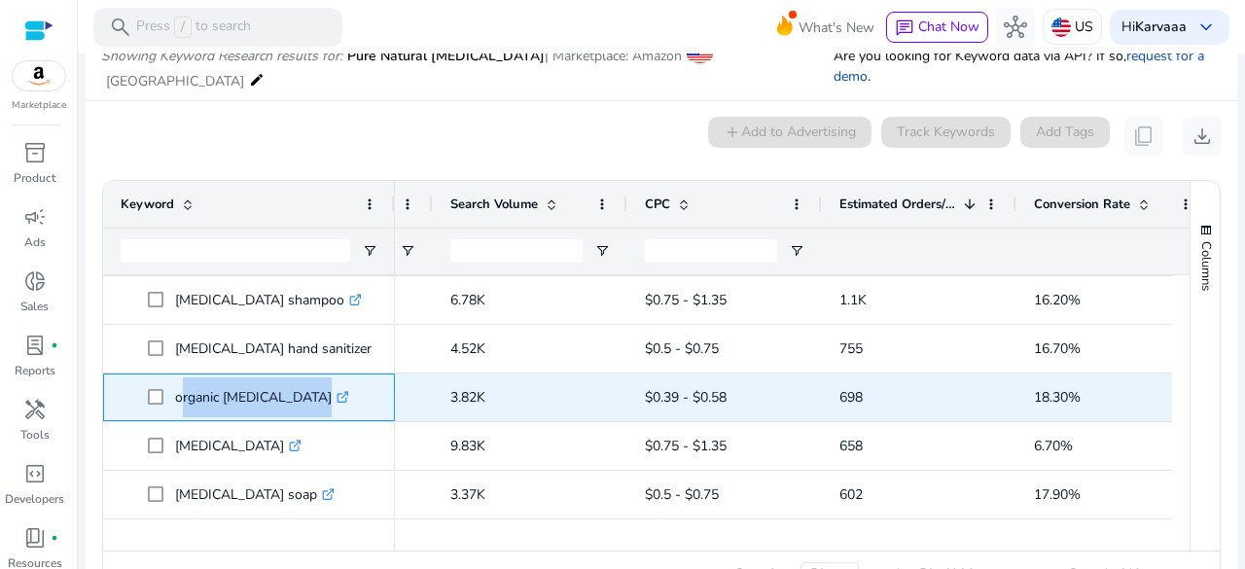
scroll to position [0, 0]
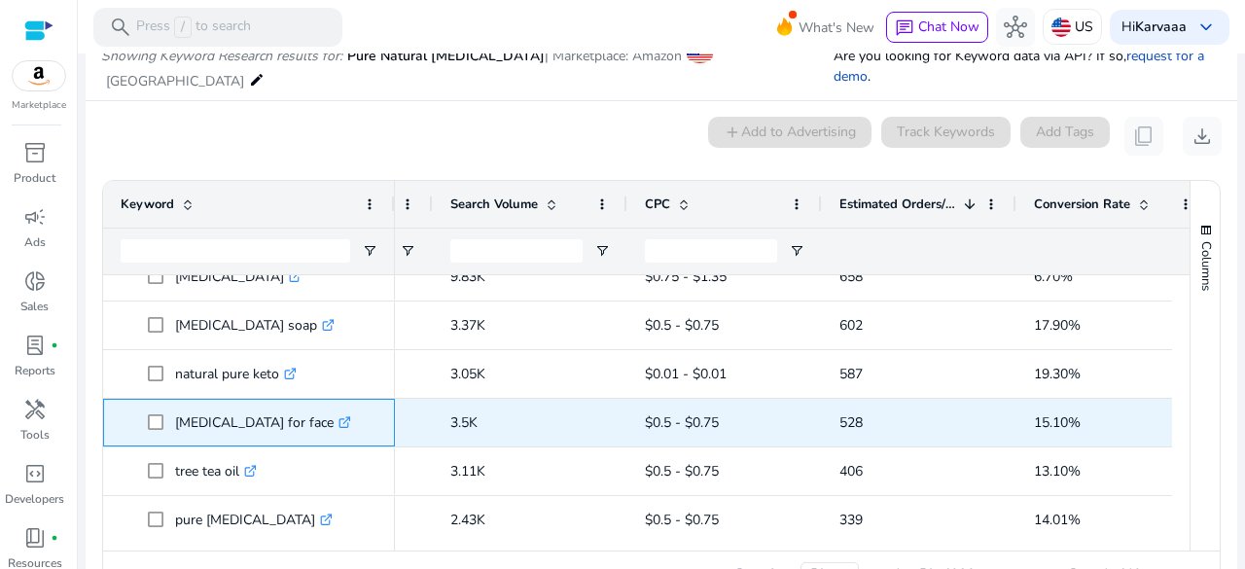
click at [227, 427] on p "tea tree oil for face .st0{fill:#2c8af8}" at bounding box center [263, 423] width 176 height 40
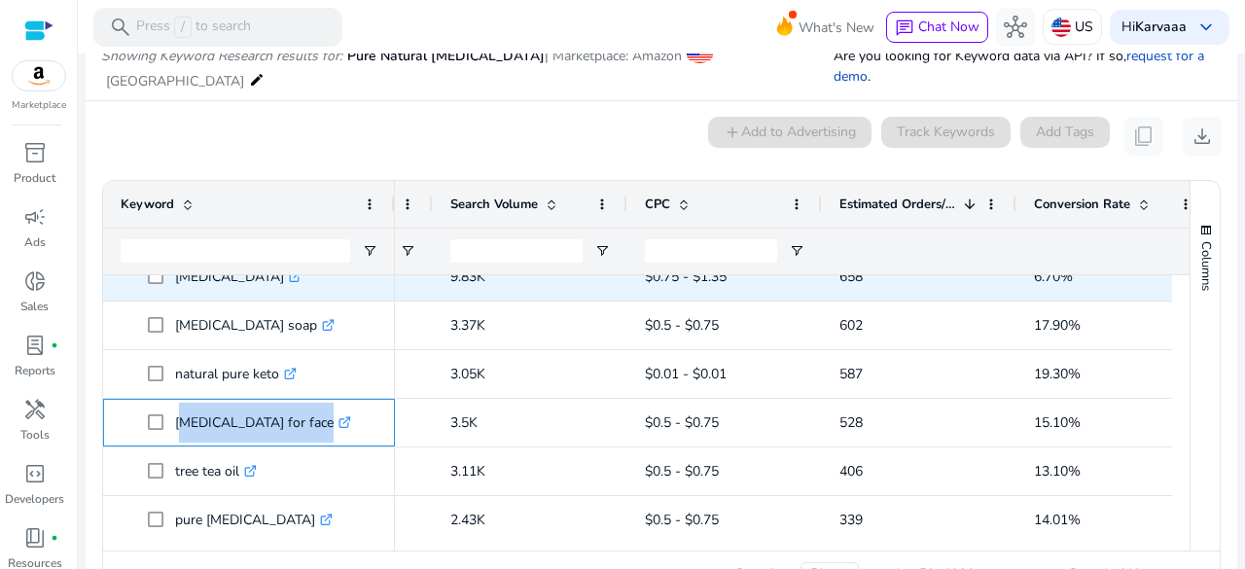
copy p "tea tree oil for face"
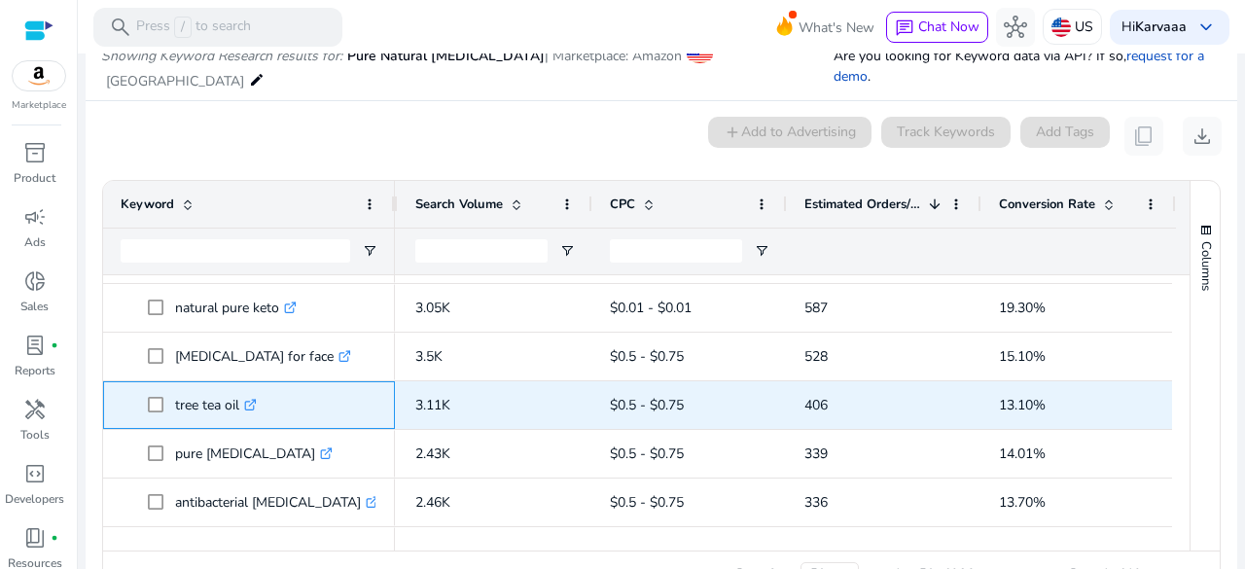
click at [208, 398] on p "tree tea oil .st0{fill:#2c8af8}" at bounding box center [216, 405] width 82 height 40
copy p "tree tea oil"
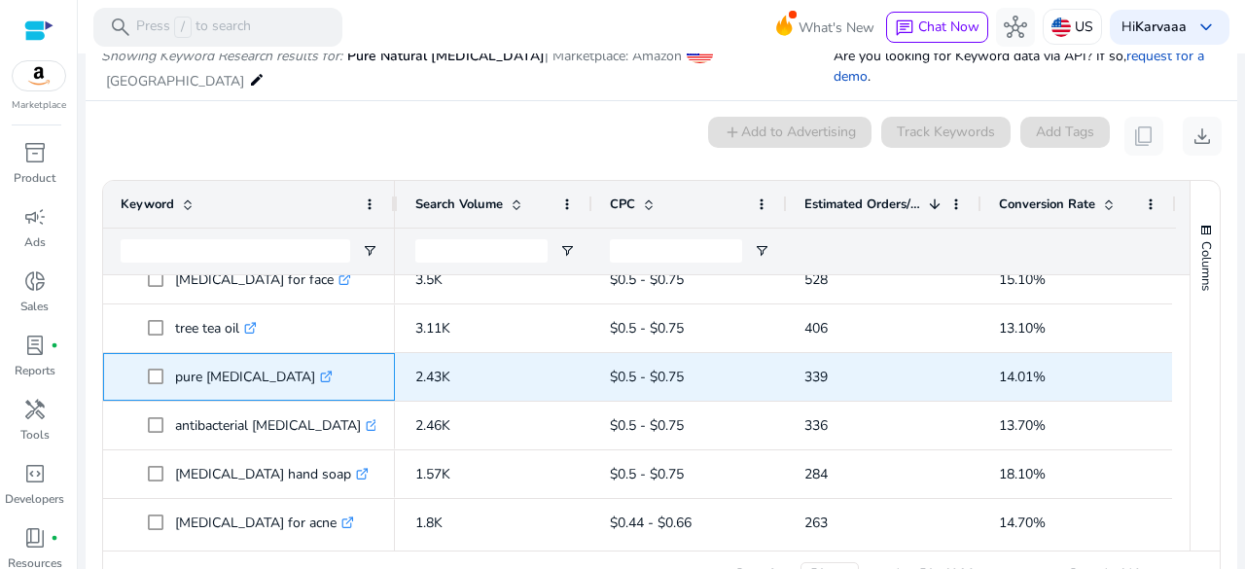
click at [241, 384] on p "pure tea tree oil .st0{fill:#2c8af8}" at bounding box center [254, 377] width 158 height 40
copy span "pure tea tree oil .st0{fill:#2c8af8}"
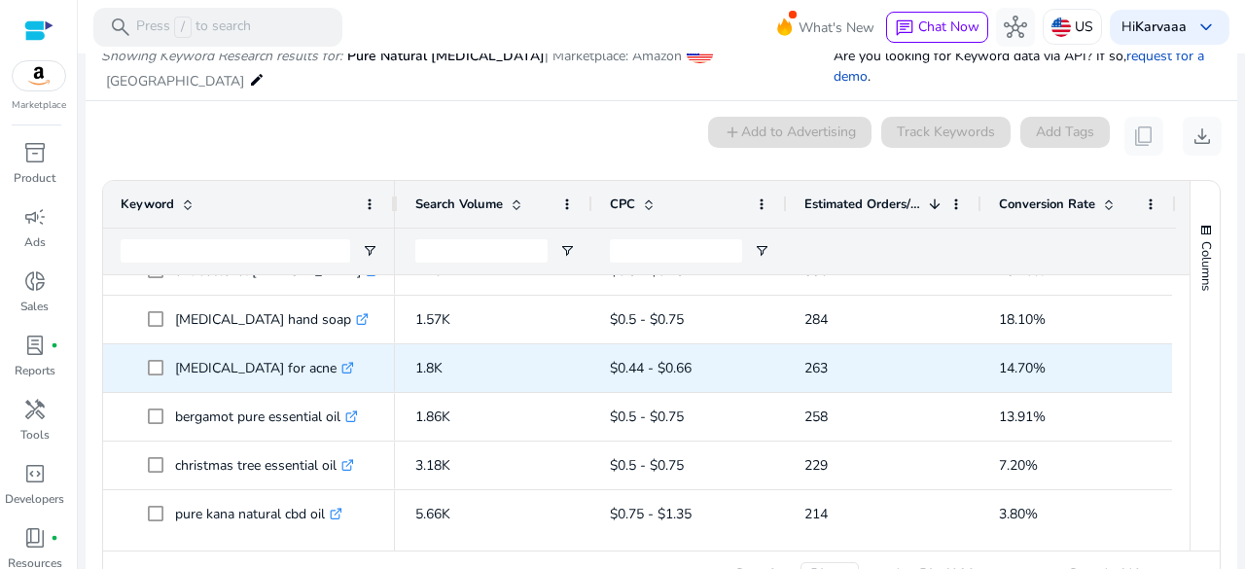
click at [228, 367] on p "tea tree oil for acne .st0{fill:#2c8af8}" at bounding box center [264, 368] width 179 height 40
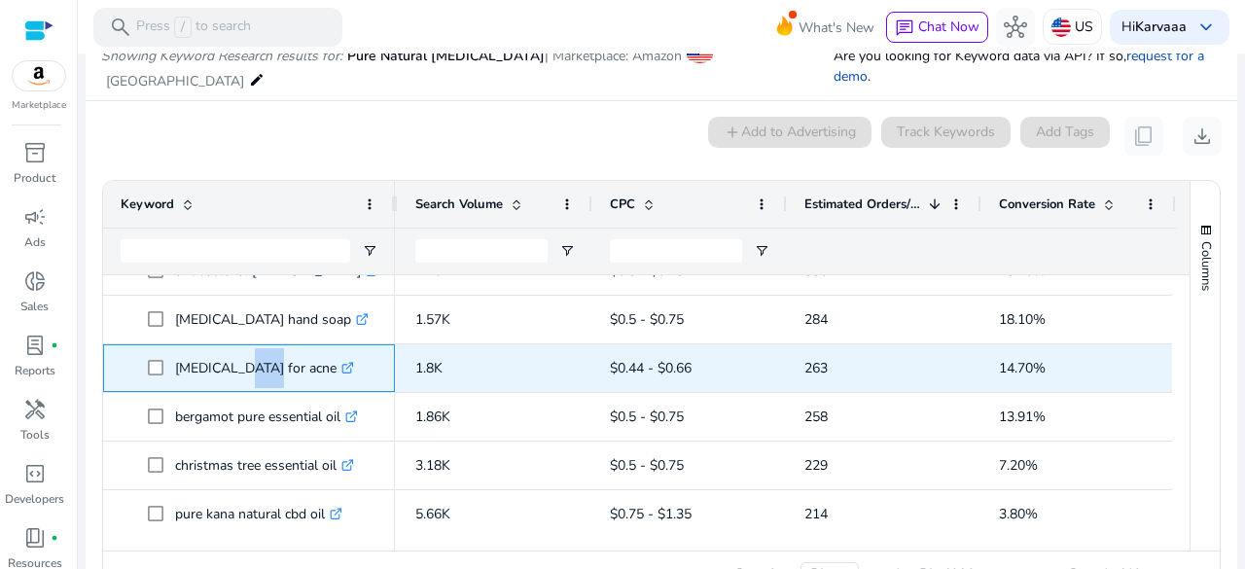
click at [228, 367] on p "tea tree oil for acne .st0{fill:#2c8af8}" at bounding box center [264, 368] width 179 height 40
copy p "tea tree oil for acne"
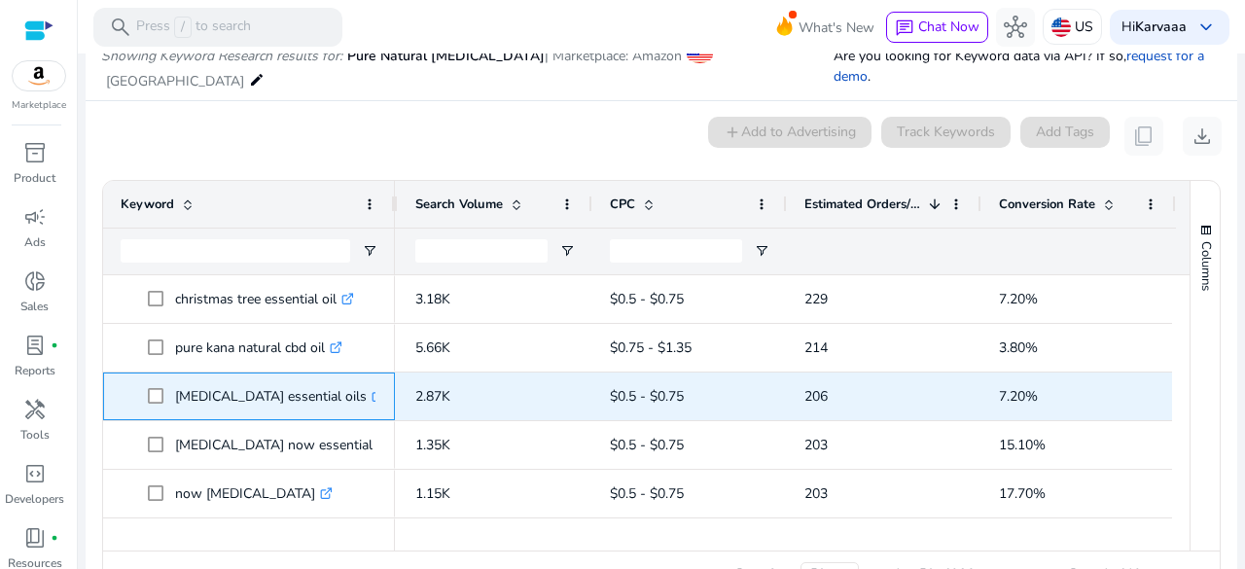
click at [252, 384] on p "tea tree essential oils .st0{fill:#2c8af8}" at bounding box center [279, 397] width 209 height 40
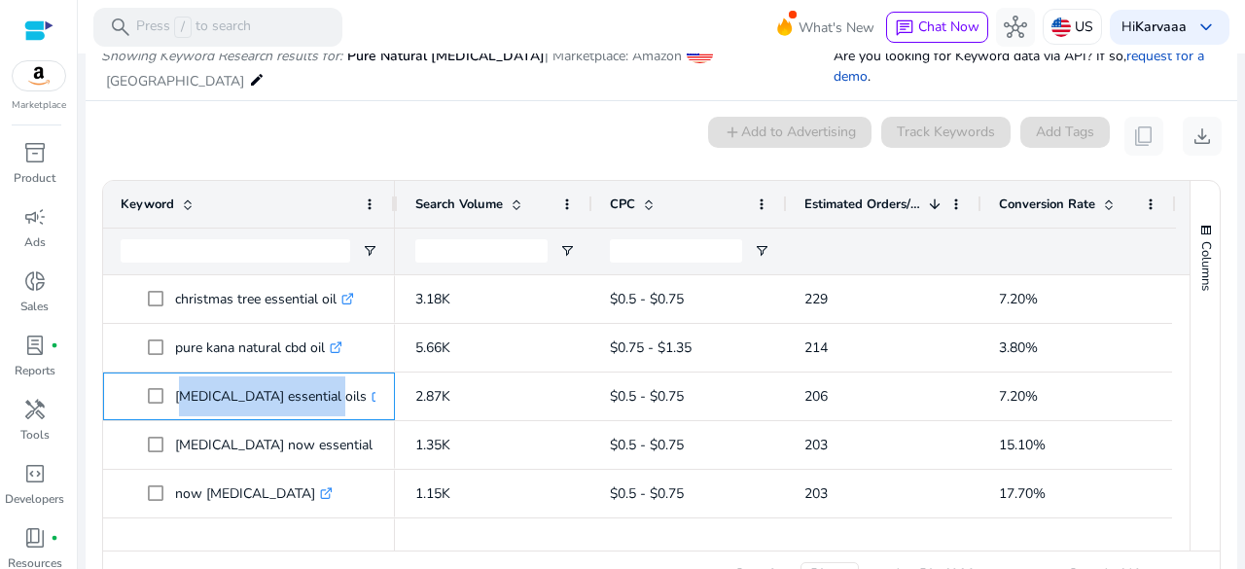
copy p "[MEDICAL_DATA] essential oils"
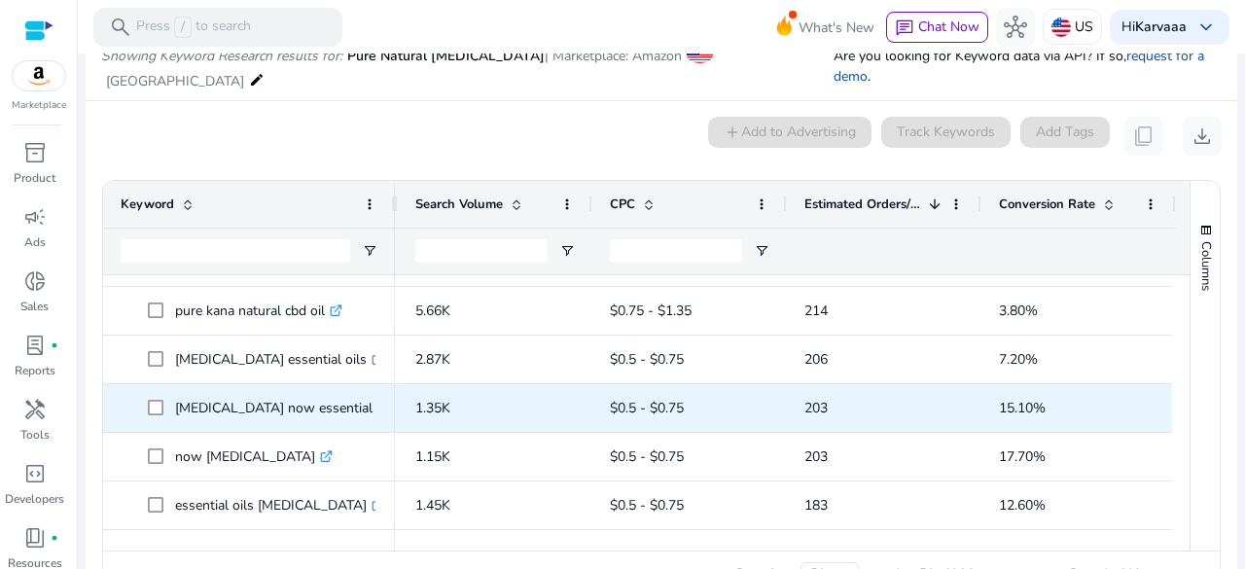
click at [300, 416] on p "tea tree oil now essential oils .st0{fill:#2c8af8}" at bounding box center [295, 408] width 240 height 40
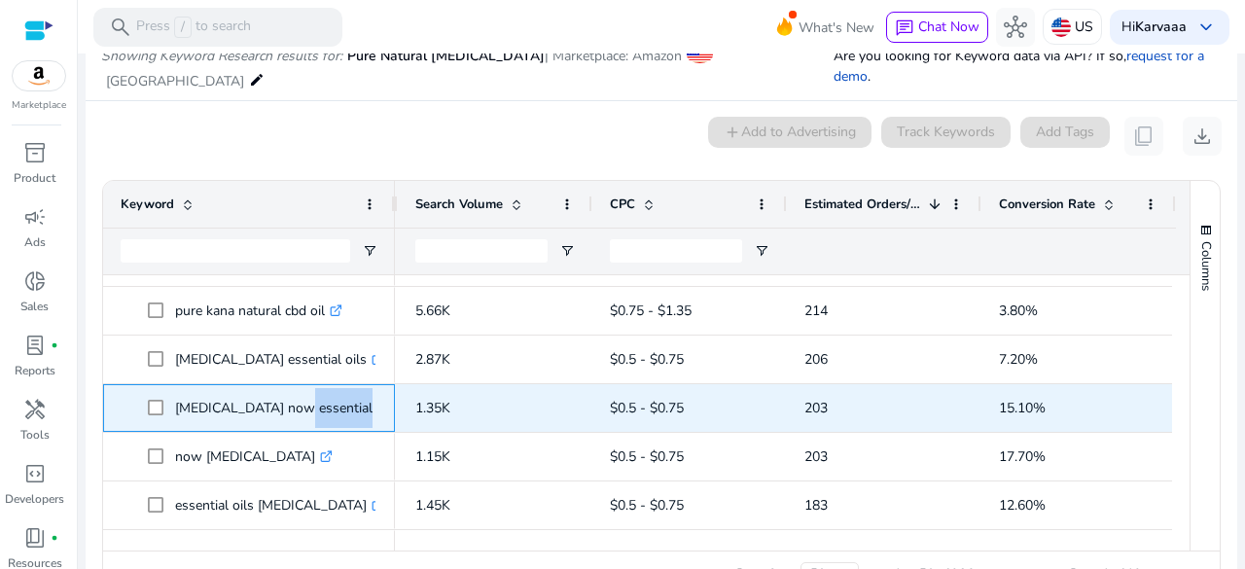
click at [300, 416] on p "tea tree oil now essential oils .st0{fill:#2c8af8}" at bounding box center [295, 408] width 240 height 40
copy span "tea tree oil now essential oils .st0{fill:#2c8af8}"
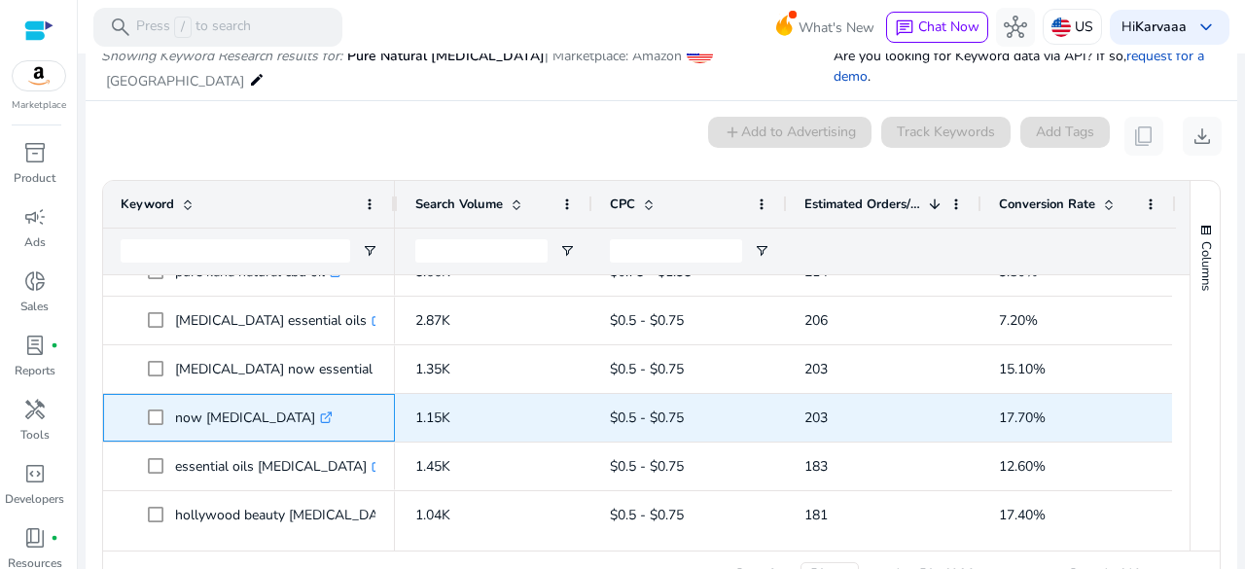
click at [220, 410] on p "now tea tree oil .st0{fill:#2c8af8}" at bounding box center [254, 418] width 158 height 40
copy p "now tea tree oil"
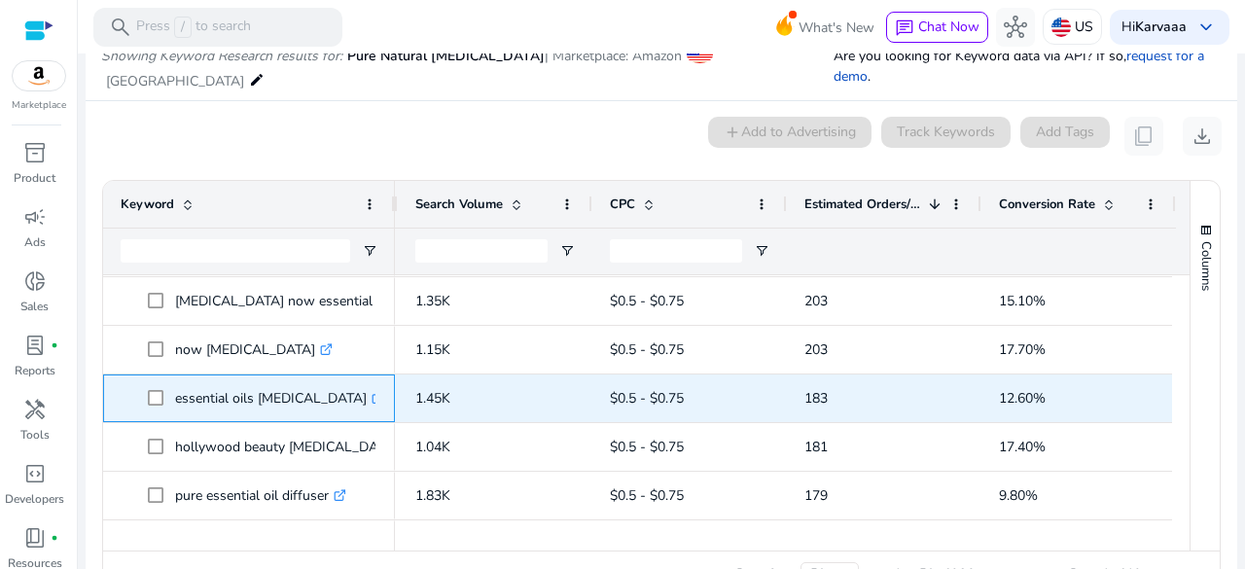
click at [256, 395] on p "essential oils tea tree .st0{fill:#2c8af8}" at bounding box center [279, 398] width 209 height 40
copy p "essential oils [MEDICAL_DATA]"
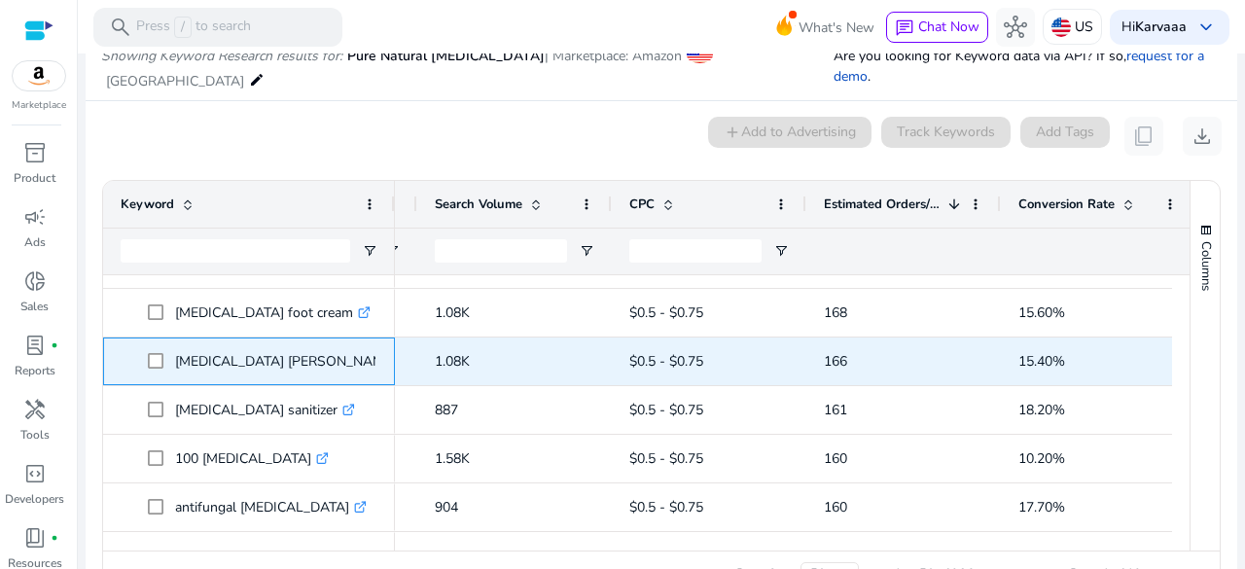
click at [199, 361] on p "tea tree oil beard .st0{fill:#2c8af8}" at bounding box center [294, 361] width 238 height 40
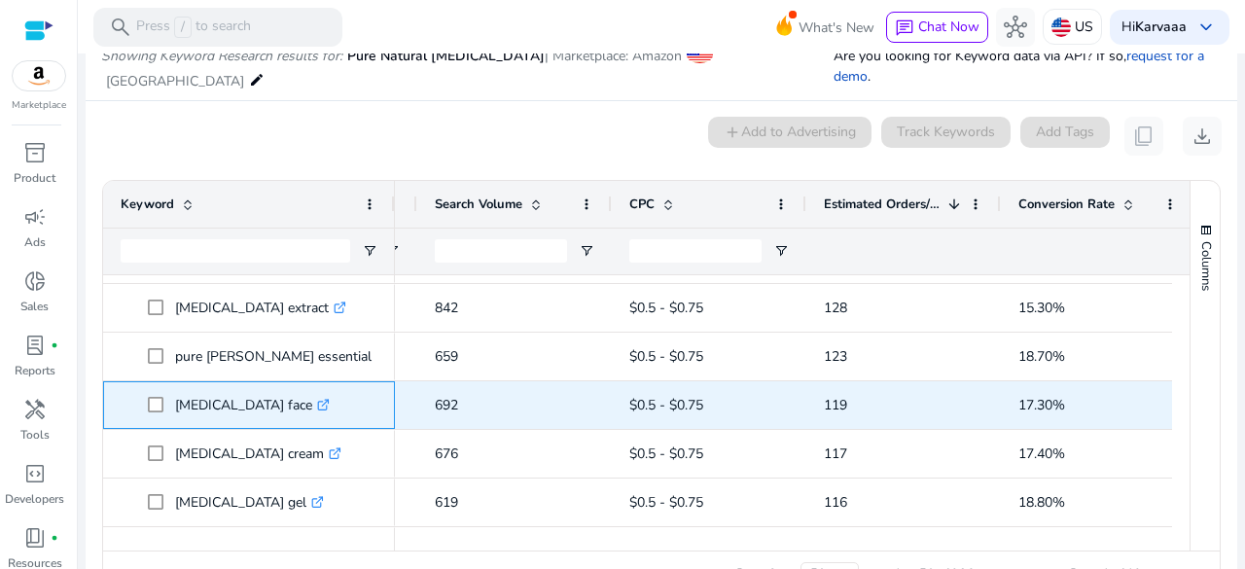
click at [209, 402] on p "tea tree oil face .st0{fill:#2c8af8}" at bounding box center [252, 405] width 155 height 40
